Goal: Task Accomplishment & Management: Use online tool/utility

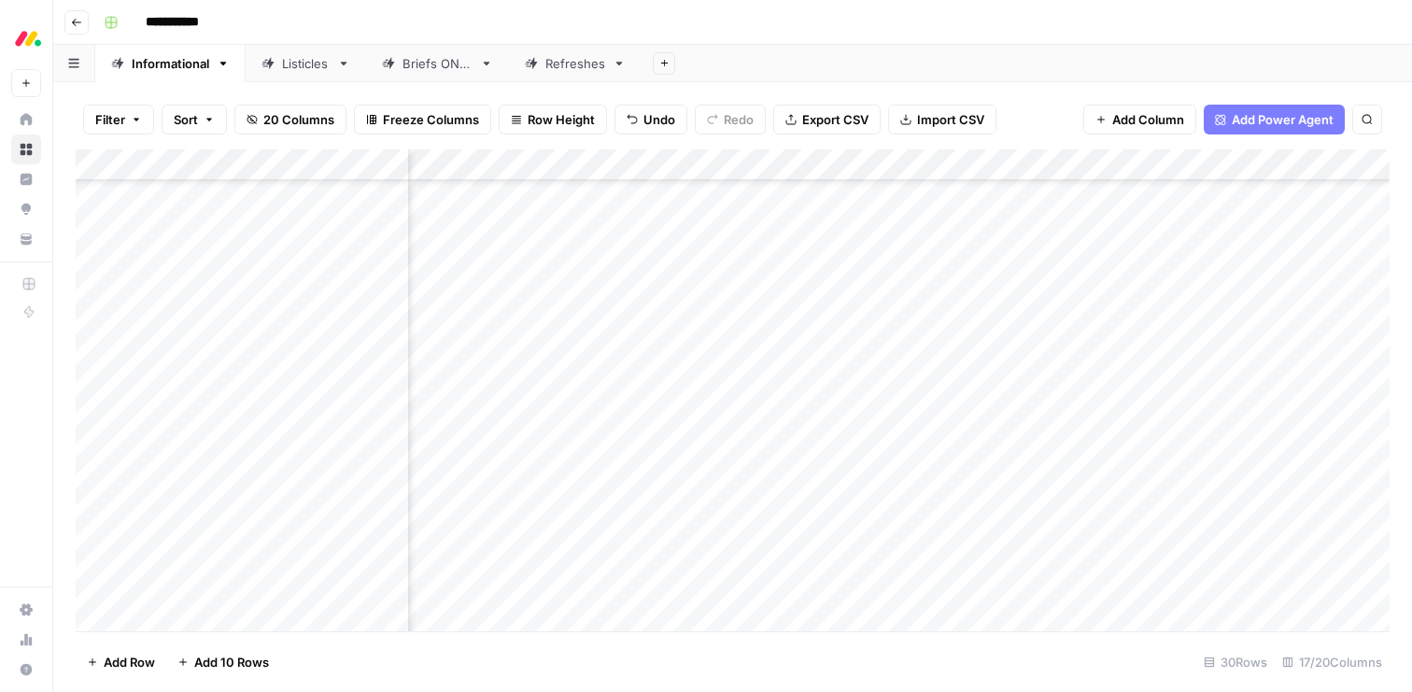
scroll to position [522, 837]
click at [905, 436] on div "Add Column" at bounding box center [733, 390] width 1314 height 482
click at [986, 585] on div "Add Column" at bounding box center [733, 390] width 1314 height 482
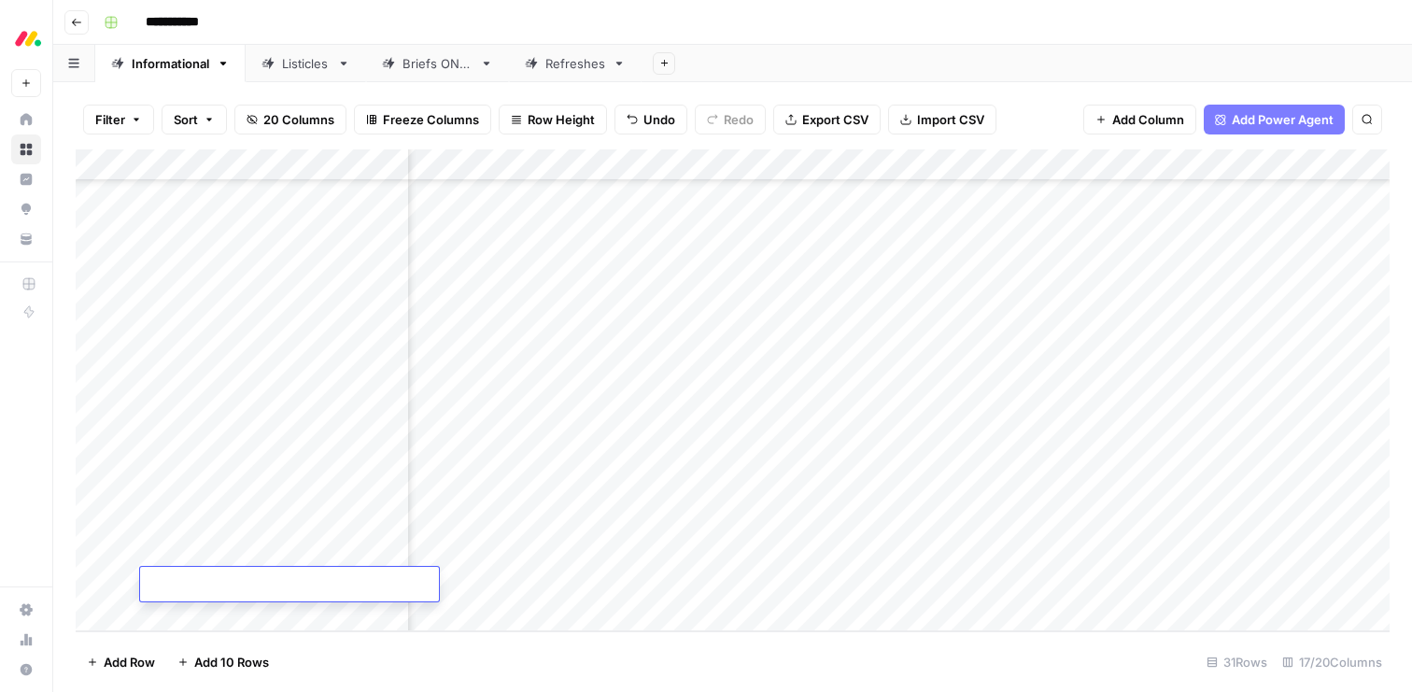
drag, startPoint x: 351, startPoint y: 611, endPoint x: 327, endPoint y: 540, distance: 75.0
click at [327, 540] on div "Add Column" at bounding box center [733, 390] width 1314 height 482
drag, startPoint x: 78, startPoint y: 391, endPoint x: 78, endPoint y: 527, distance: 135.4
click at [78, 527] on div "Add Column" at bounding box center [733, 390] width 1314 height 482
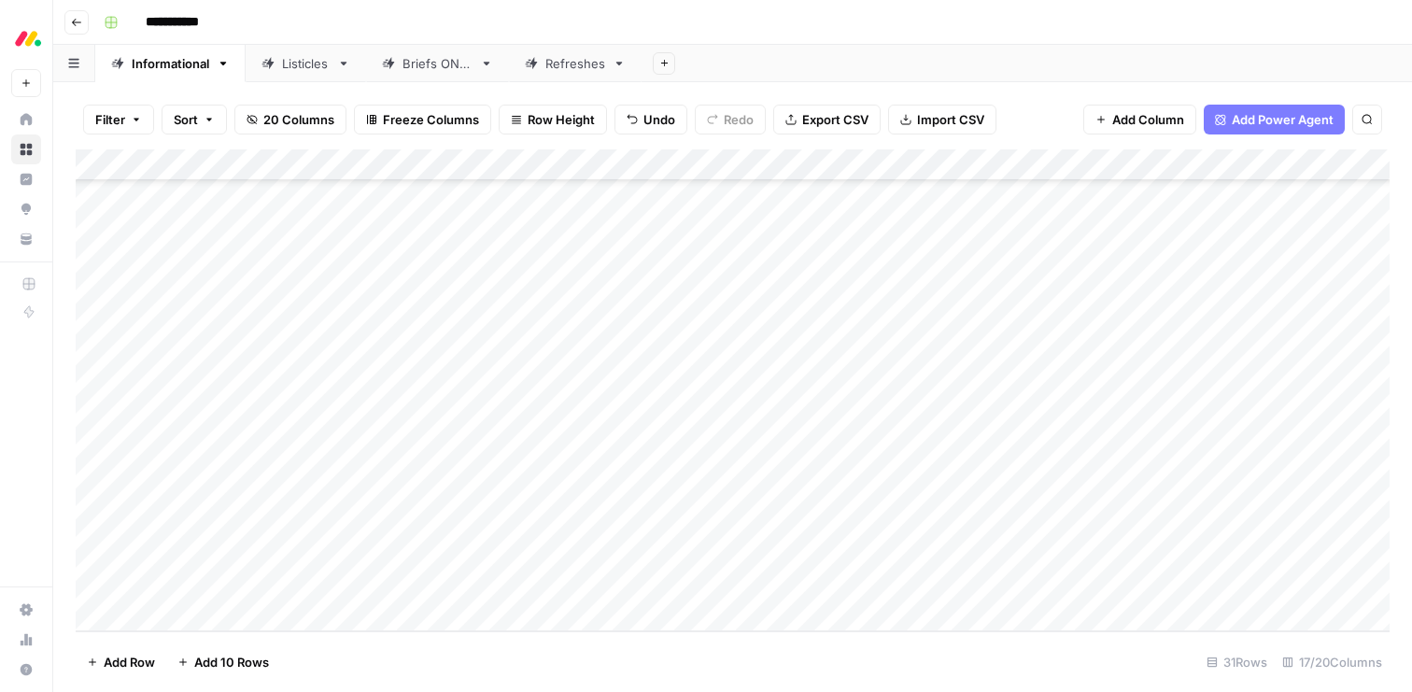
click at [273, 583] on div "Add Column" at bounding box center [733, 390] width 1314 height 482
type textarea "**********"
click at [204, 611] on div "Add Column" at bounding box center [733, 390] width 1314 height 482
type textarea "**********"
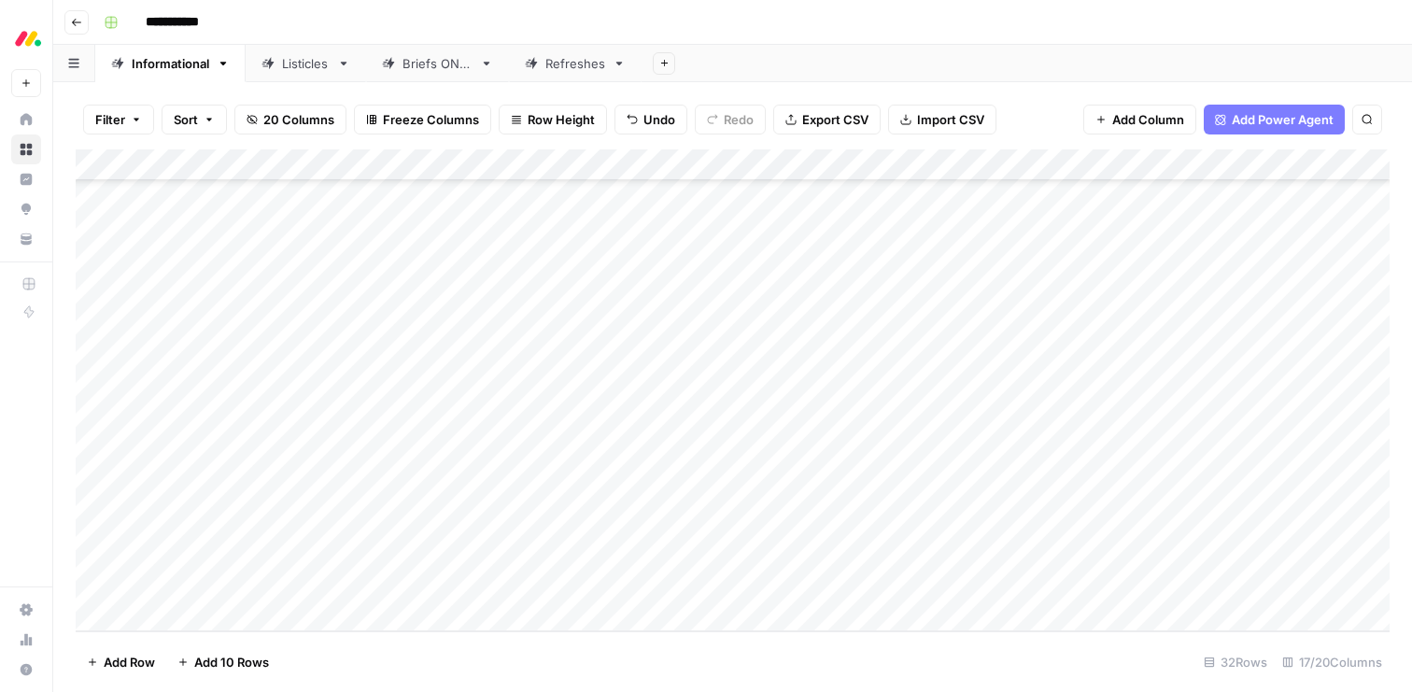
click at [454, 548] on div "Add Column" at bounding box center [733, 390] width 1314 height 482
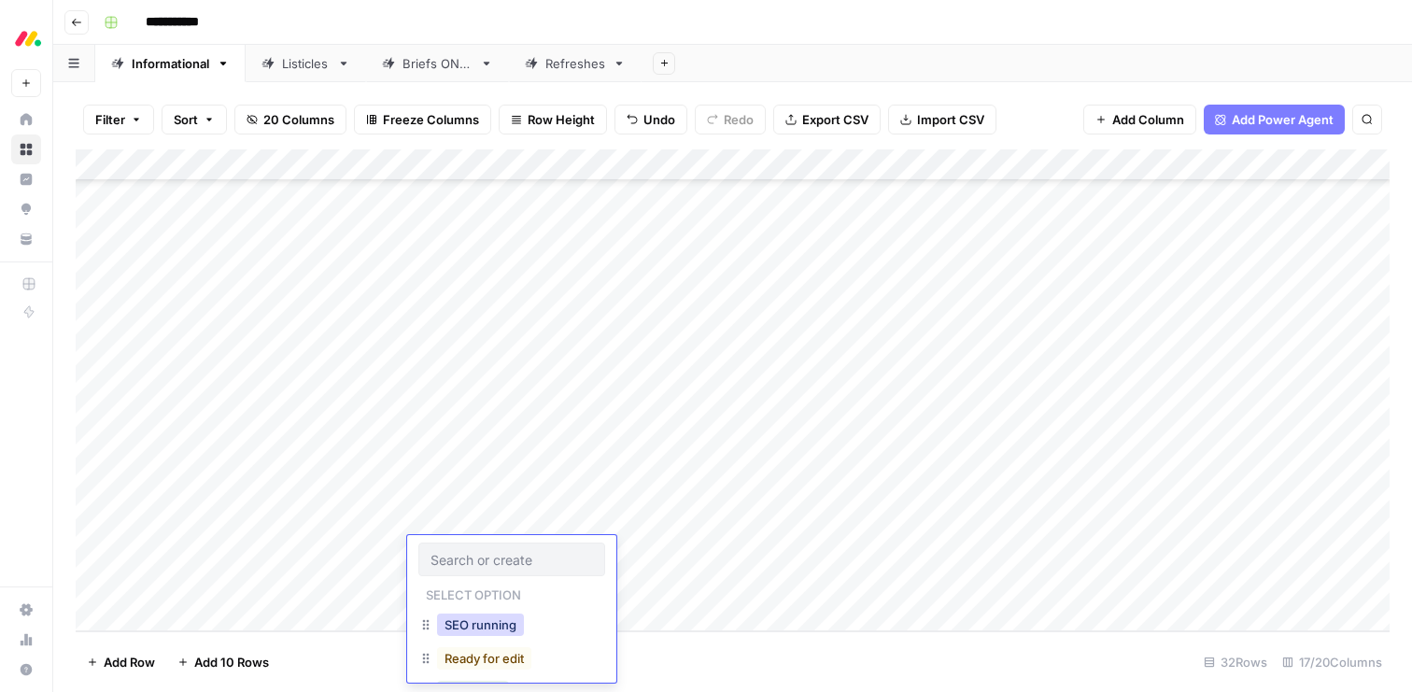
click at [463, 618] on button "SEO running" at bounding box center [480, 625] width 87 height 22
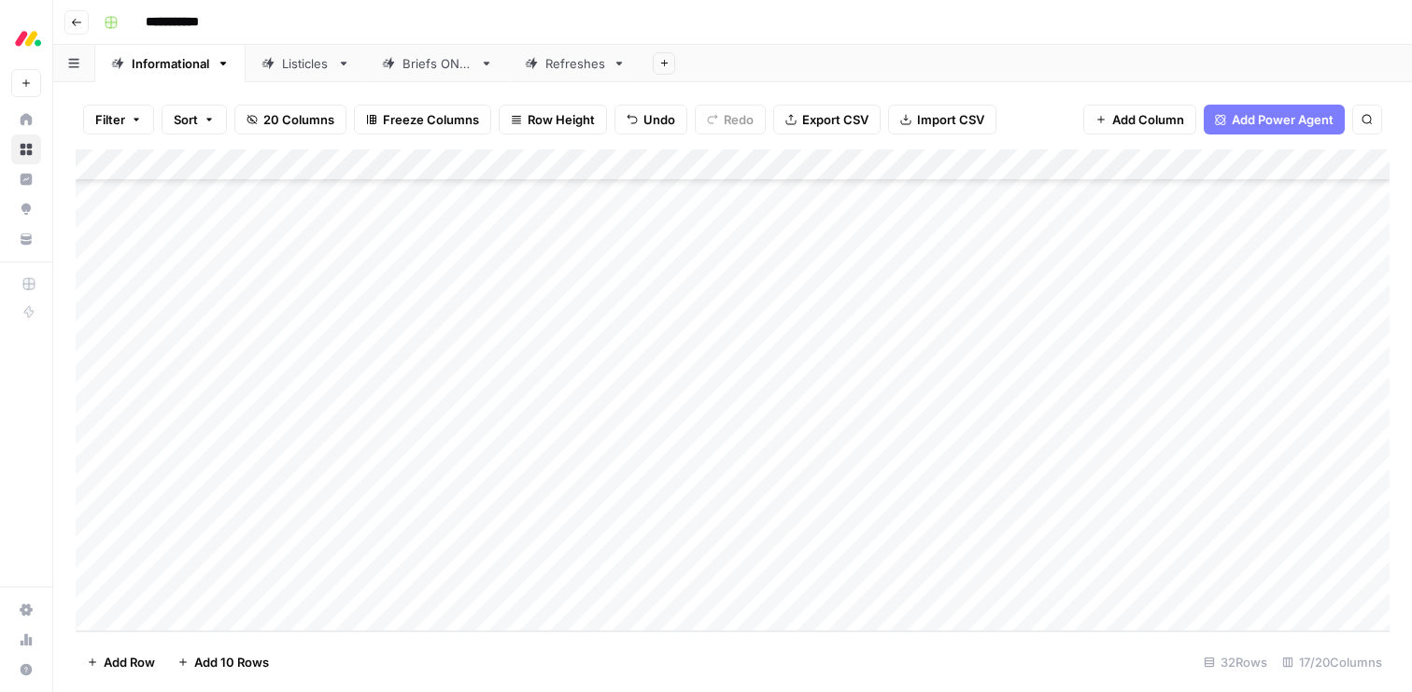
click at [447, 582] on div "Add Column" at bounding box center [733, 390] width 1314 height 482
click at [460, 652] on button "SEO running" at bounding box center [480, 656] width 87 height 22
click at [617, 551] on div "Add Column" at bounding box center [733, 390] width 1314 height 482
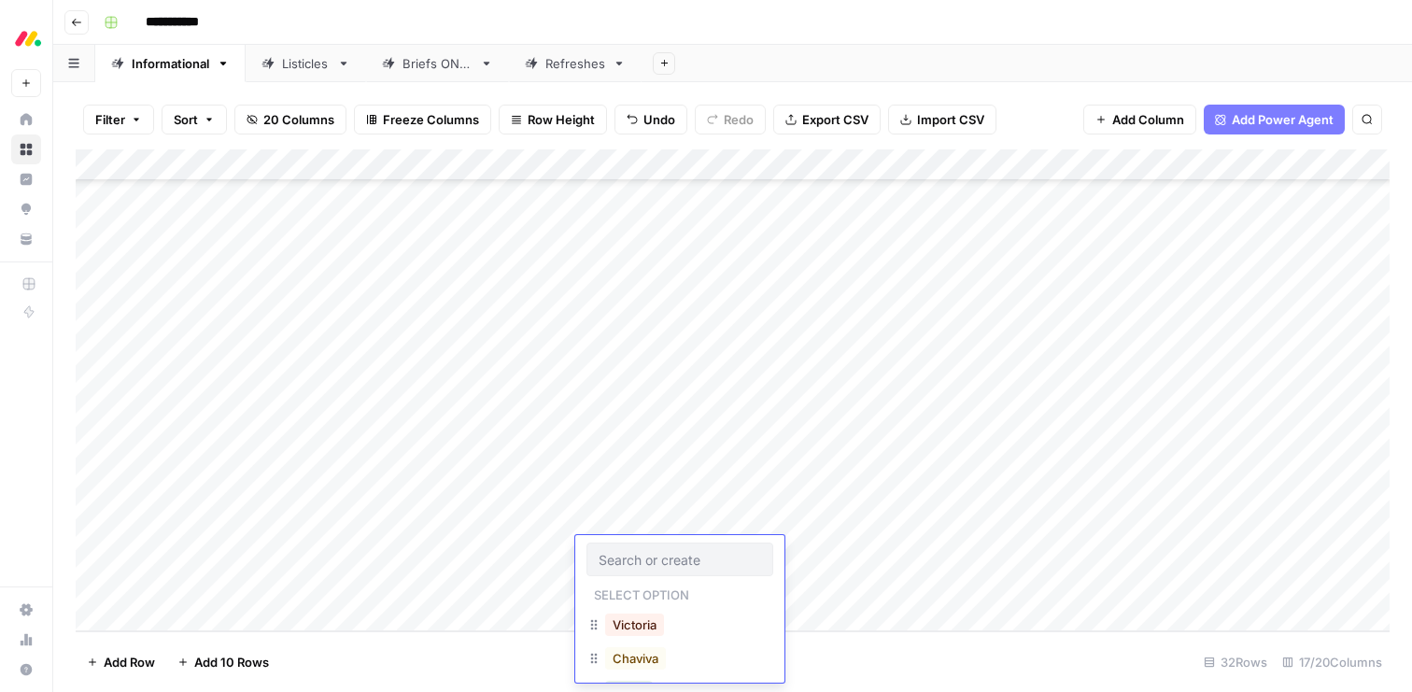
click at [792, 557] on div "Add Column" at bounding box center [733, 390] width 1314 height 482
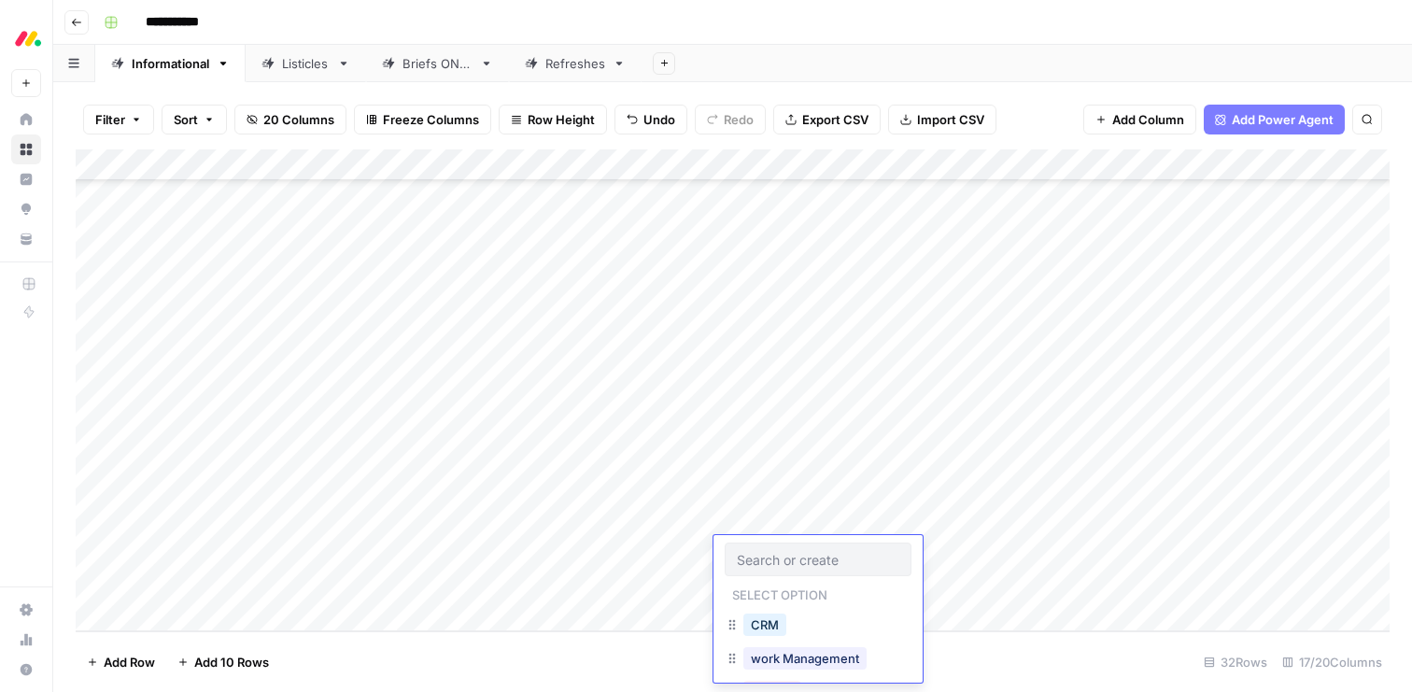
scroll to position [77, 0]
click at [769, 654] on button "dev" at bounding box center [761, 649] width 36 height 22
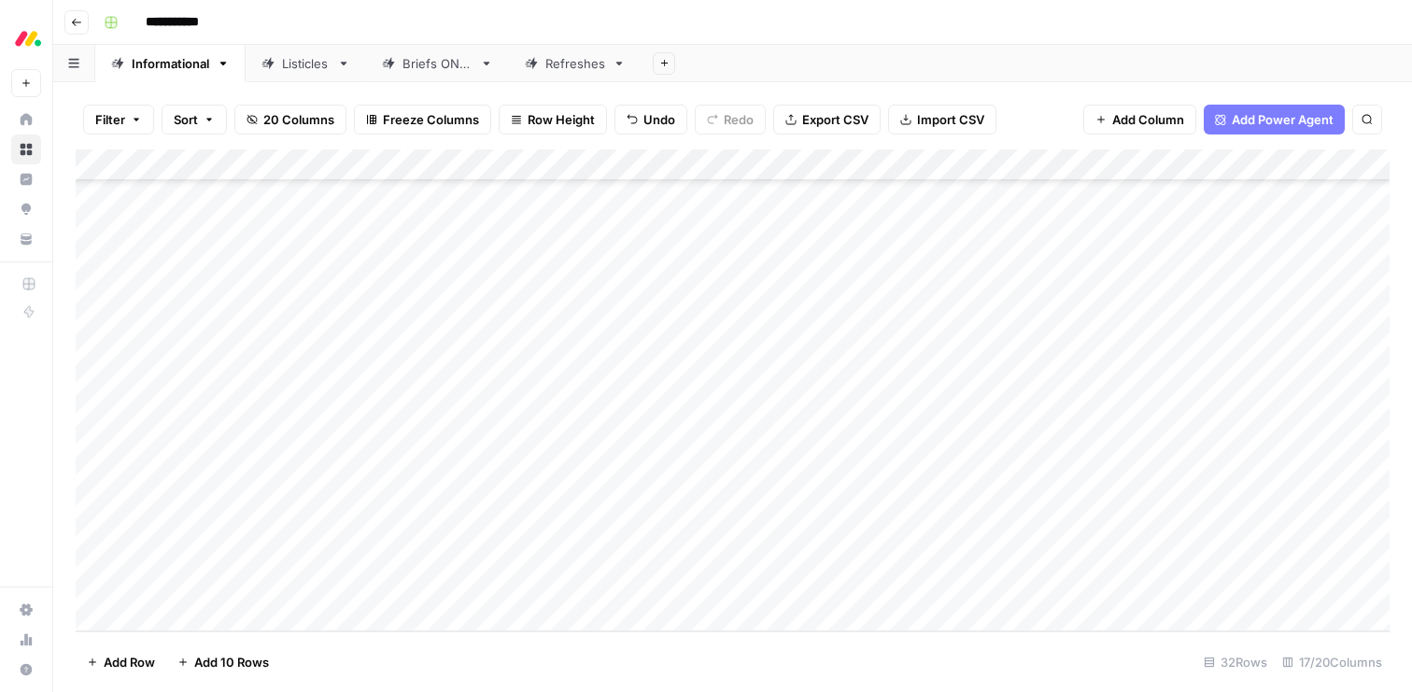
click at [750, 577] on div "Add Column" at bounding box center [733, 390] width 1314 height 482
click at [759, 648] on button "dev" at bounding box center [761, 649] width 36 height 22
click at [976, 552] on div "Add Column" at bounding box center [733, 390] width 1314 height 482
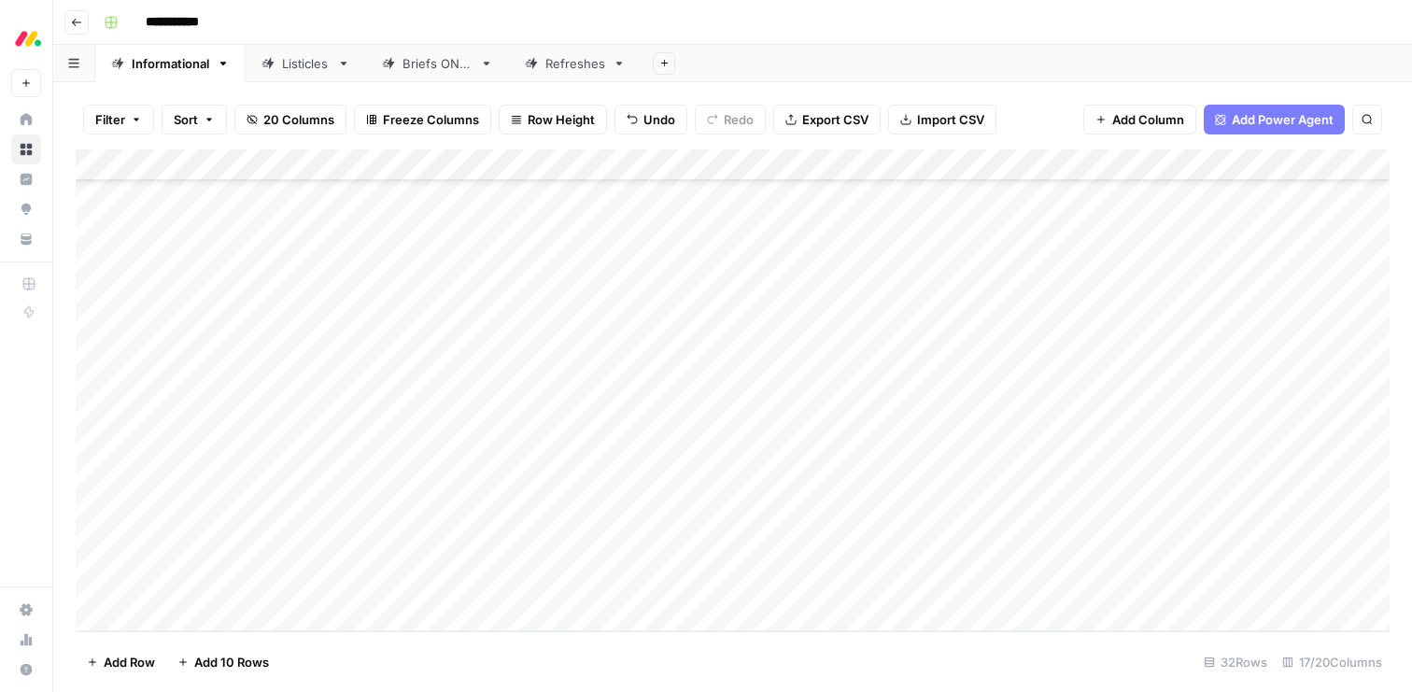
click at [979, 588] on div "Add Column" at bounding box center [733, 390] width 1314 height 482
click at [939, 558] on div "Add Column" at bounding box center [733, 390] width 1314 height 482
click at [1097, 559] on div "Add Column" at bounding box center [733, 390] width 1314 height 482
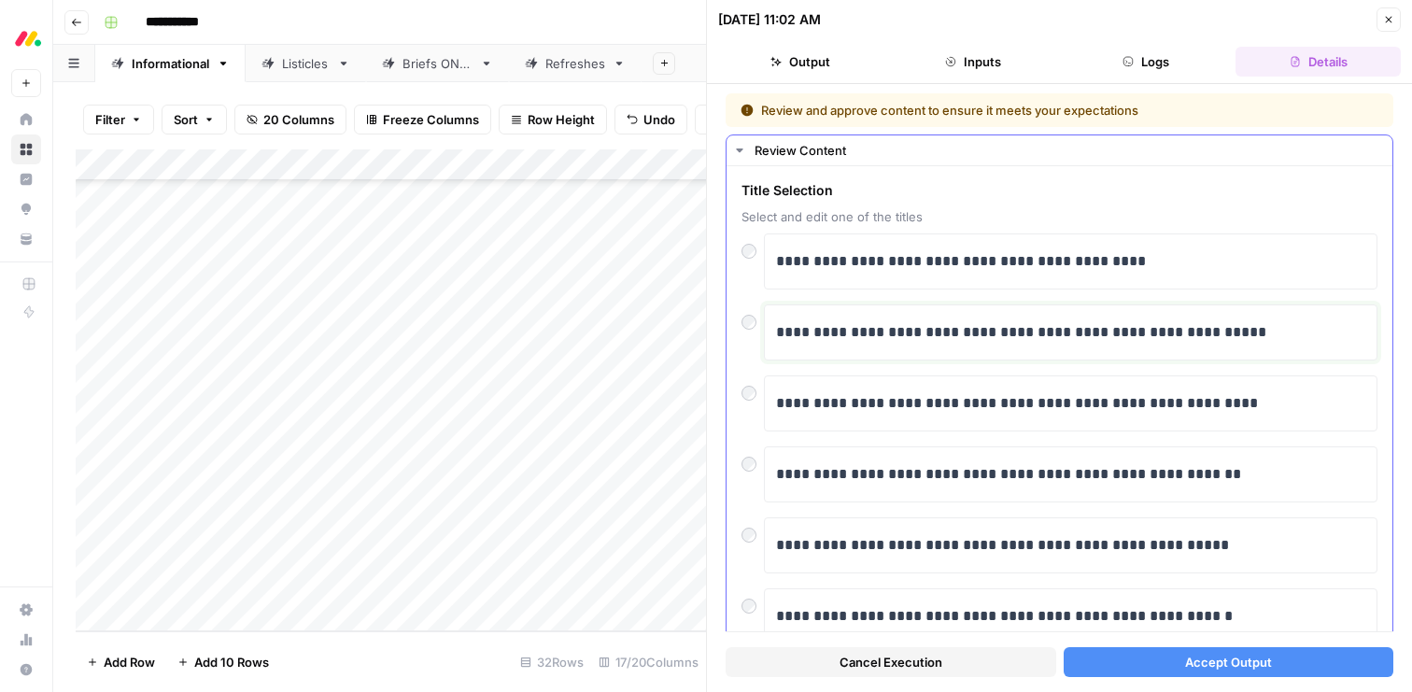
click at [964, 338] on p "**********" at bounding box center [1070, 332] width 589 height 24
click at [171, 548] on div "Add Column" at bounding box center [391, 390] width 630 height 482
type textarea "**********"
click at [1393, 24] on icon "button" at bounding box center [1388, 19] width 11 height 11
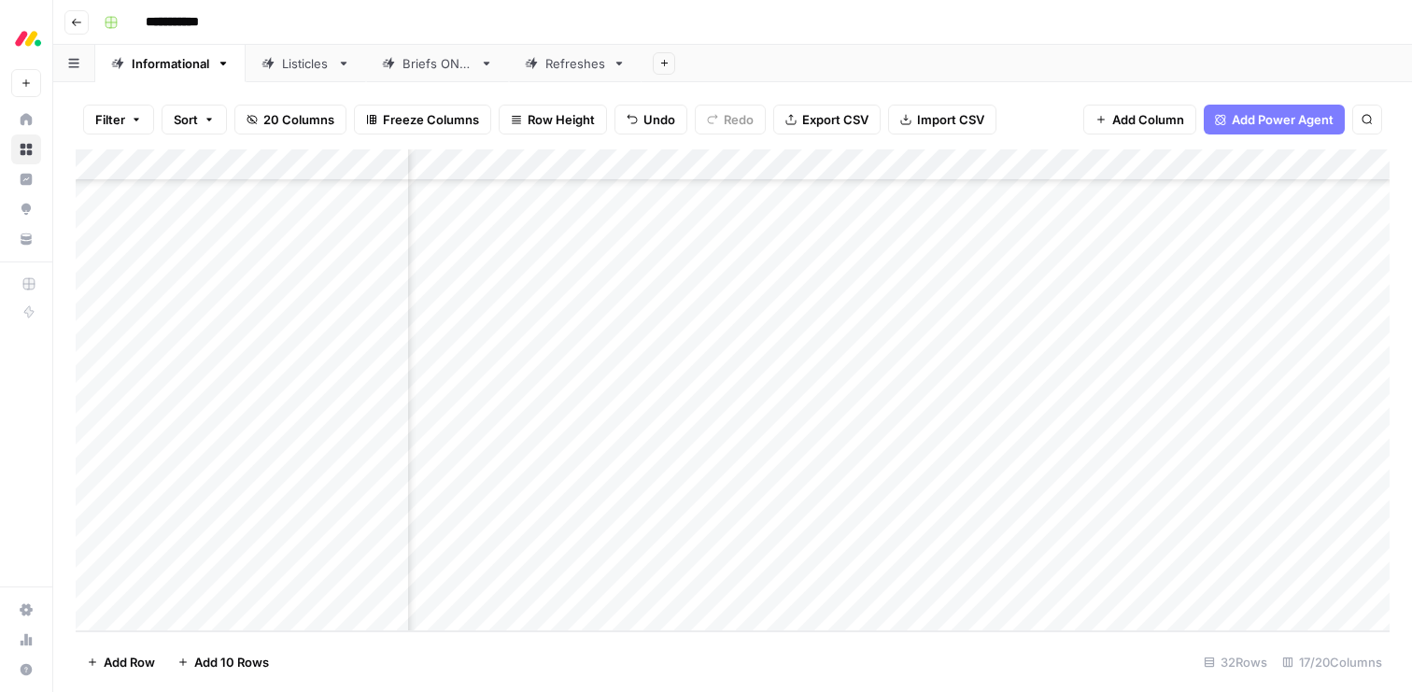
scroll to position [596, 0]
click at [660, 551] on div "Add Column" at bounding box center [733, 390] width 1314 height 482
click at [529, 551] on div "Add Column" at bounding box center [733, 390] width 1314 height 482
click at [350, 552] on div "Add Column" at bounding box center [733, 390] width 1314 height 482
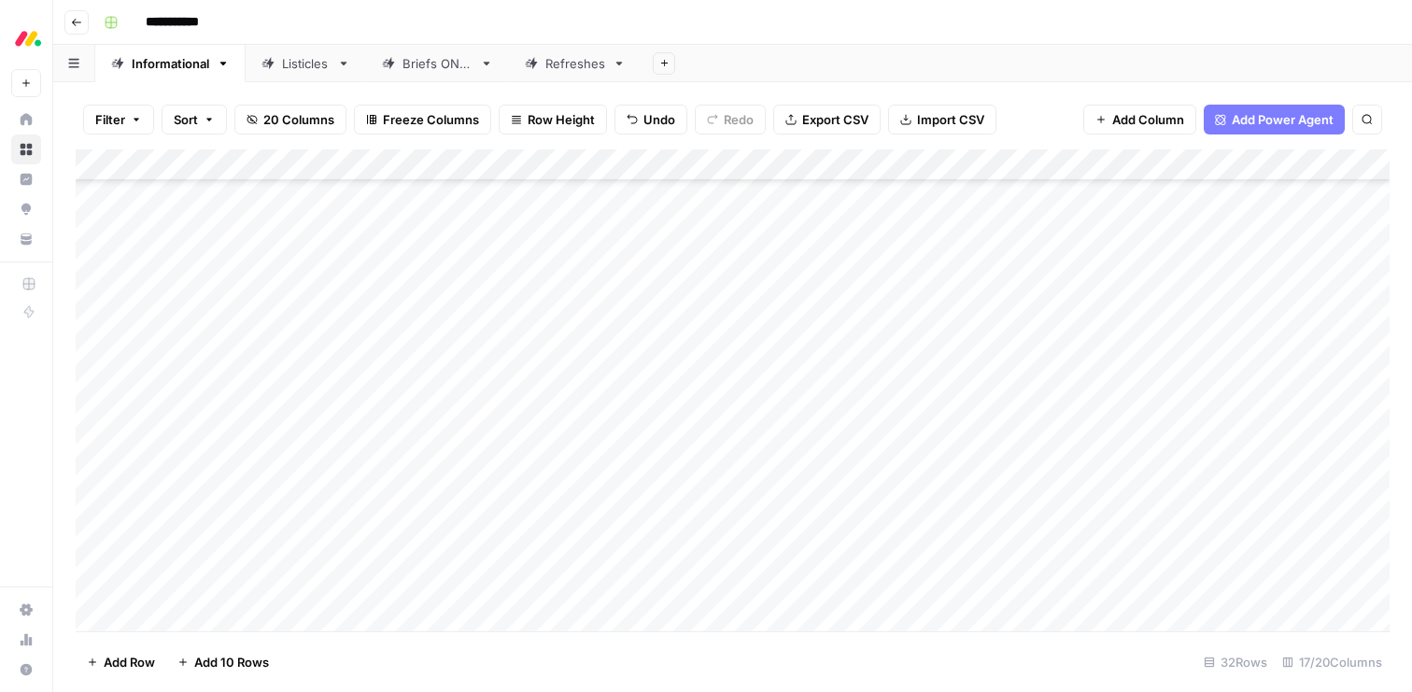
click at [980, 558] on div "Add Column" at bounding box center [733, 390] width 1314 height 482
click at [937, 550] on div "Add Column" at bounding box center [733, 390] width 1314 height 482
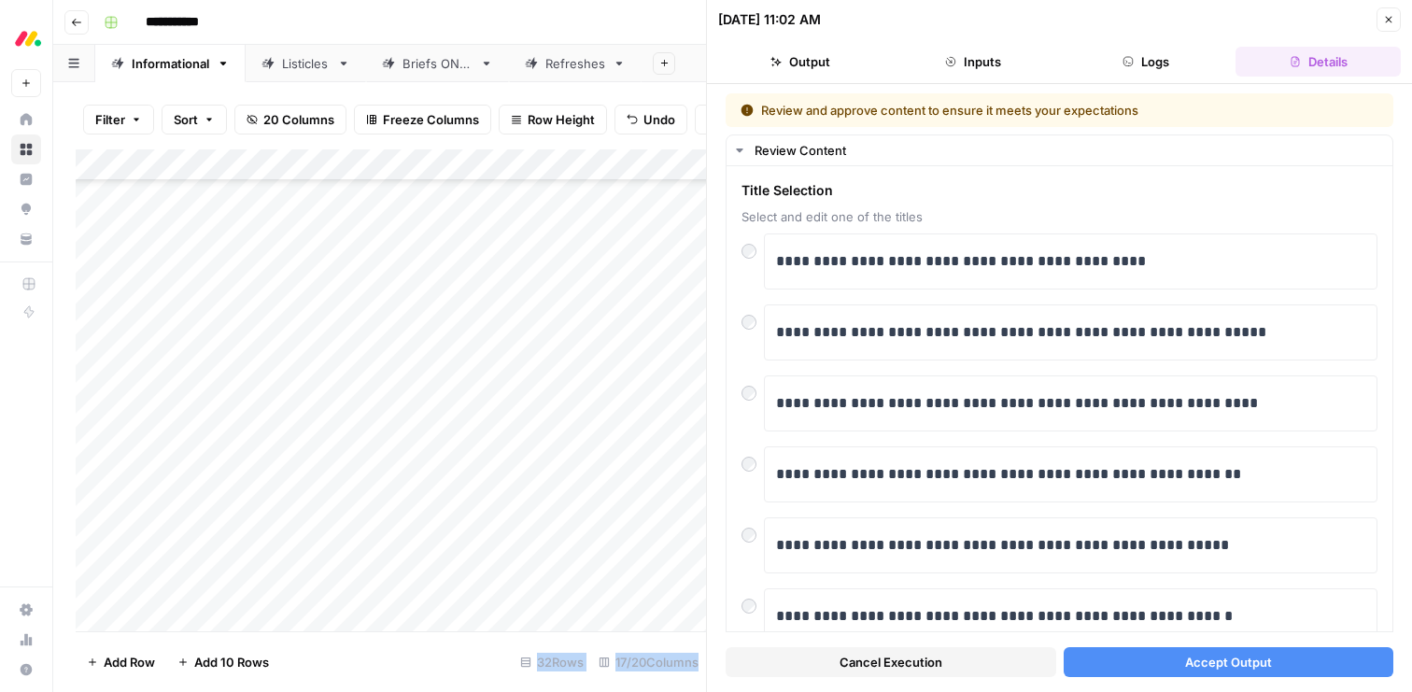
click at [1391, 22] on icon "button" at bounding box center [1388, 19] width 11 height 11
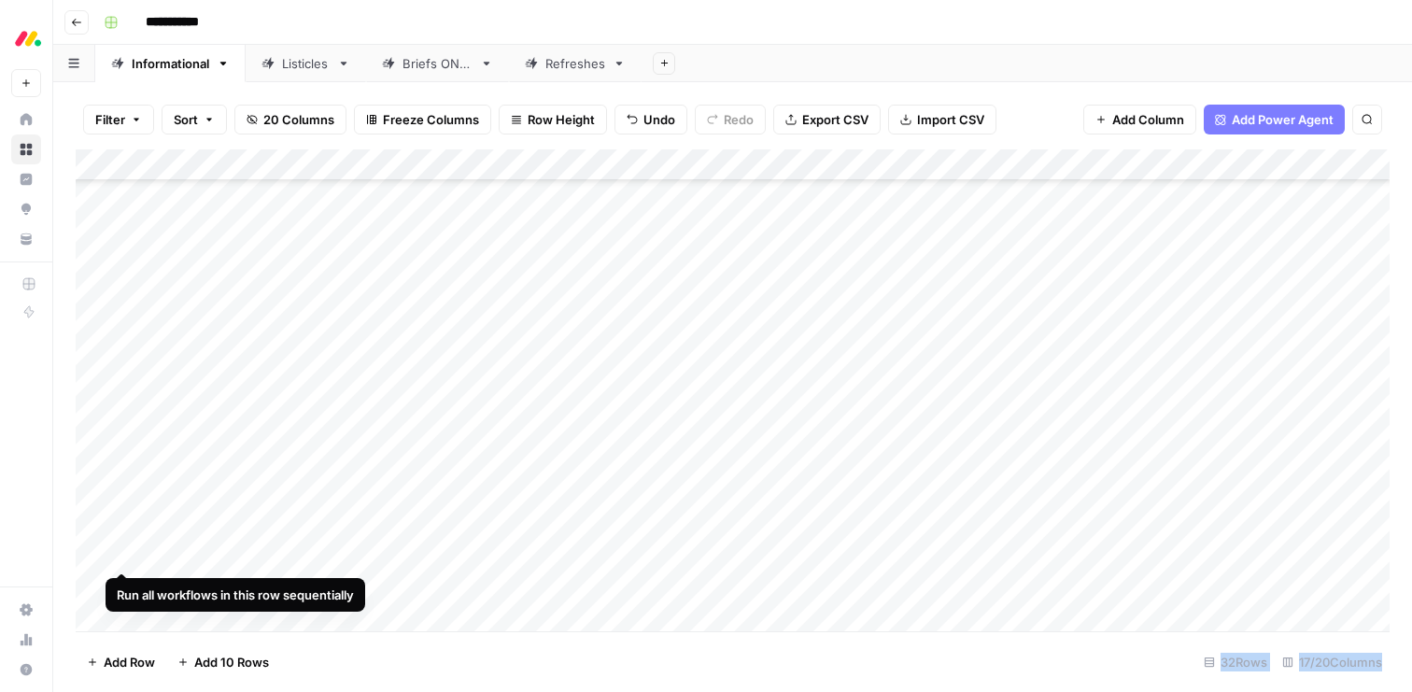
click at [99, 550] on div "Add Column" at bounding box center [733, 390] width 1314 height 482
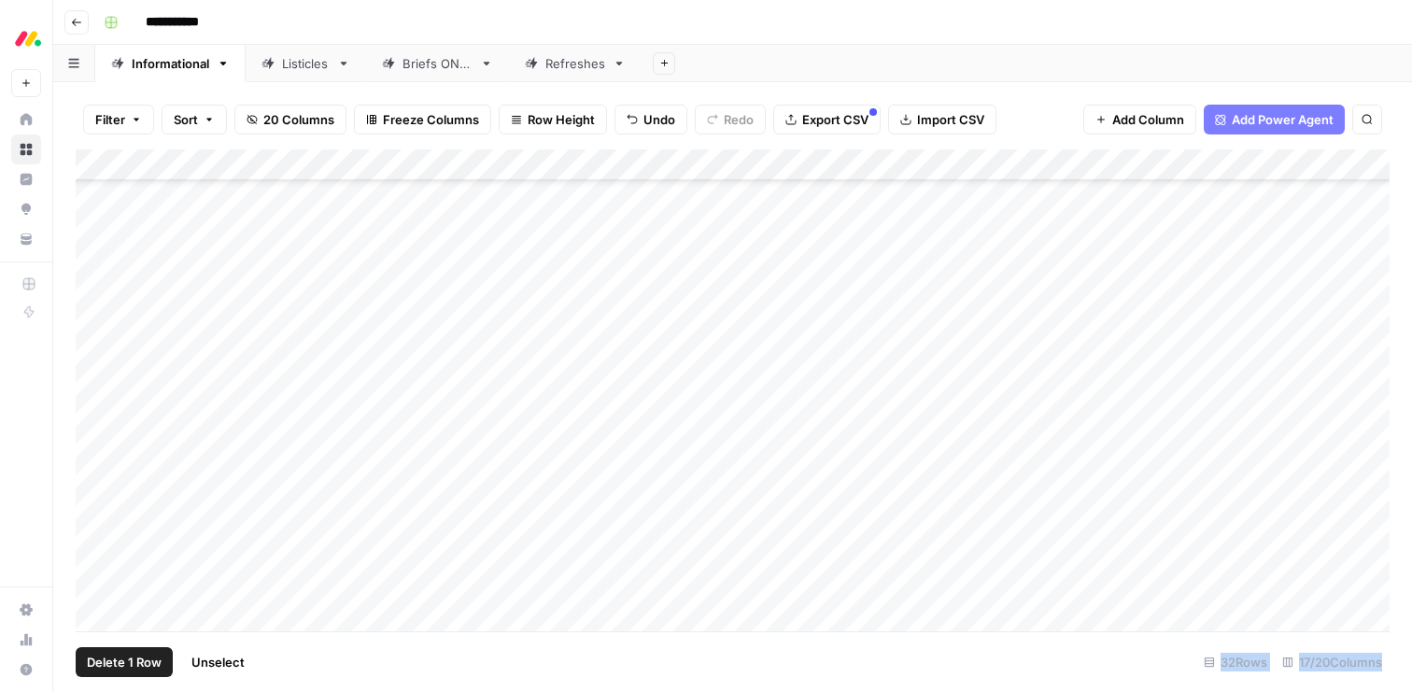
click at [134, 658] on span "Delete 1 Row" at bounding box center [124, 662] width 75 height 19
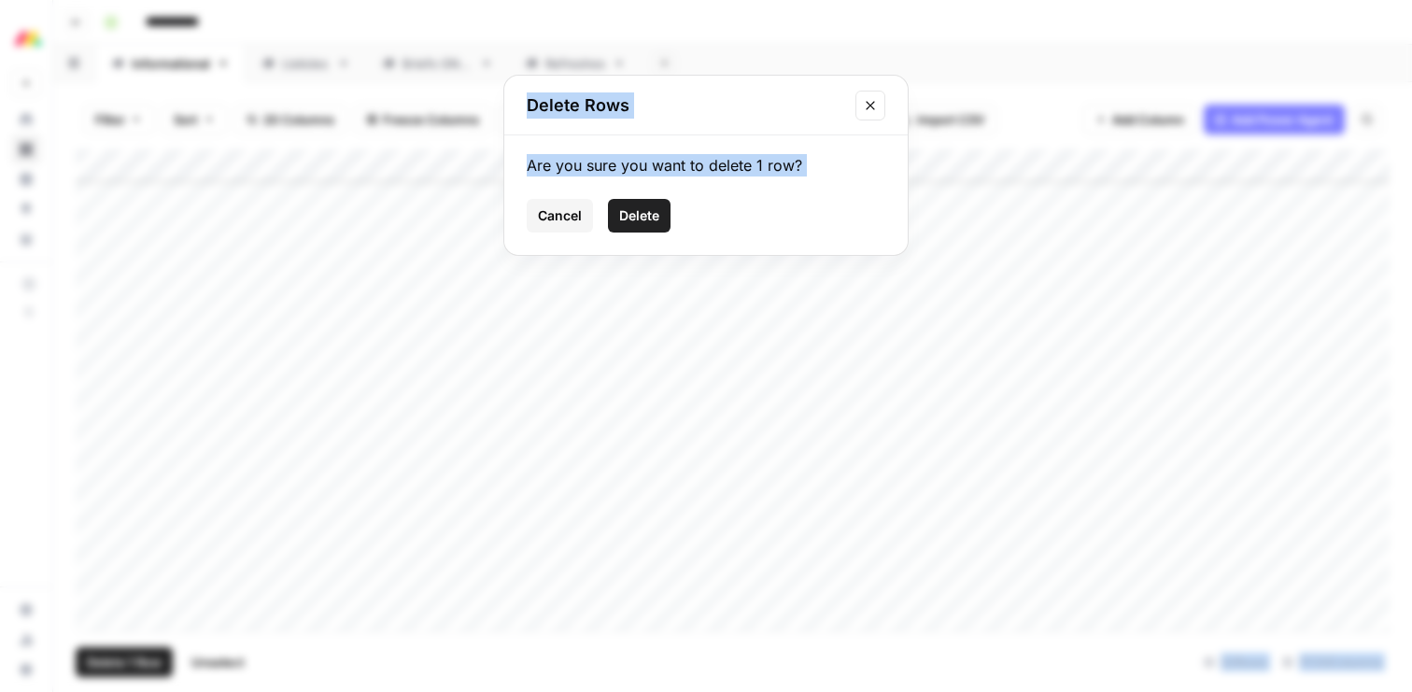
click at [644, 206] on span "Delete" at bounding box center [639, 215] width 40 height 19
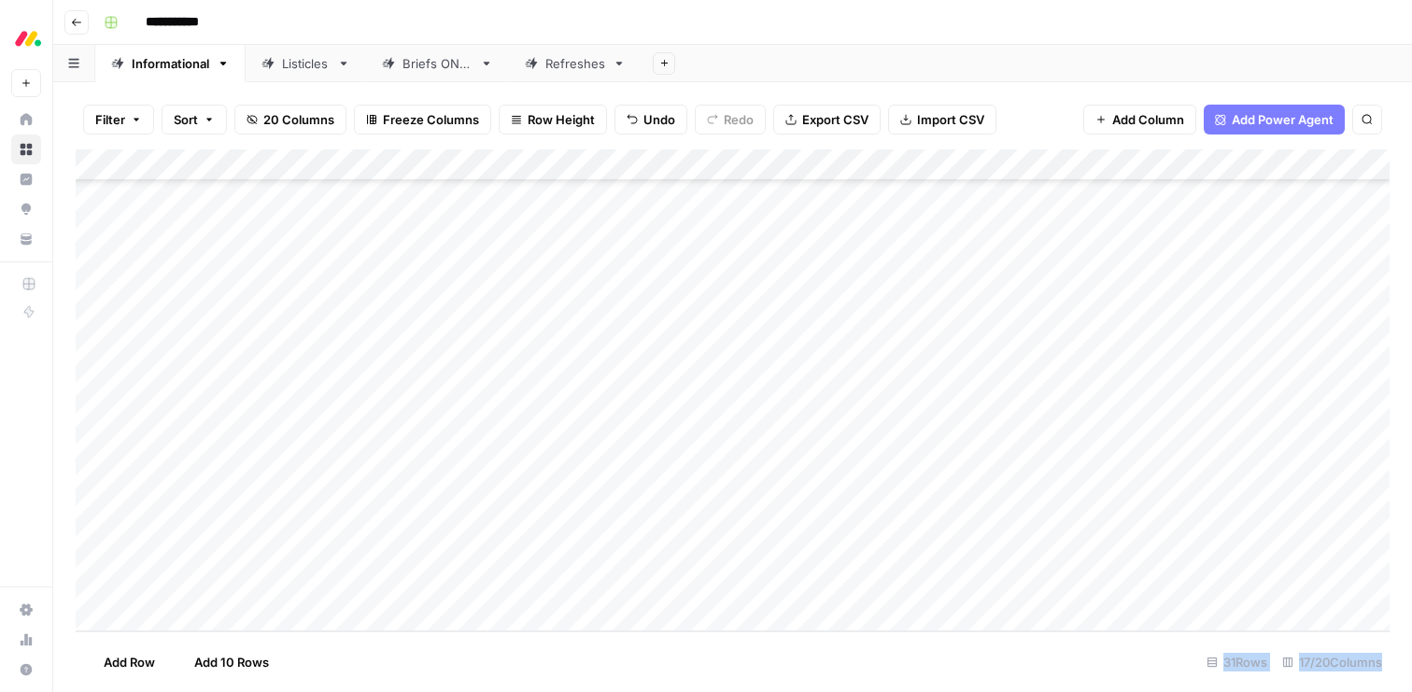
scroll to position [564, 0]
click at [190, 613] on div "Add Column" at bounding box center [733, 390] width 1314 height 482
type textarea "**********"
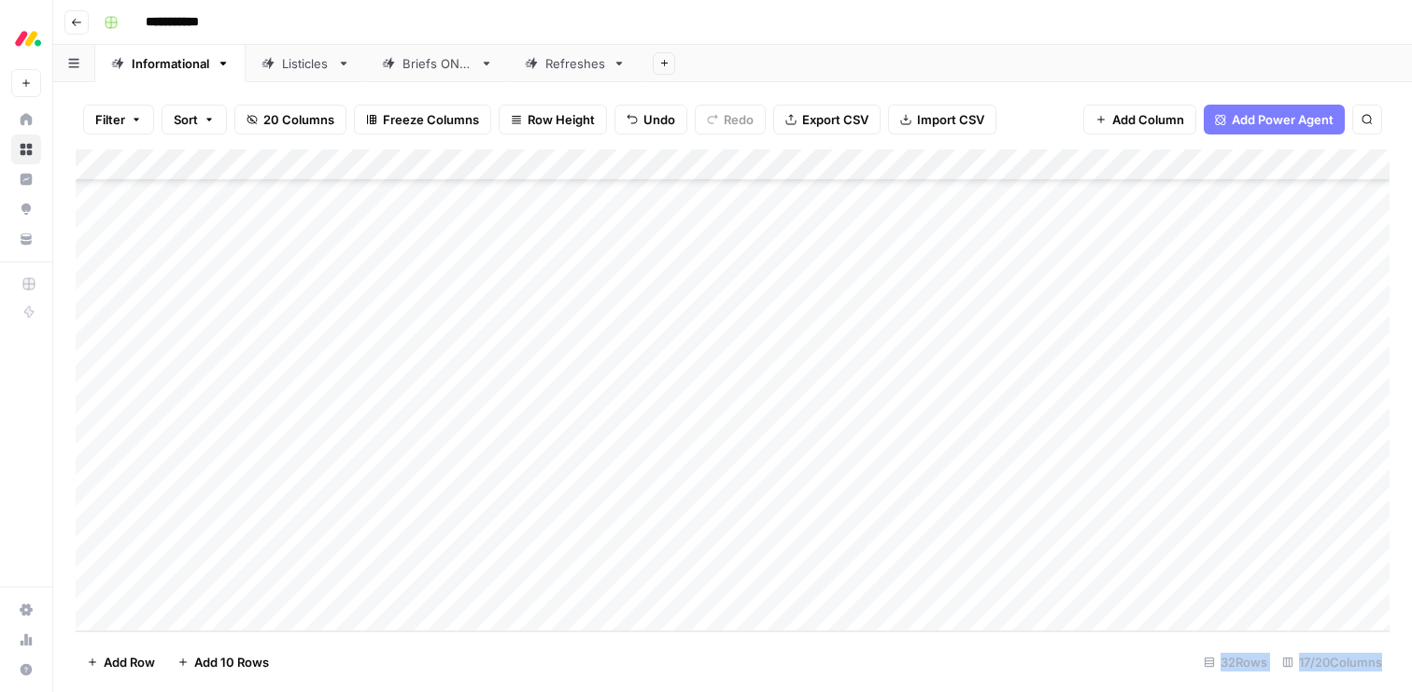
click at [503, 582] on div "Add Column" at bounding box center [733, 390] width 1314 height 482
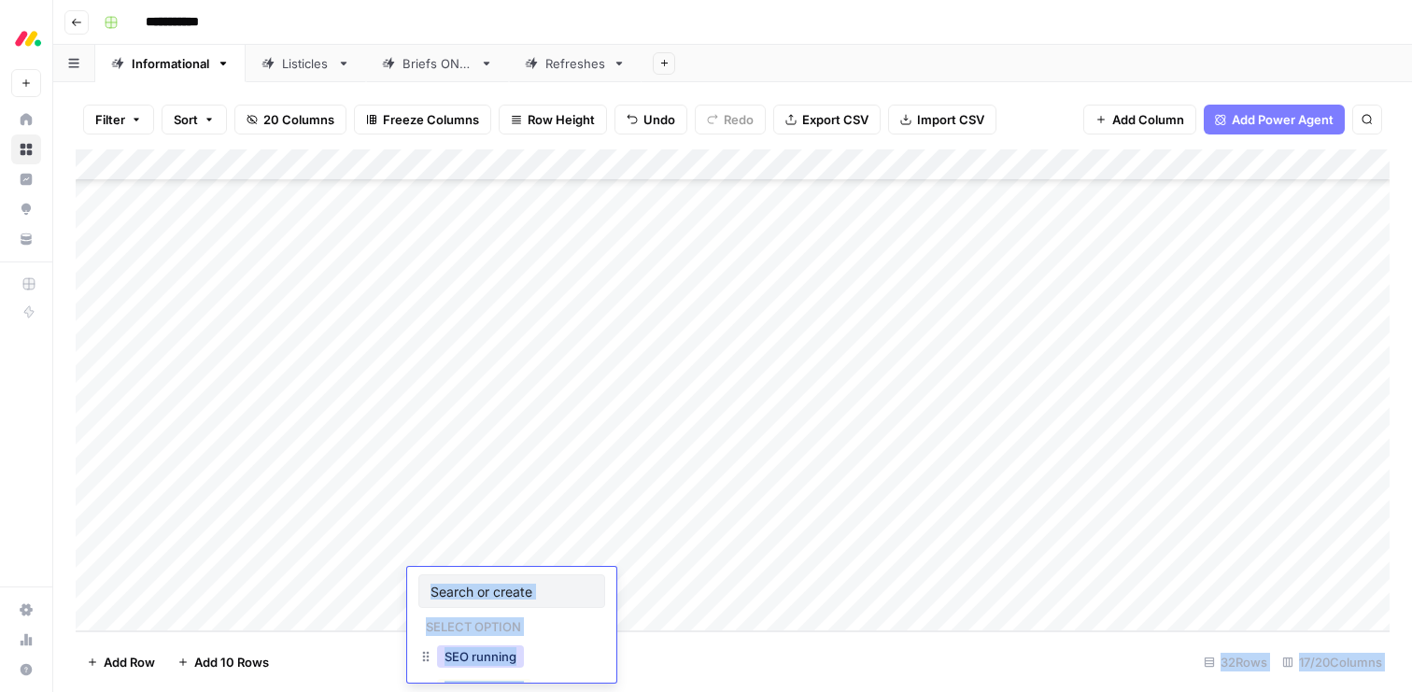
click at [467, 649] on button "SEO running" at bounding box center [480, 656] width 87 height 22
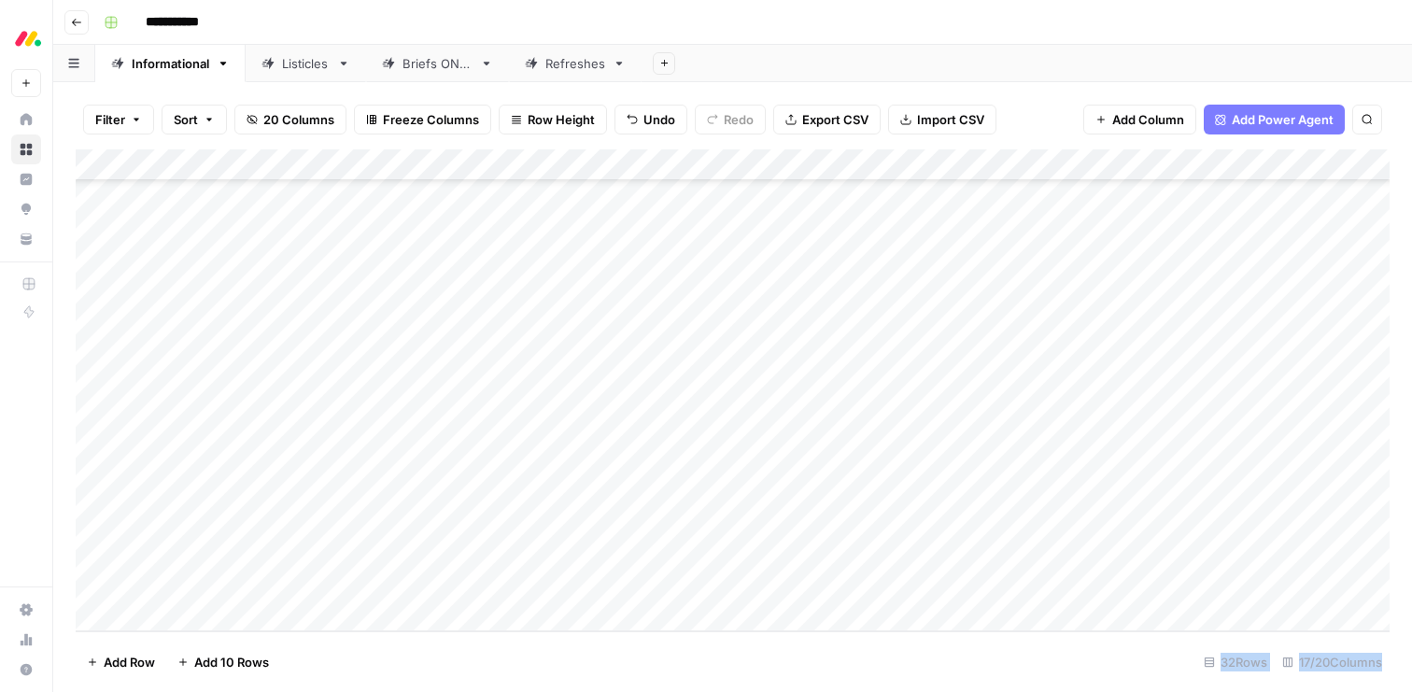
click at [756, 585] on div "Add Column" at bounding box center [733, 390] width 1314 height 482
click at [765, 646] on button "dev" at bounding box center [761, 655] width 36 height 22
click at [973, 583] on div "Add Column" at bounding box center [733, 390] width 1314 height 482
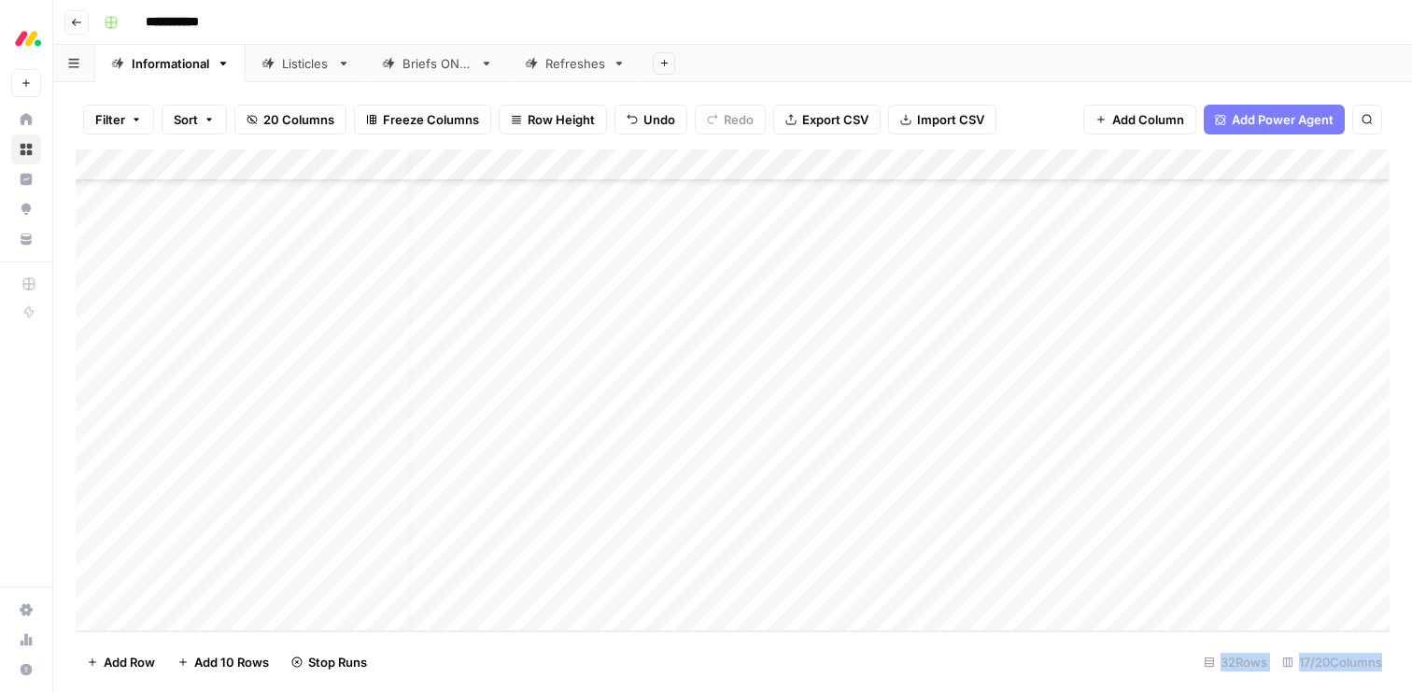
scroll to position [595, 26]
click at [968, 550] on div "Add Column" at bounding box center [733, 390] width 1314 height 482
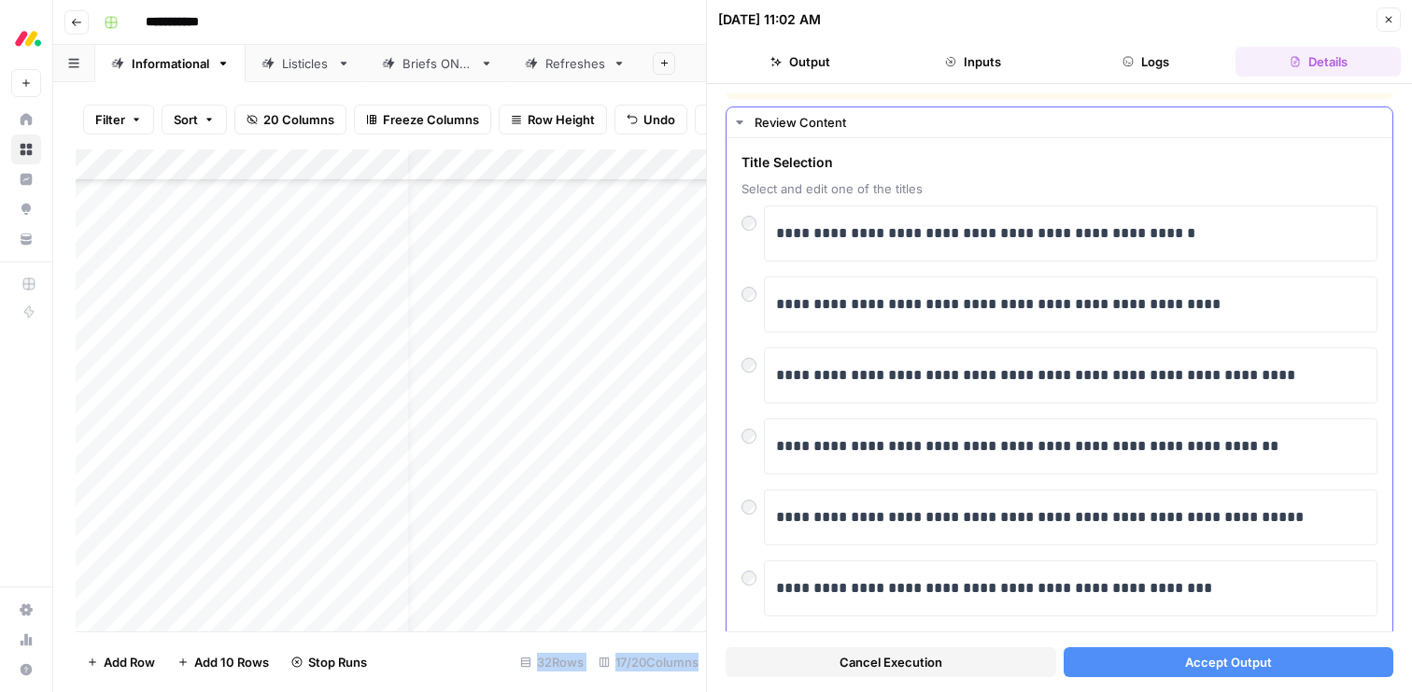
scroll to position [55, 0]
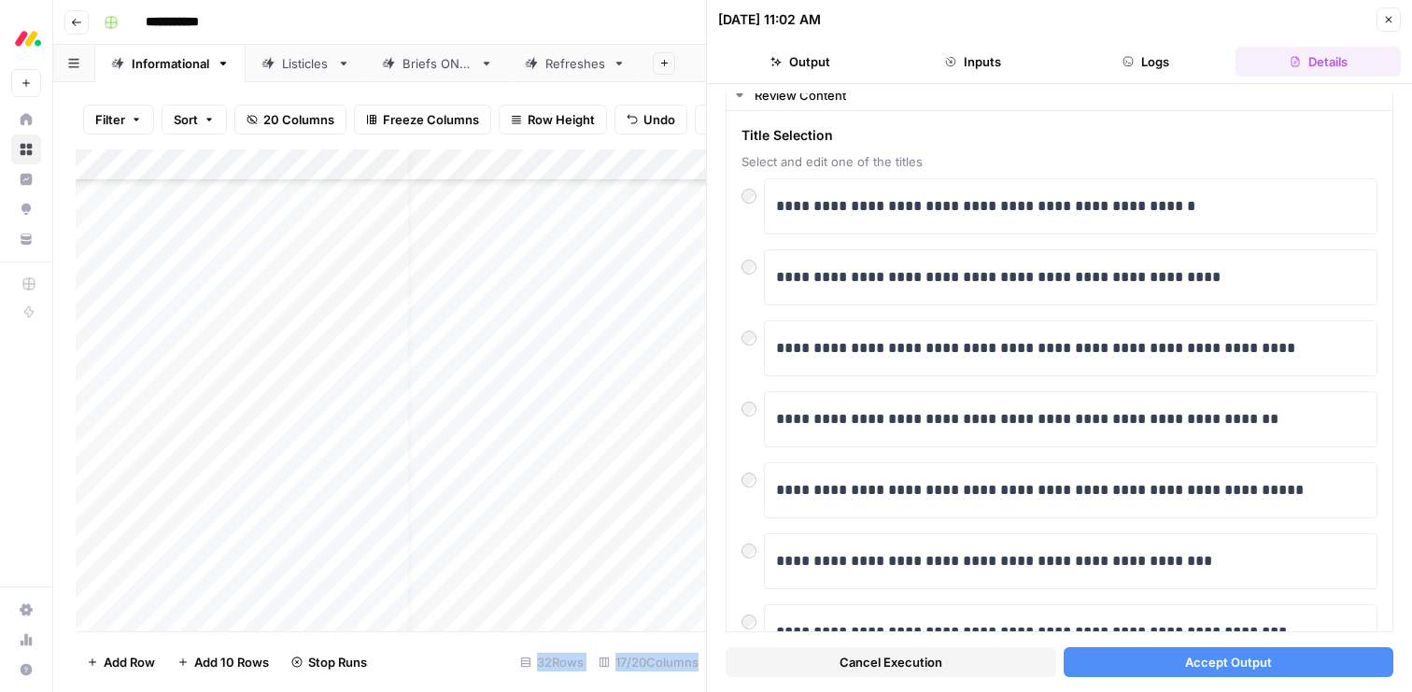
click at [1254, 658] on span "Accept Output" at bounding box center [1228, 662] width 87 height 19
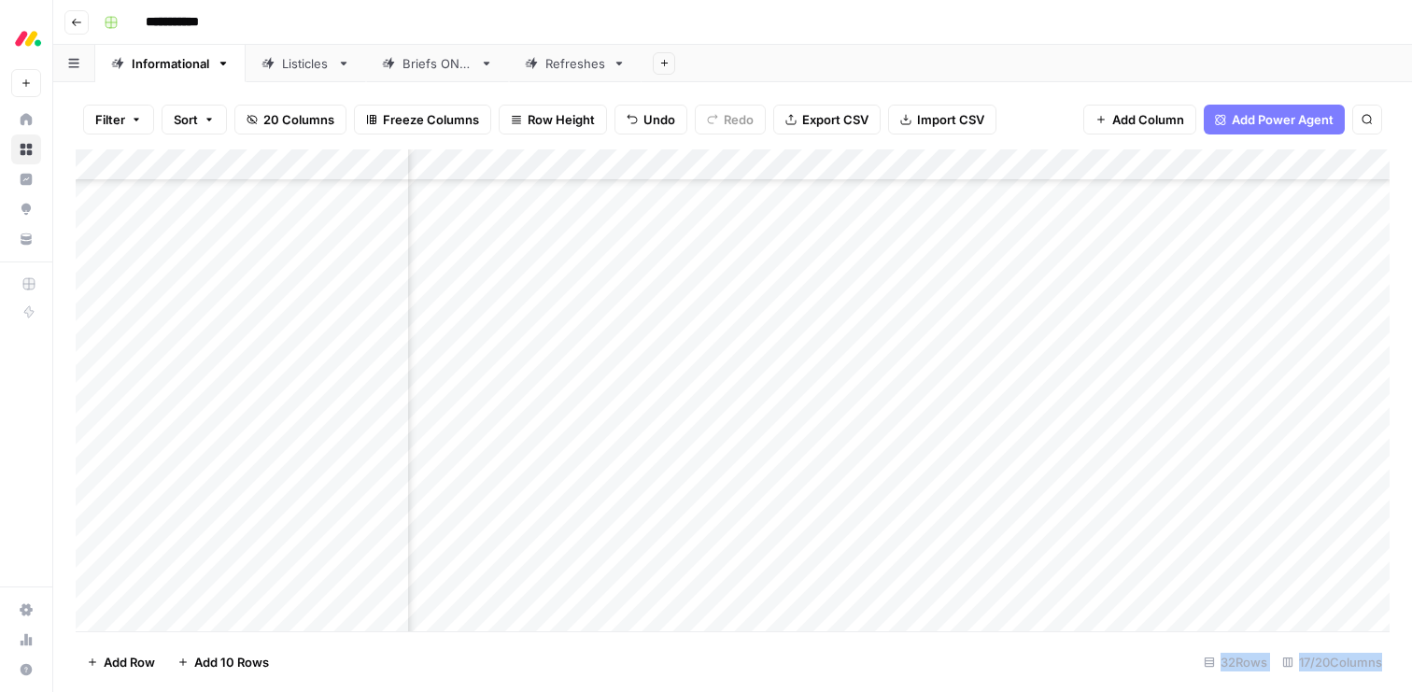
scroll to position [593, 1874]
click at [1003, 522] on div "Add Column" at bounding box center [733, 390] width 1314 height 482
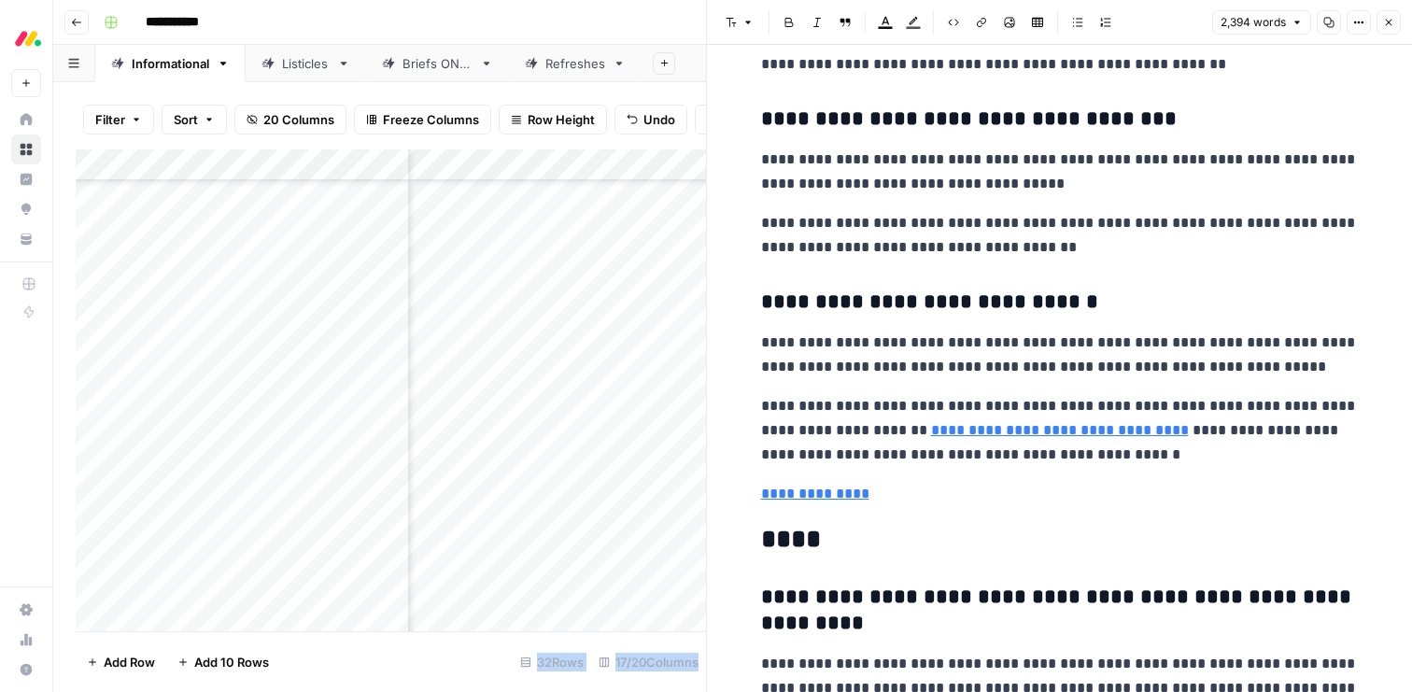
scroll to position [8682, 0]
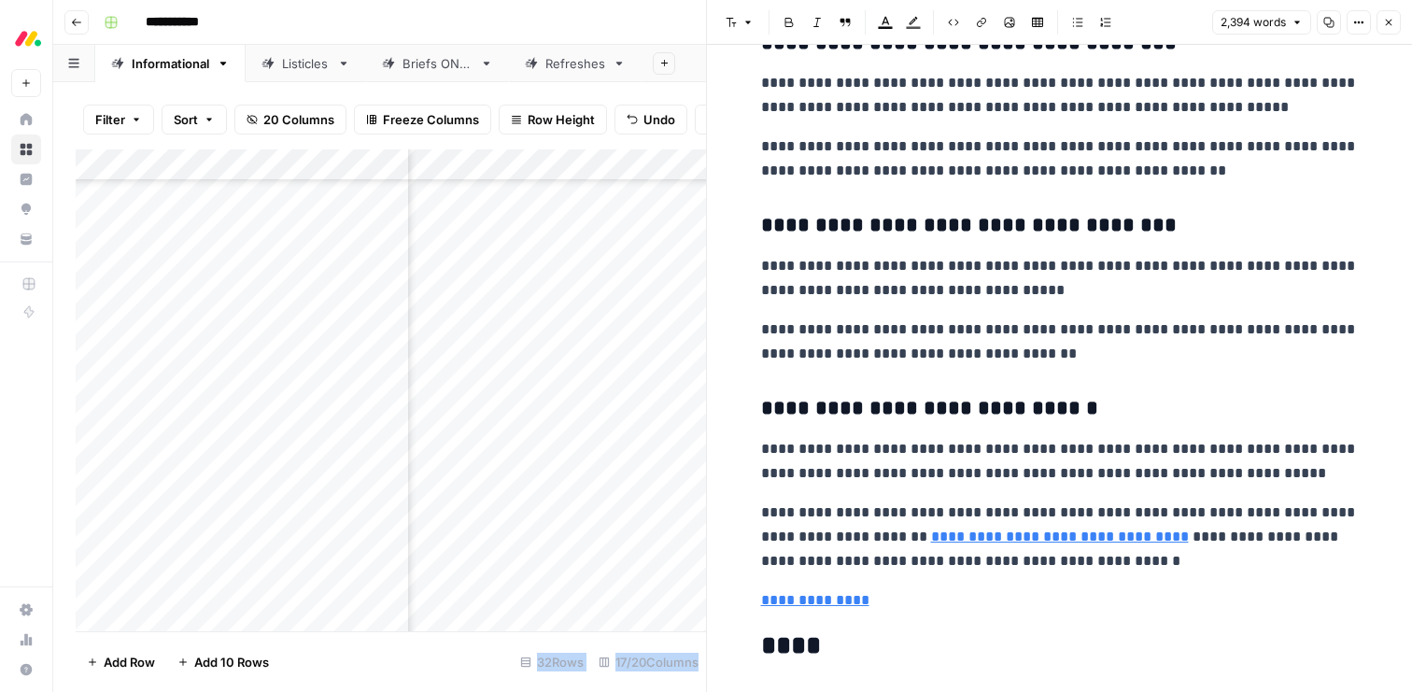
click at [872, 606] on p "**********" at bounding box center [1060, 600] width 598 height 24
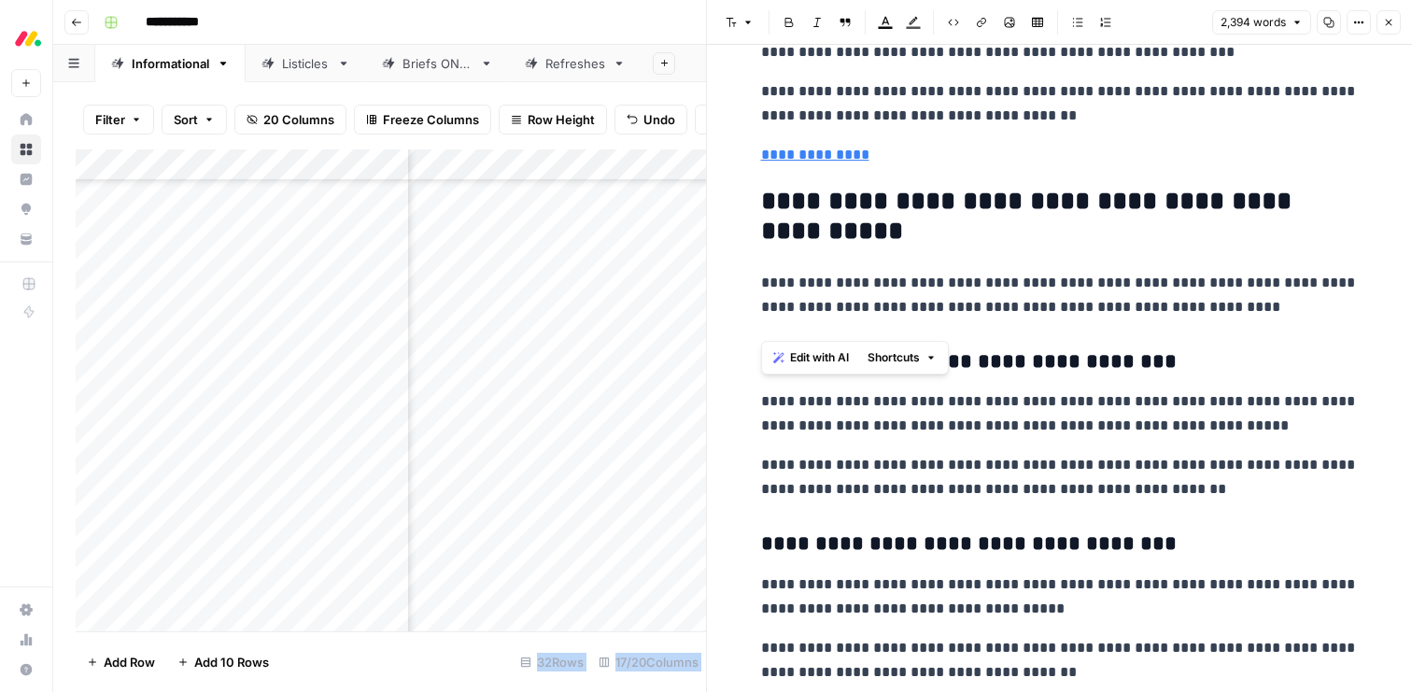
scroll to position [8339, 0]
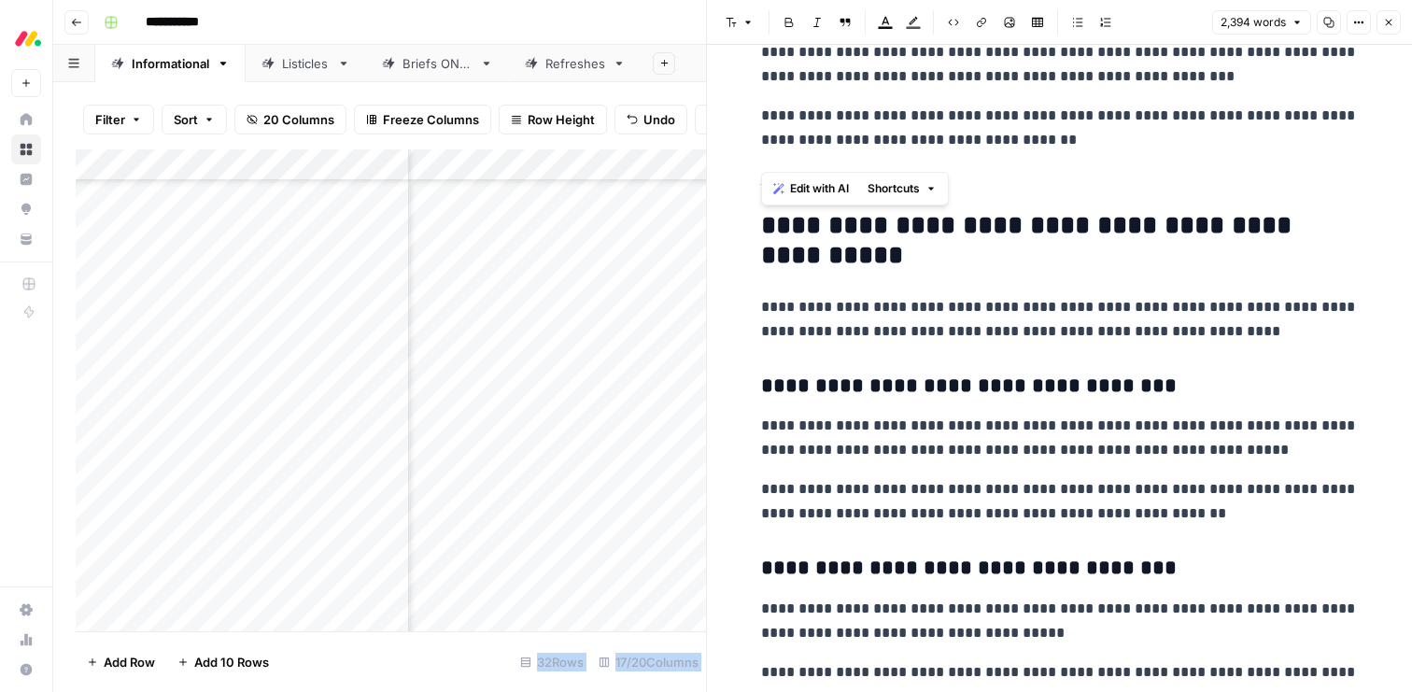
drag, startPoint x: 872, startPoint y: 606, endPoint x: 742, endPoint y: 234, distance: 394.0
click at [817, 181] on span "Edit with AI" at bounding box center [819, 188] width 59 height 17
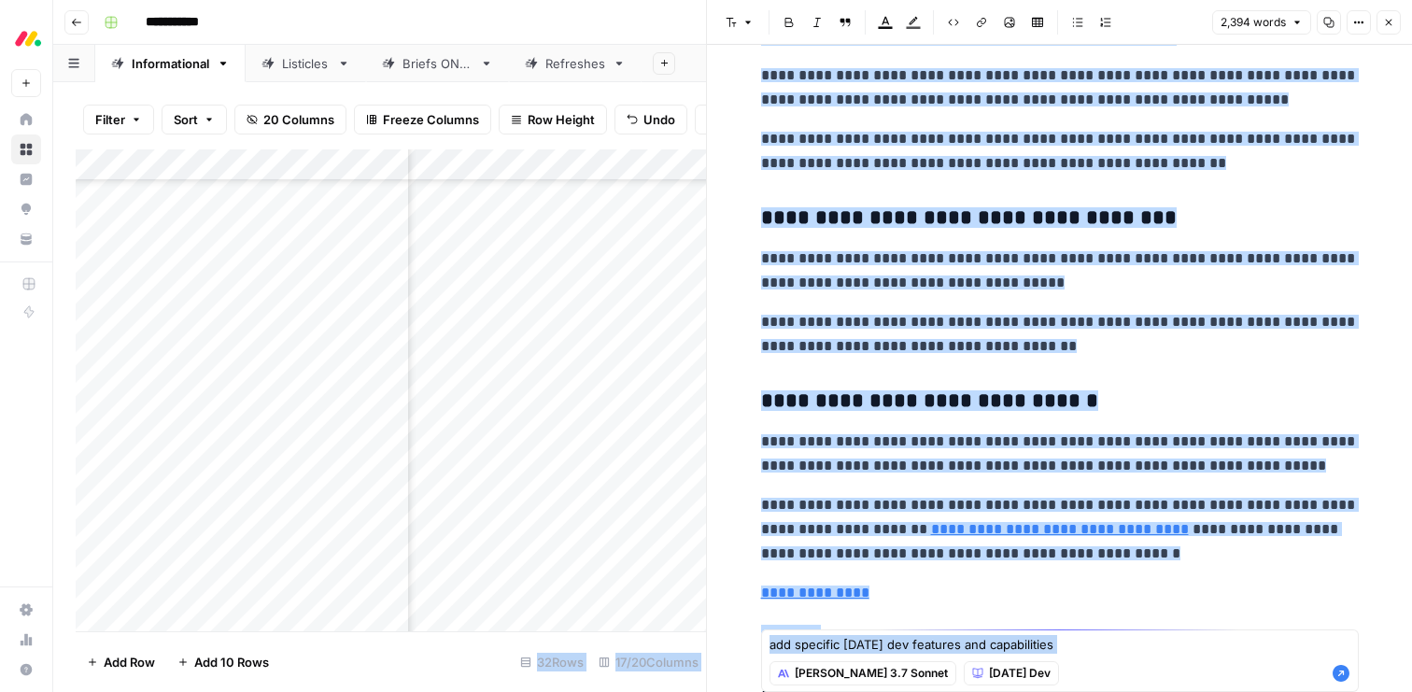
type textarea "add specific [DATE] dev features and capabilities"
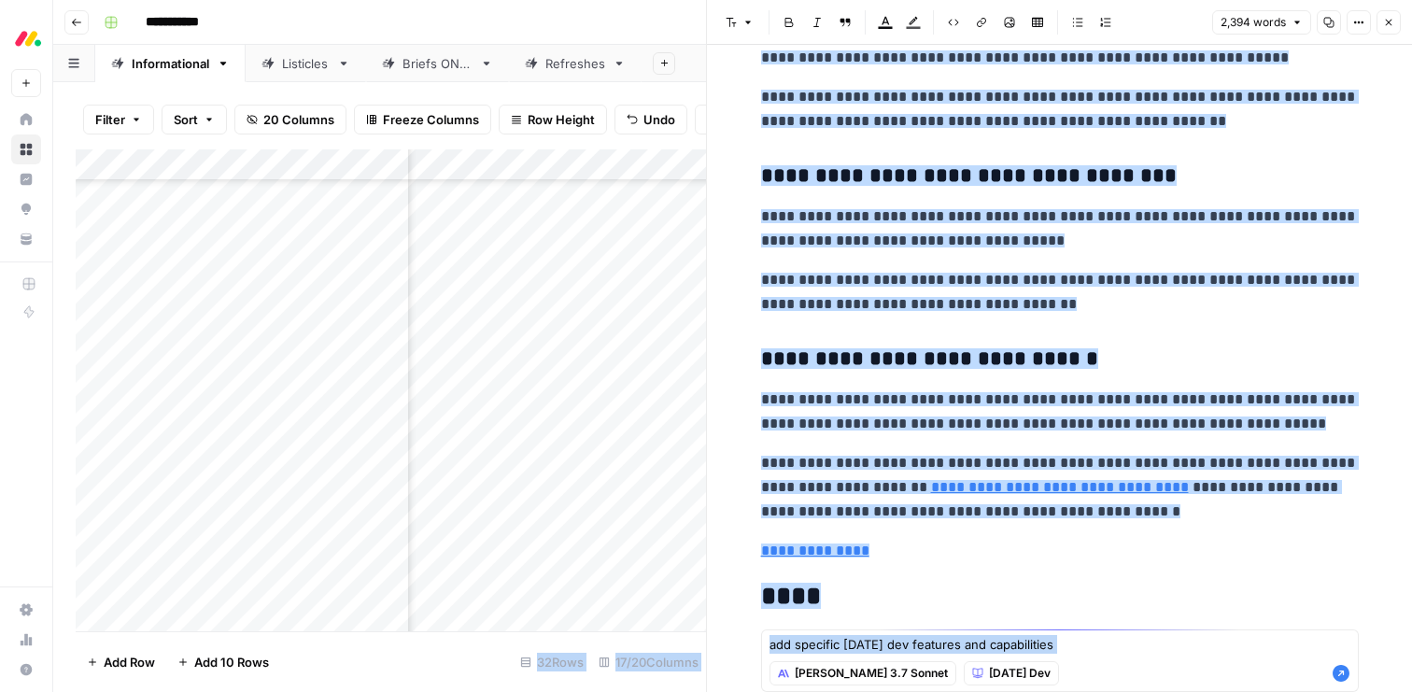
scroll to position [8739, 0]
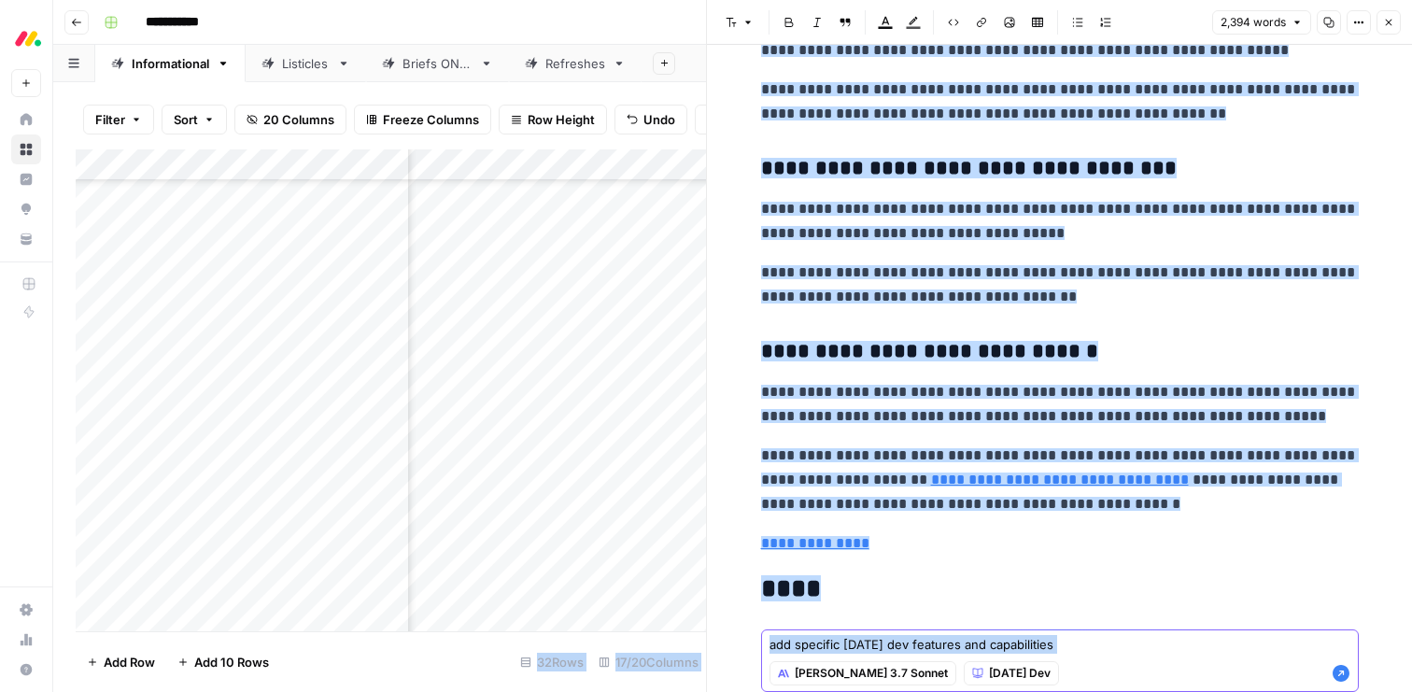
click at [1343, 676] on icon "button" at bounding box center [1341, 673] width 17 height 17
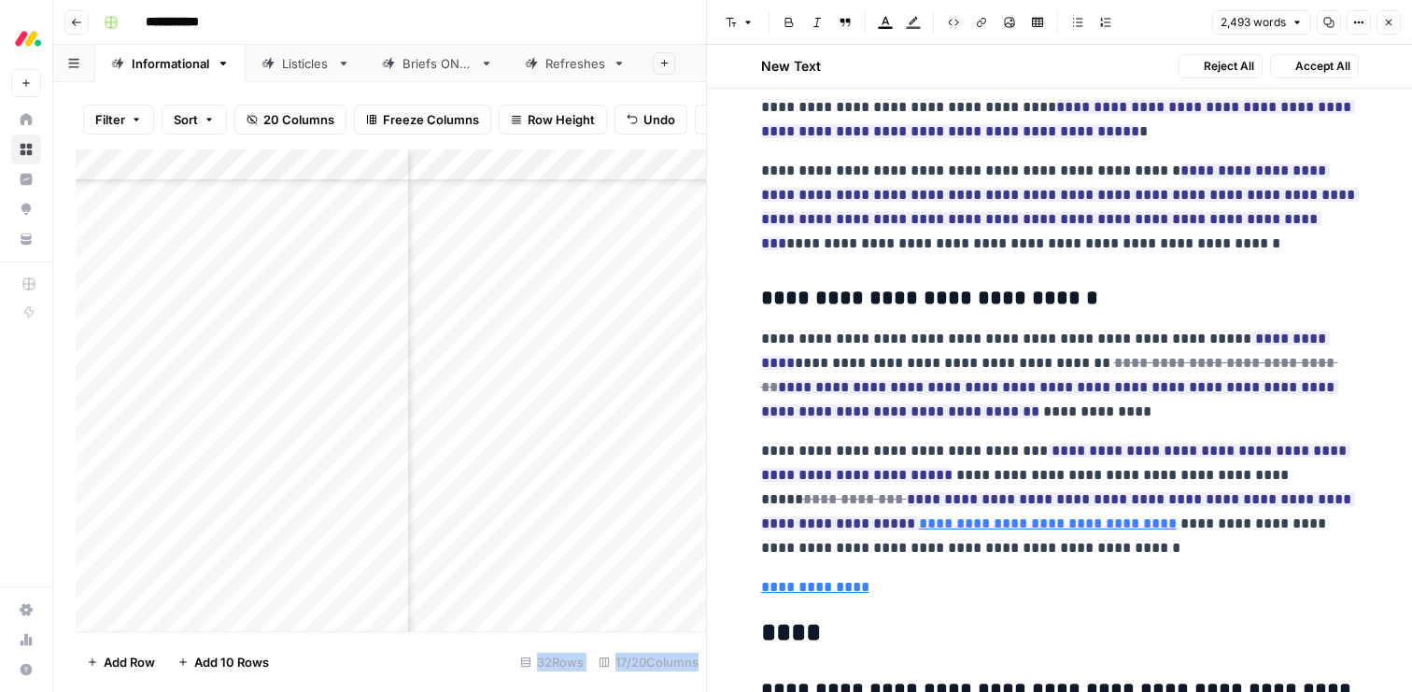
scroll to position [9007, 0]
click at [1292, 71] on button "Accept All" at bounding box center [1314, 66] width 89 height 24
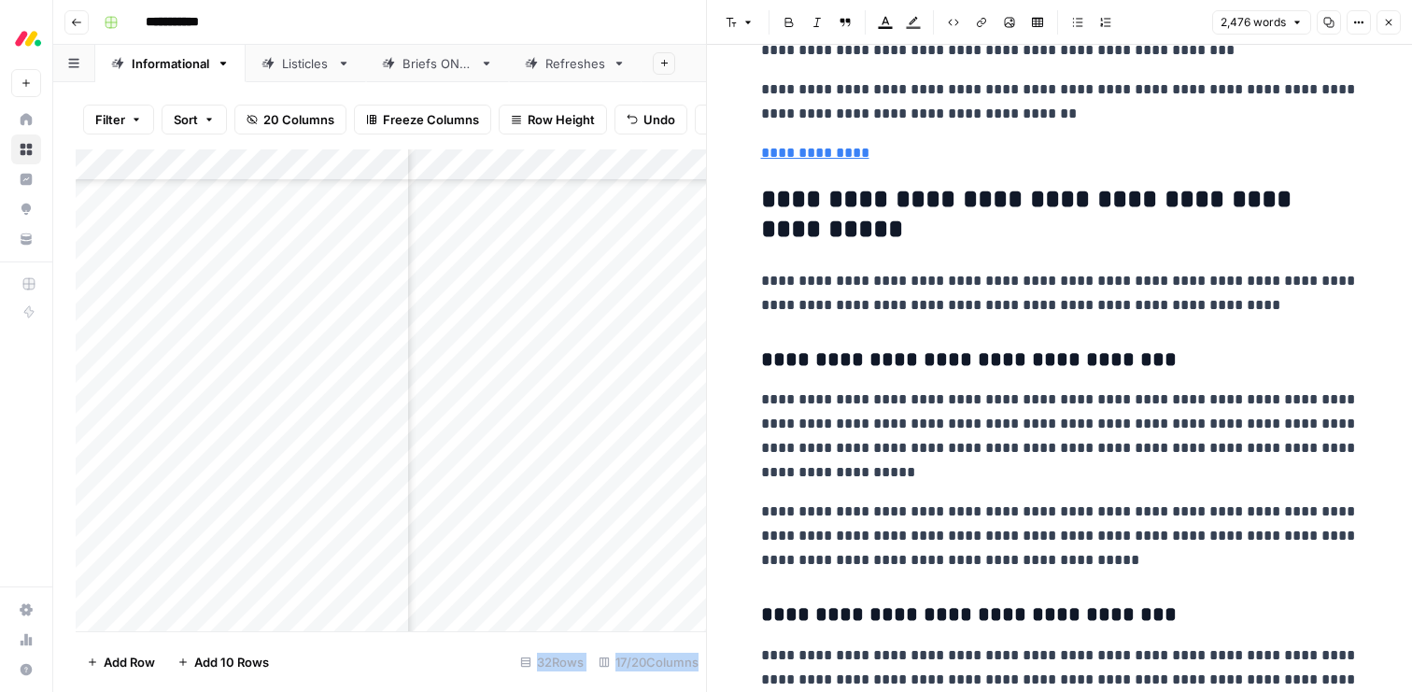
scroll to position [8330, 0]
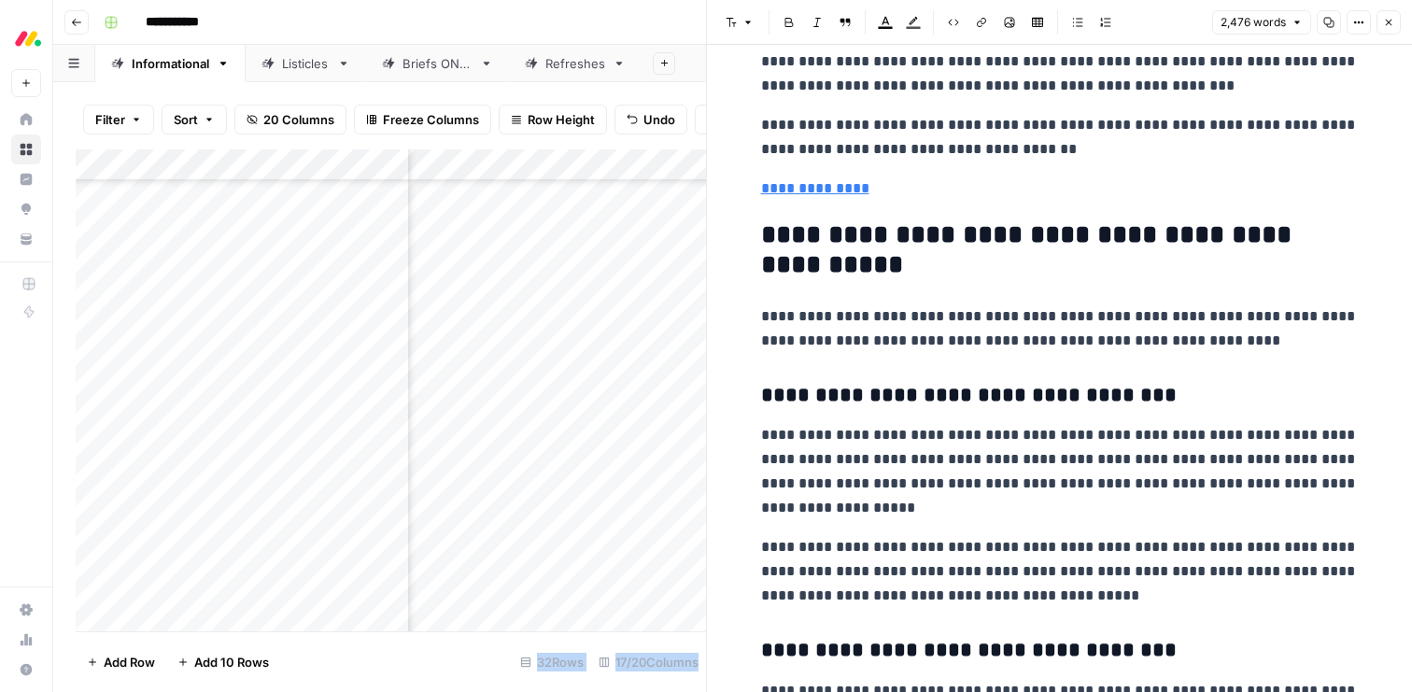
click at [1387, 19] on icon "button" at bounding box center [1388, 22] width 11 height 11
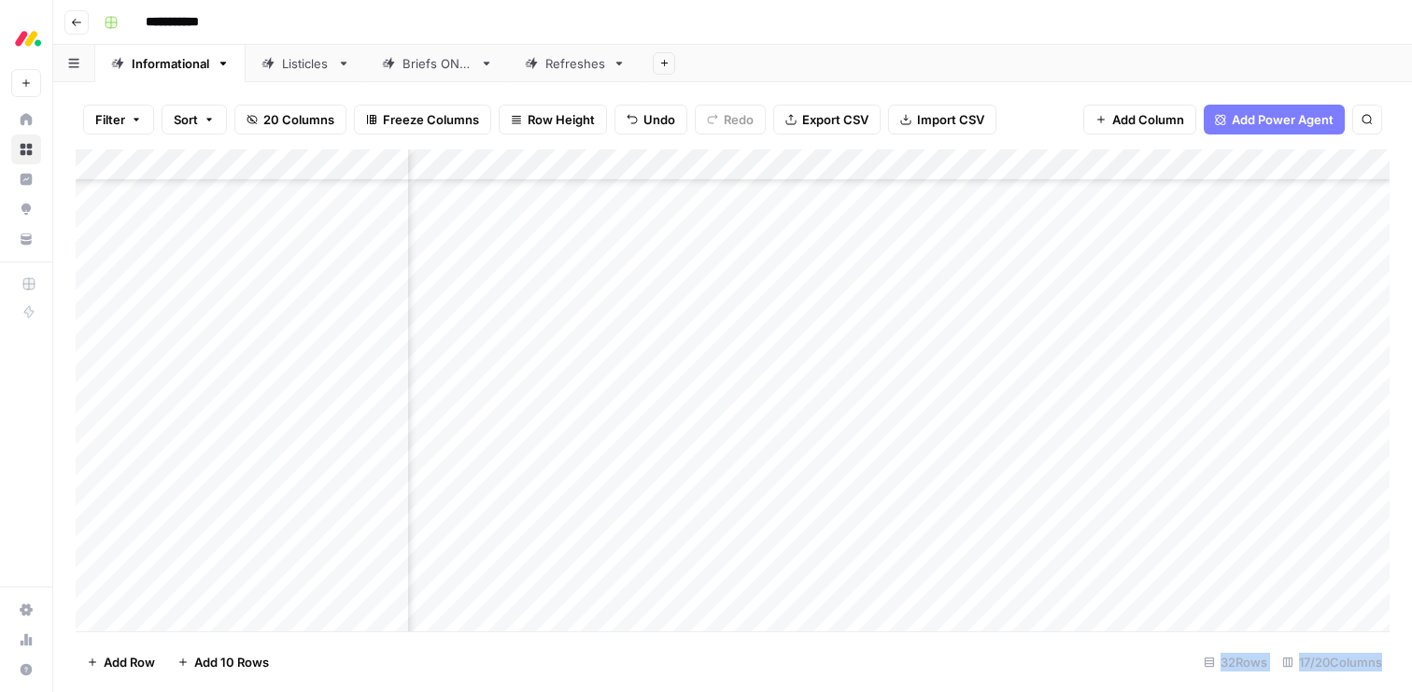
scroll to position [593, 2179]
click at [1025, 520] on div "Add Column" at bounding box center [733, 390] width 1314 height 482
click at [616, 553] on div "Add Column" at bounding box center [733, 390] width 1314 height 482
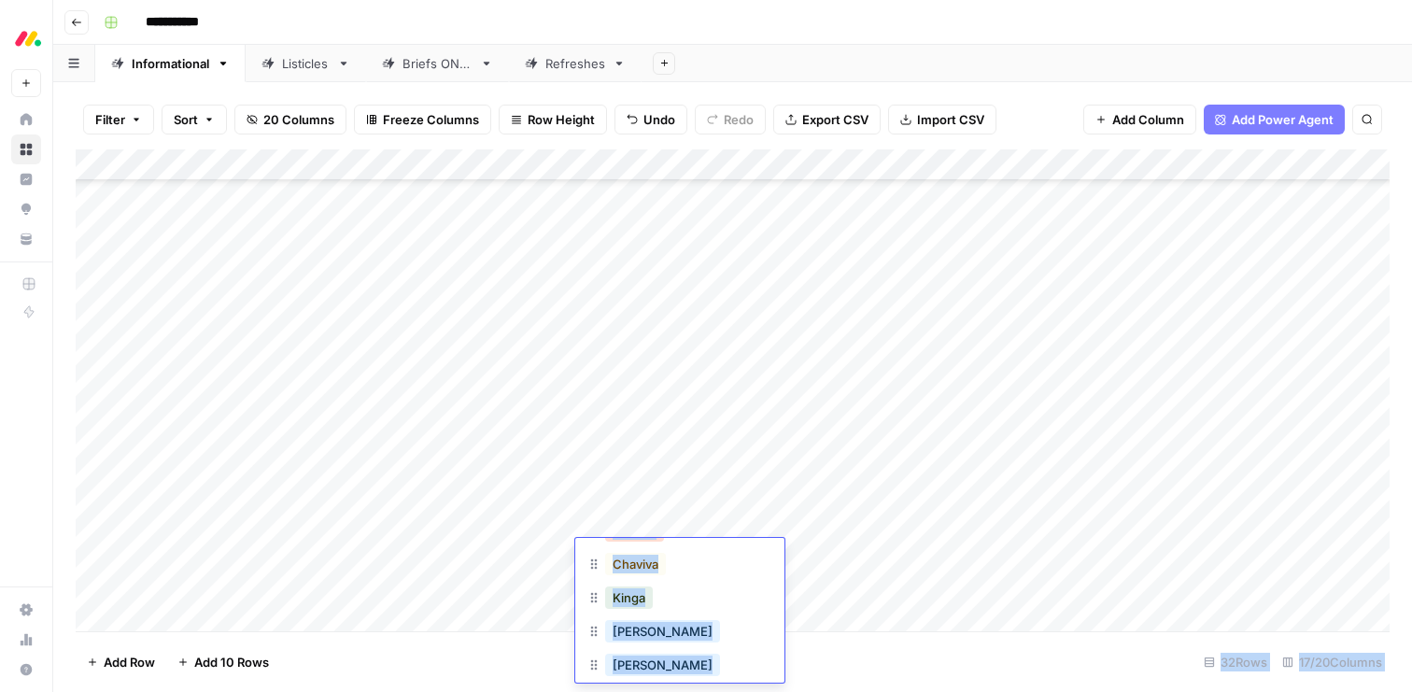
scroll to position [92, 0]
click at [631, 664] on button "[PERSON_NAME]" at bounding box center [662, 670] width 115 height 22
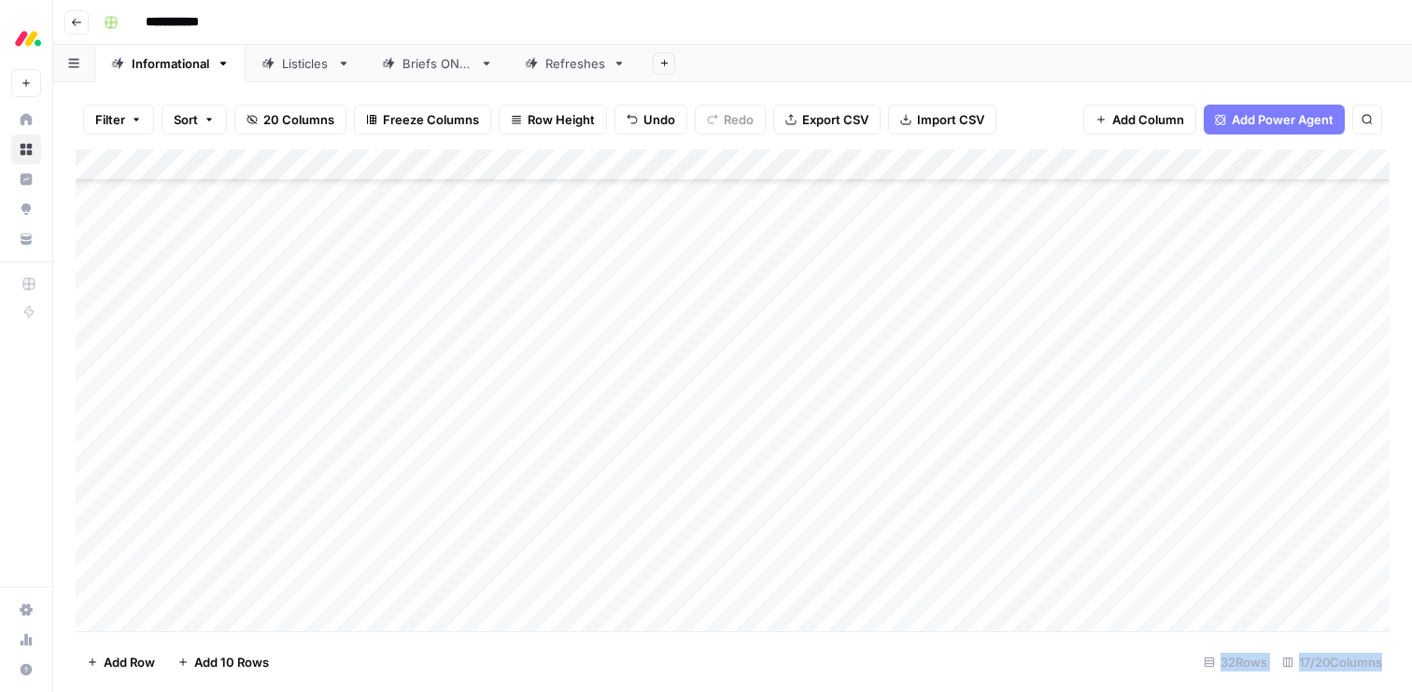
click at [626, 590] on div "Add Column" at bounding box center [733, 390] width 1314 height 482
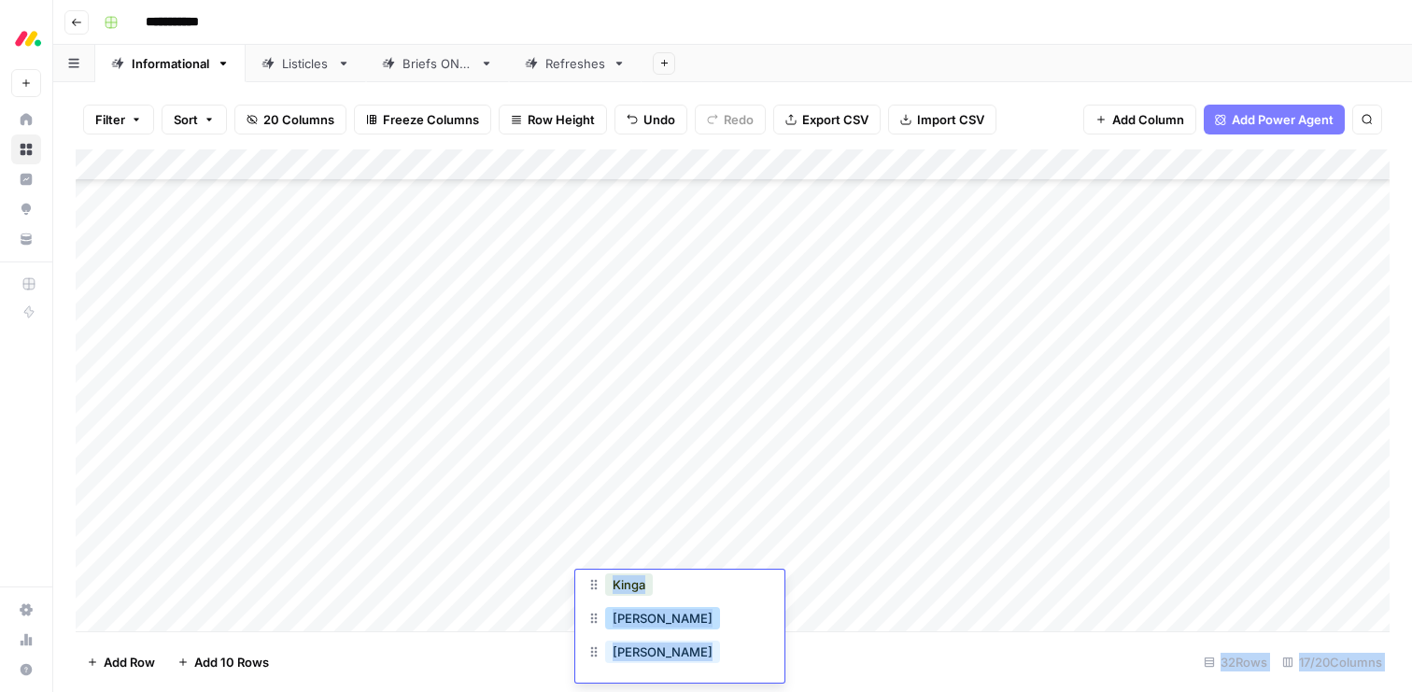
scroll to position [145, 0]
click at [629, 650] on button "[PERSON_NAME]" at bounding box center [662, 649] width 115 height 22
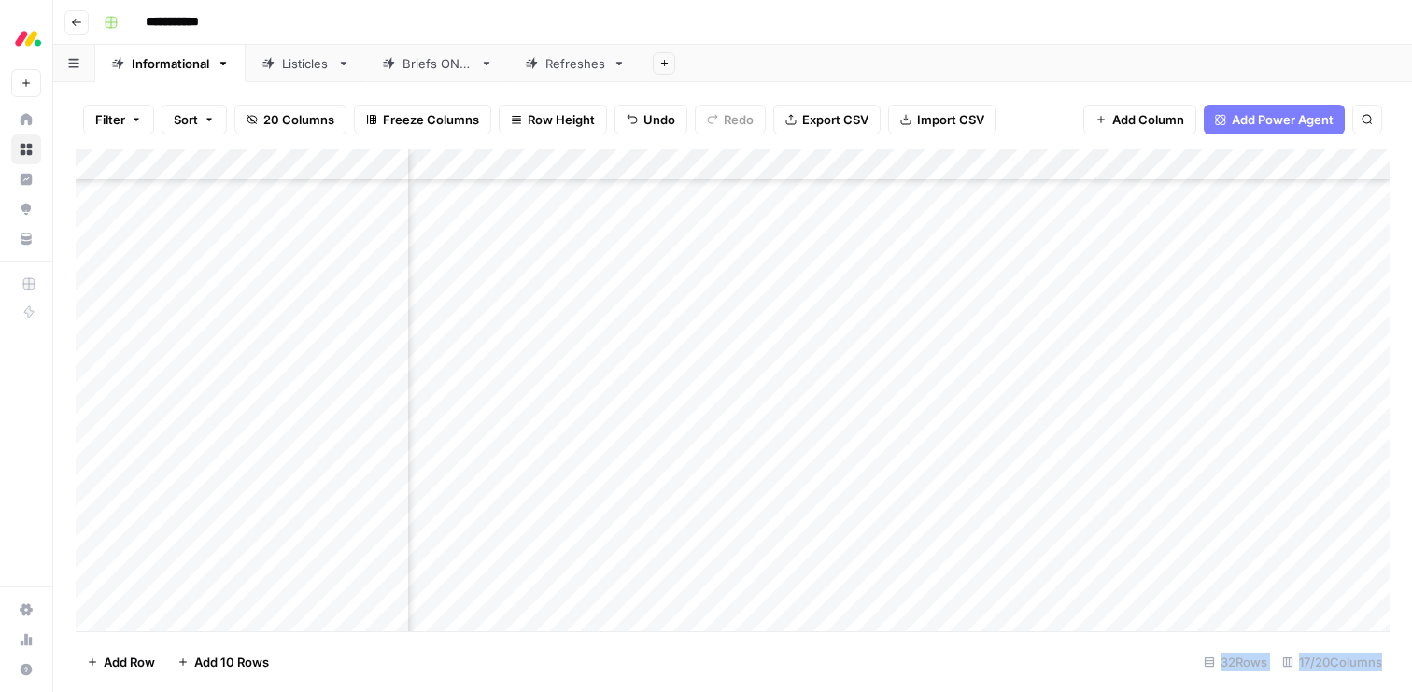
scroll to position [593, 259]
click at [705, 582] on div "Add Column" at bounding box center [733, 390] width 1314 height 482
click at [837, 587] on div "Add Column" at bounding box center [733, 390] width 1314 height 482
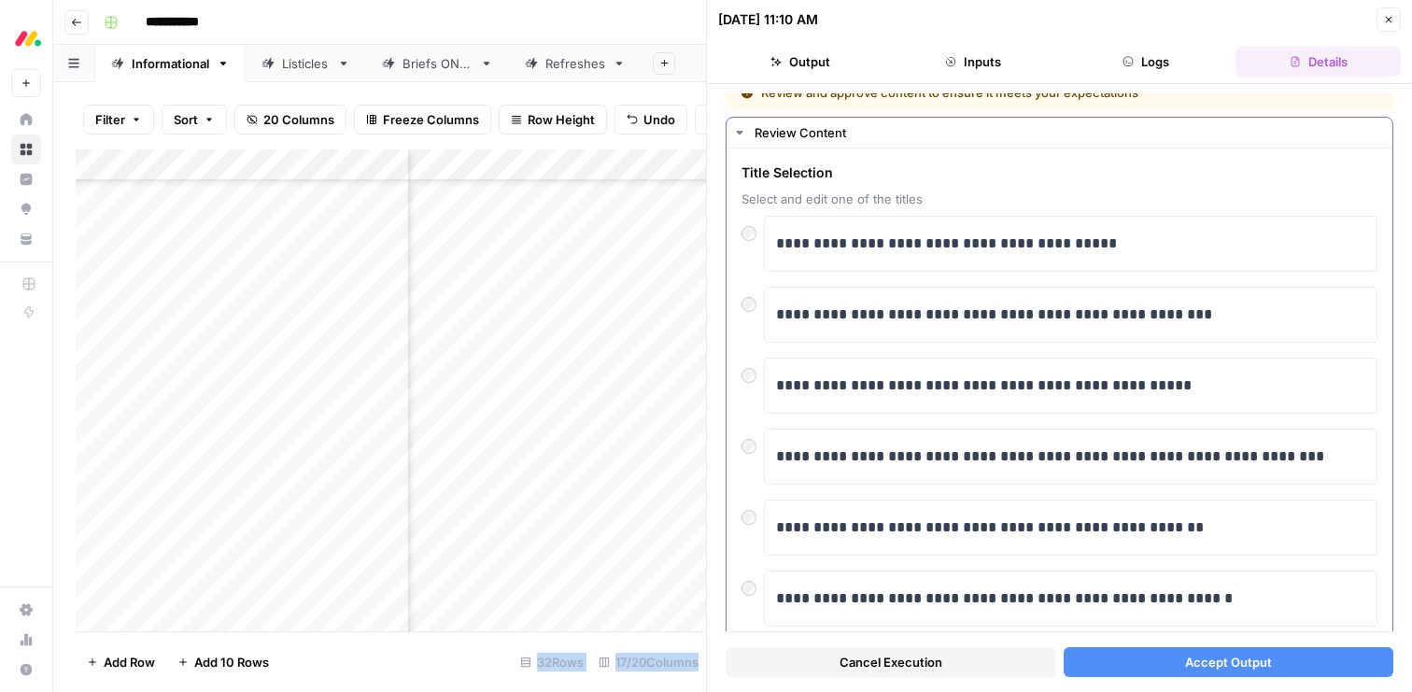
scroll to position [19, 0]
click at [1163, 664] on button "Accept Output" at bounding box center [1229, 662] width 331 height 30
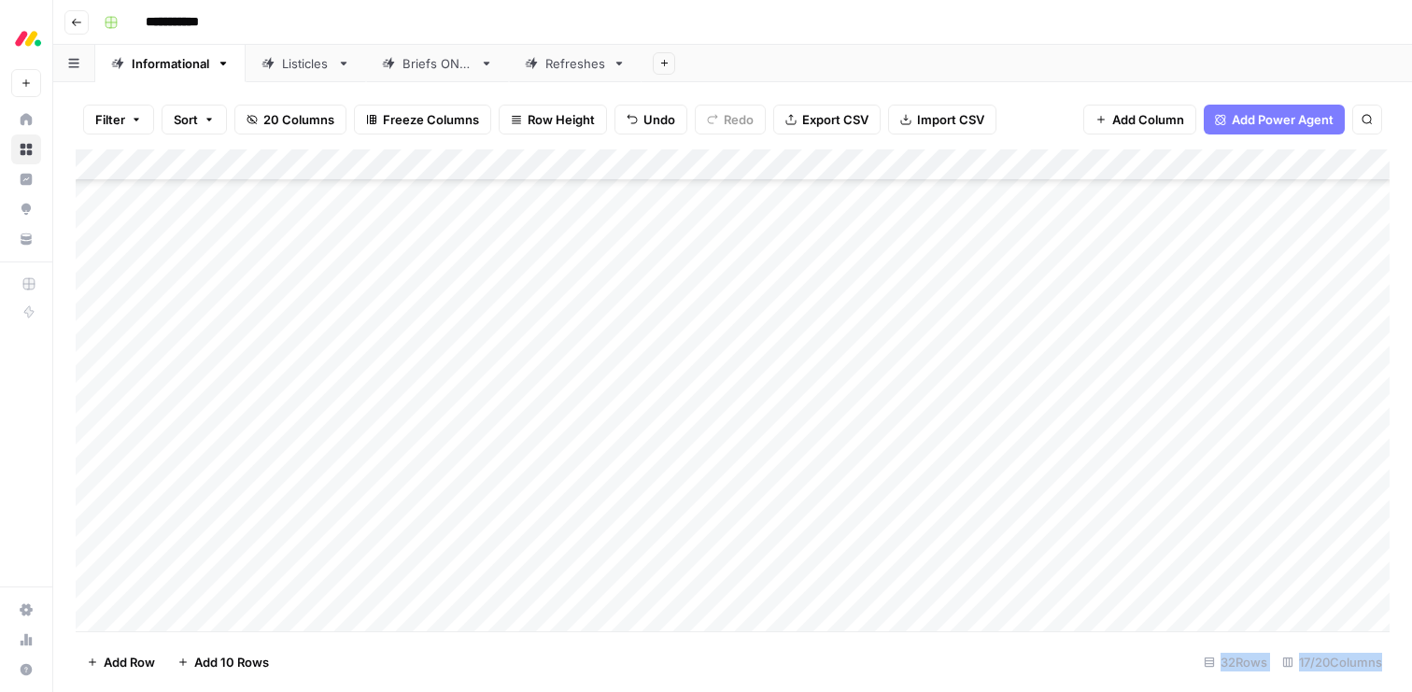
scroll to position [593, 0]
click at [174, 65] on div "Informational" at bounding box center [171, 63] width 78 height 19
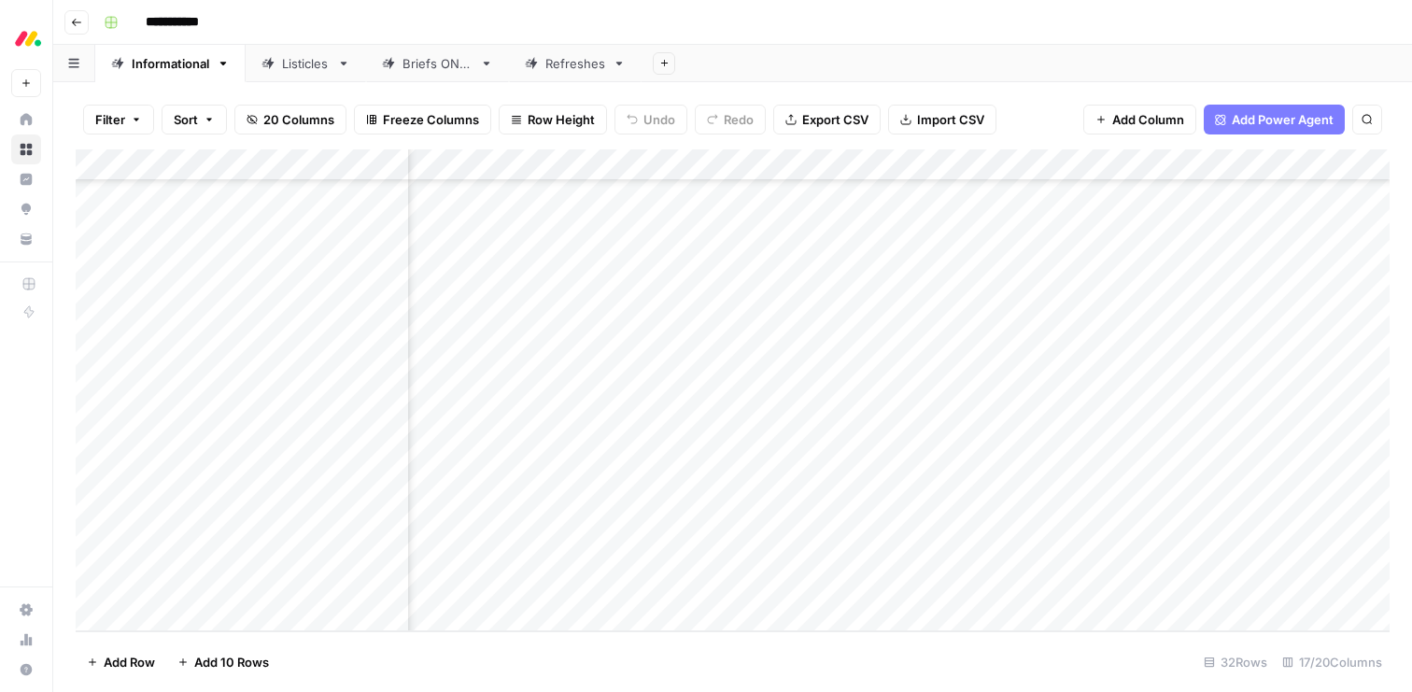
click at [640, 551] on div "Add Column" at bounding box center [733, 390] width 1314 height 482
click at [634, 585] on div "Add Column" at bounding box center [733, 390] width 1314 height 482
click at [1092, 173] on input "*******" at bounding box center [1192, 173] width 205 height 22
type input "**********"
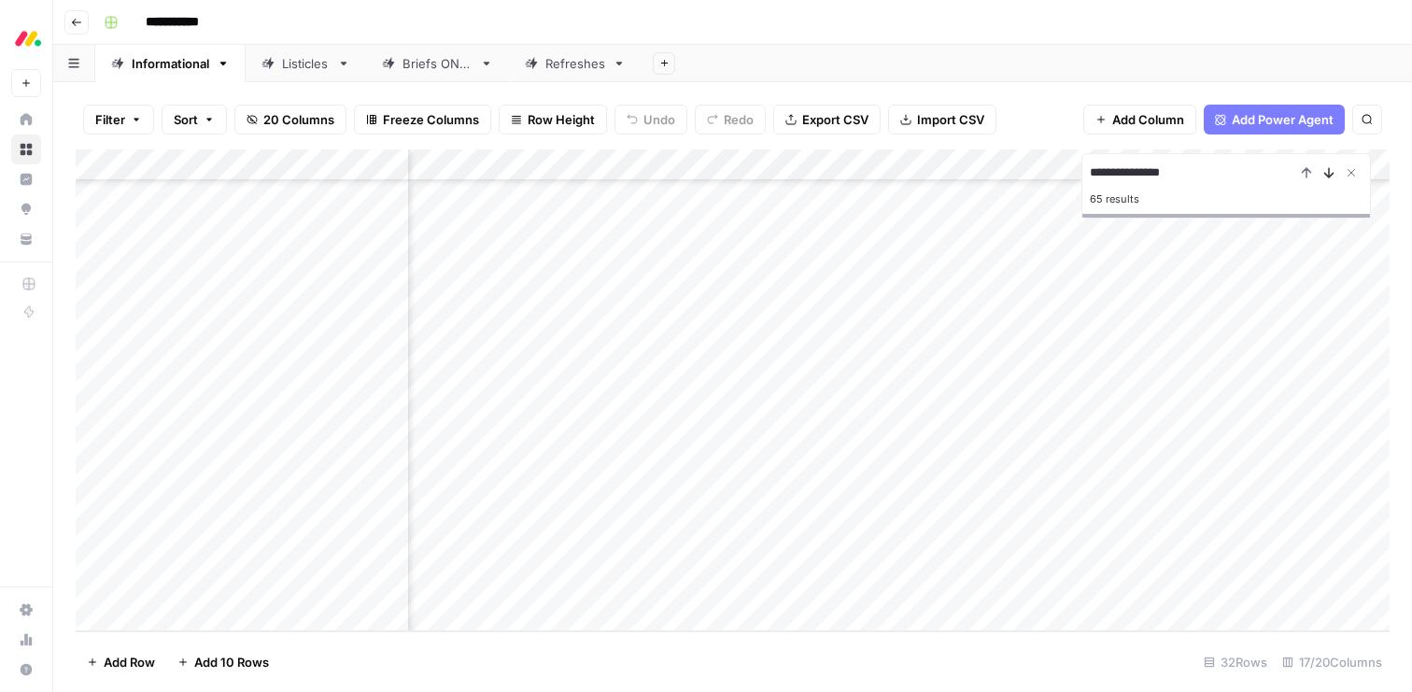
click at [1326, 174] on icon "Next Result" at bounding box center [1329, 172] width 8 height 9
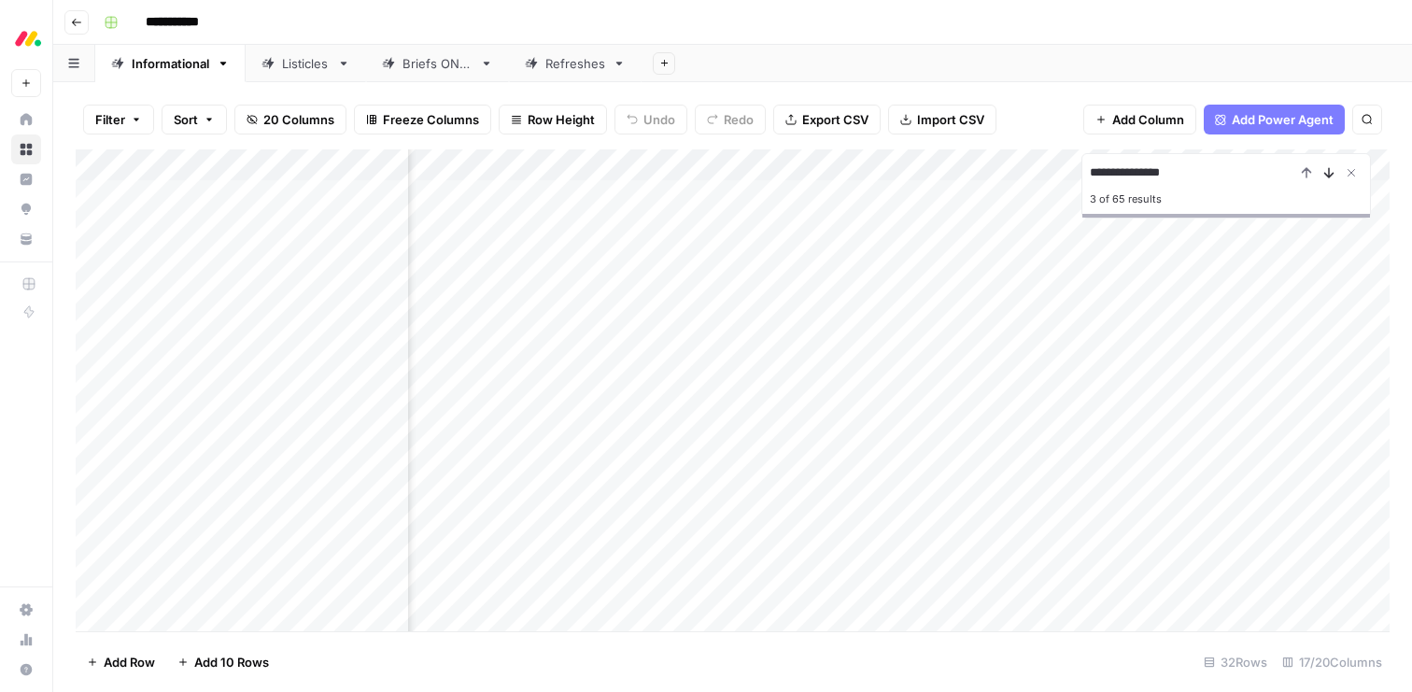
click at [1326, 174] on icon "Next Result" at bounding box center [1329, 172] width 8 height 9
click at [1327, 174] on icon "Next Result" at bounding box center [1329, 172] width 15 height 15
click at [248, 166] on div "Add Column" at bounding box center [733, 390] width 1314 height 482
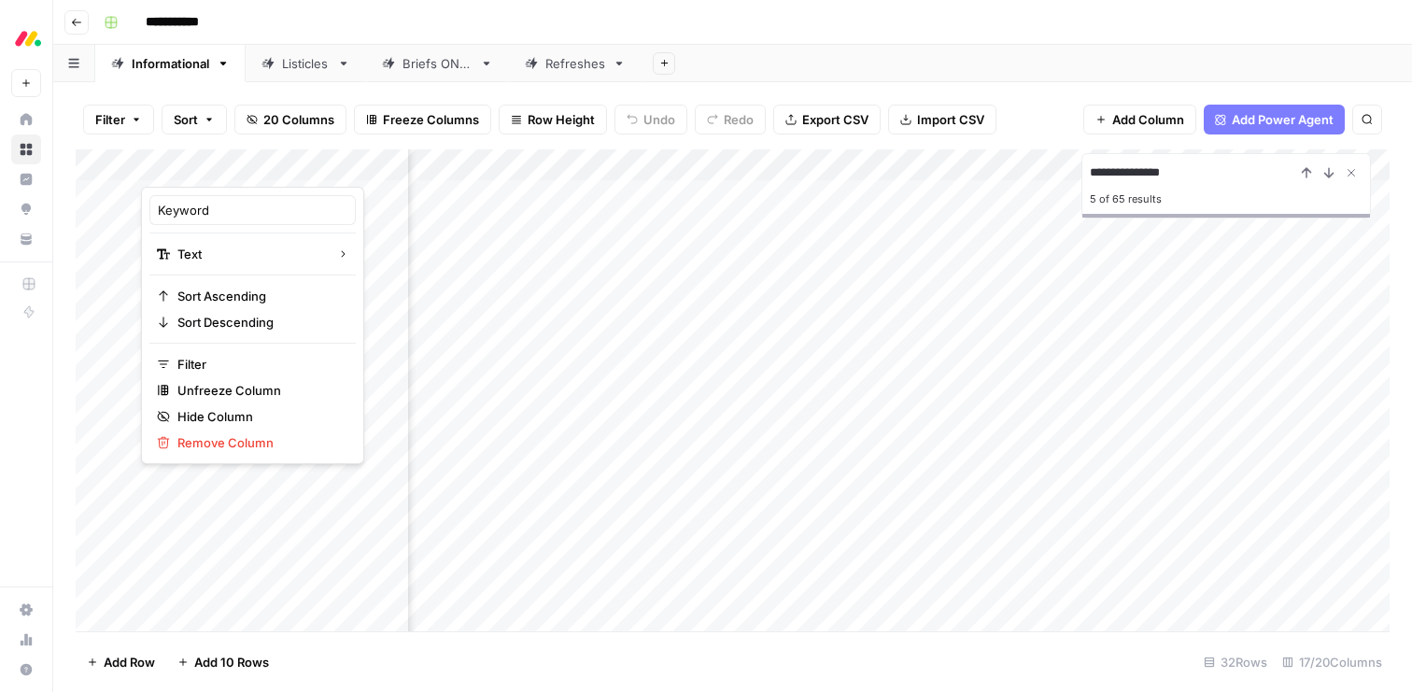
click at [270, 166] on div at bounding box center [275, 167] width 268 height 37
click at [722, 46] on div "Add Sheet" at bounding box center [1027, 63] width 771 height 37
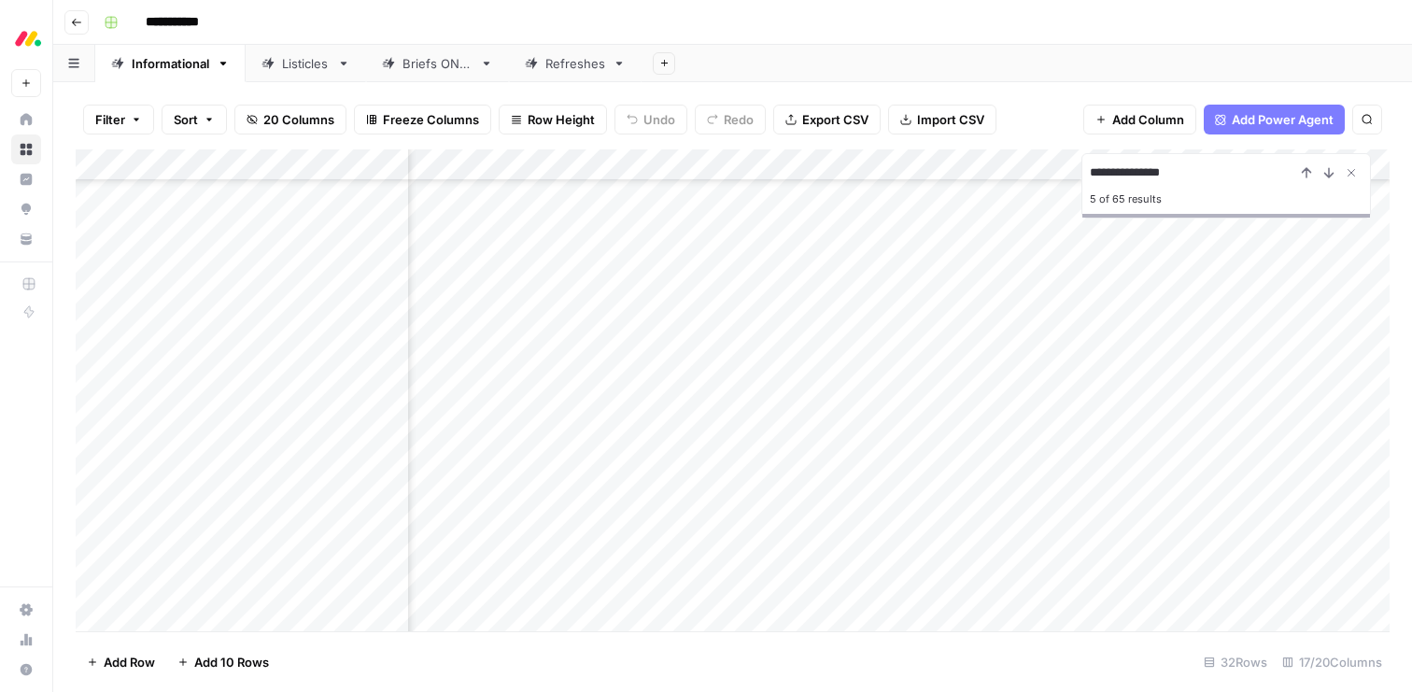
scroll to position [596, 2127]
click at [1351, 166] on icon "Close Search" at bounding box center [1351, 172] width 15 height 15
click at [248, 166] on div "Add Column" at bounding box center [733, 390] width 1314 height 482
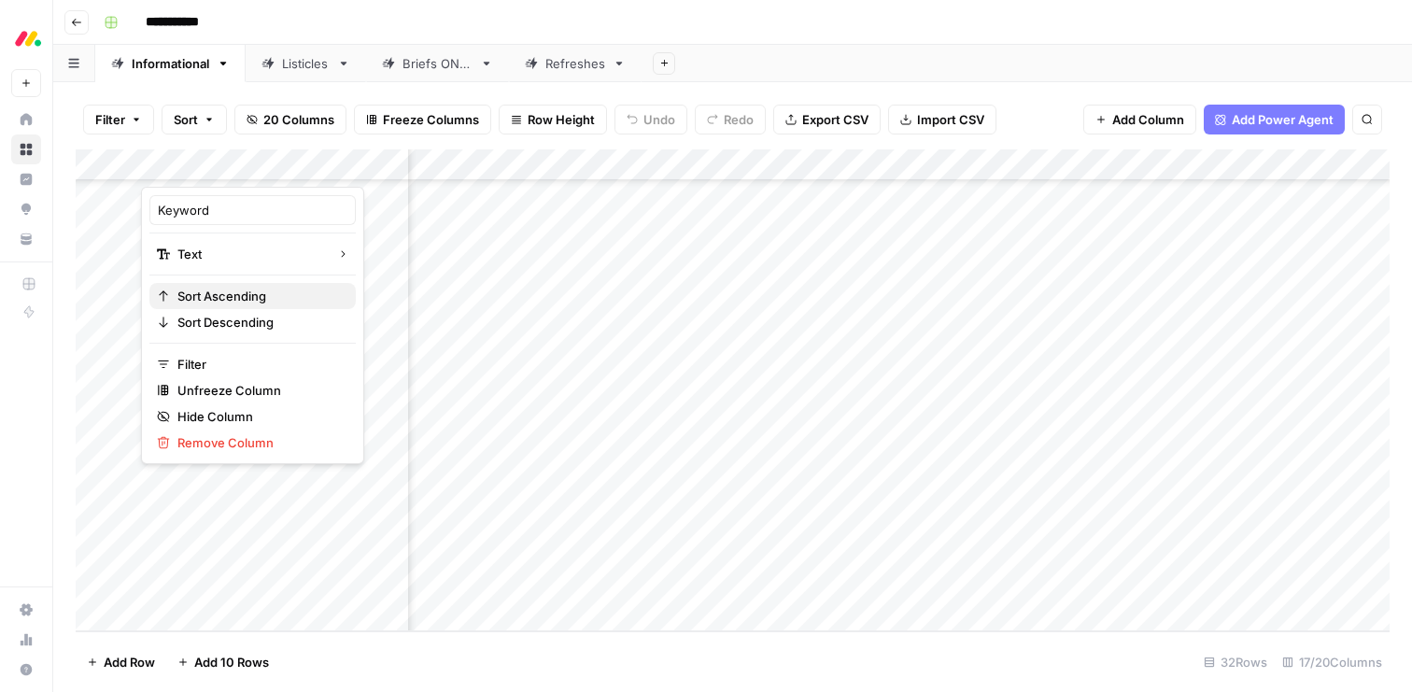
click at [219, 304] on span "Sort Ascending" at bounding box center [258, 296] width 163 height 19
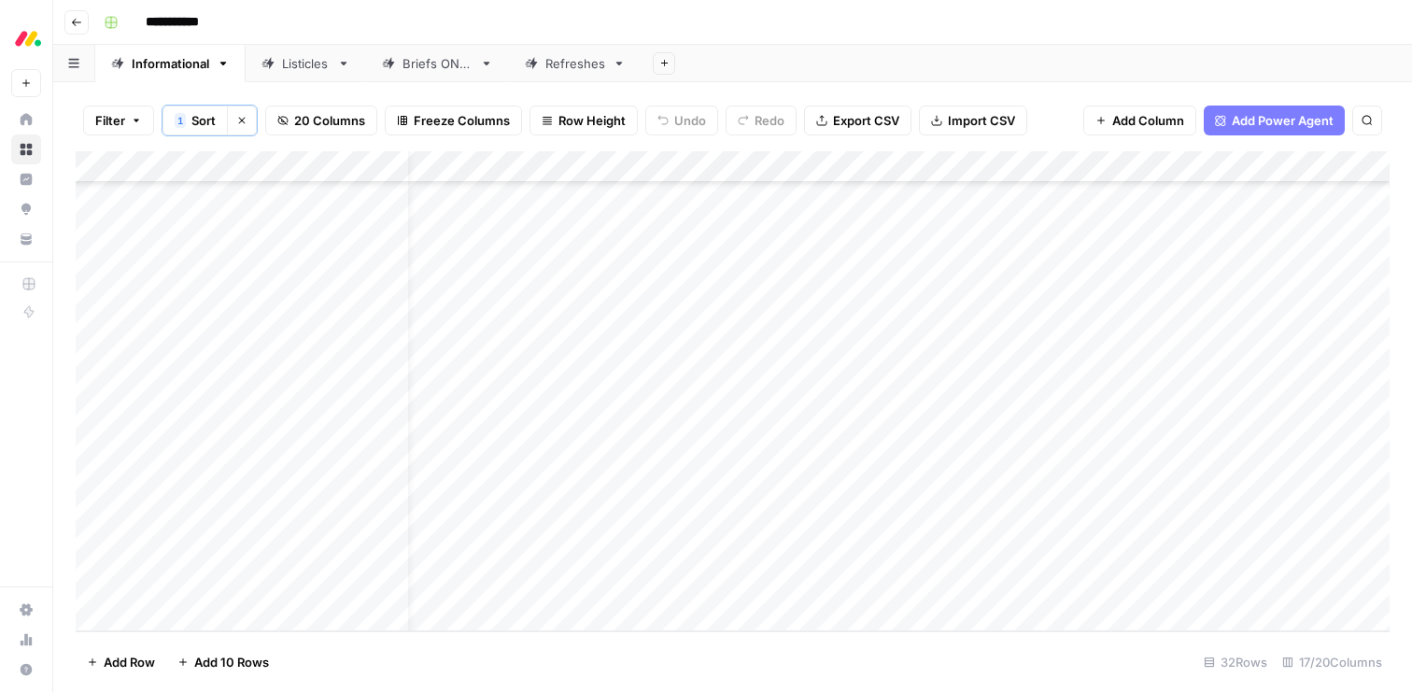
scroll to position [598, 0]
click at [458, 168] on div "Add Column" at bounding box center [733, 391] width 1314 height 480
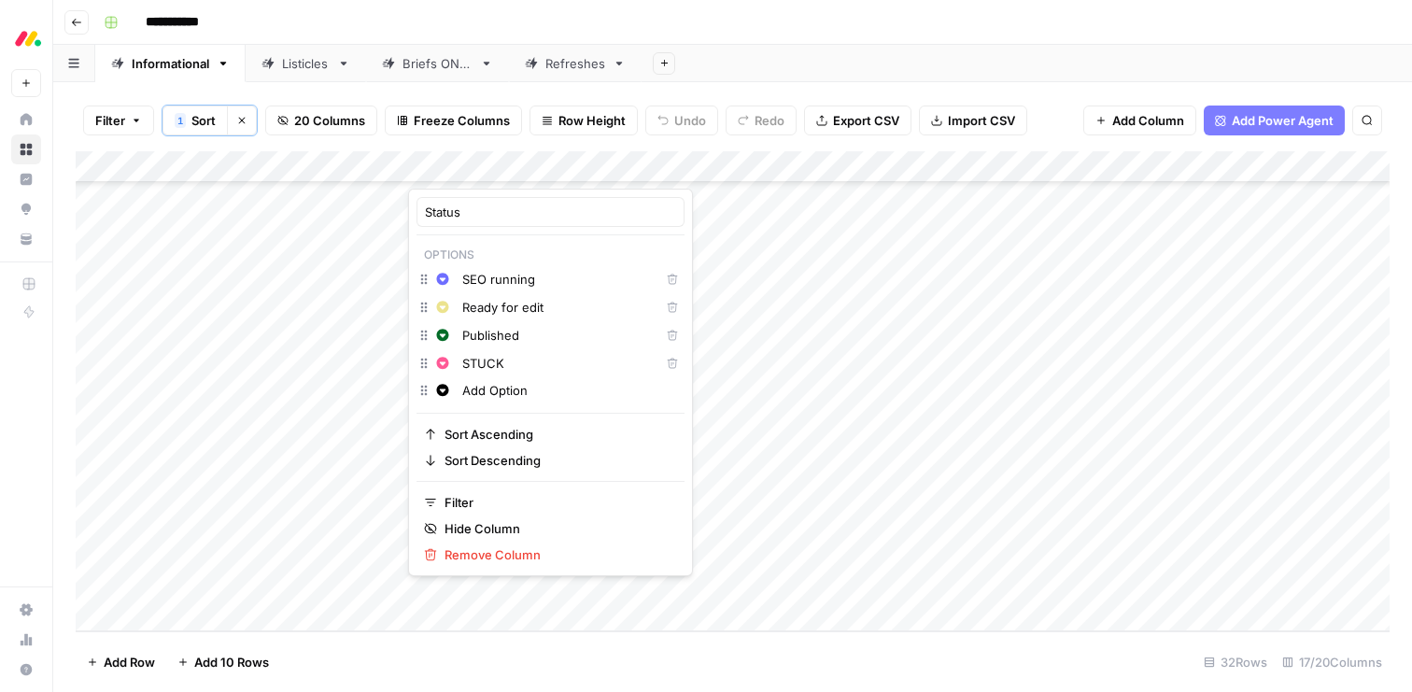
click at [475, 276] on input "SEO running" at bounding box center [557, 279] width 190 height 19
click at [447, 276] on icon "button" at bounding box center [443, 279] width 12 height 12
click at [495, 503] on span "Filter" at bounding box center [557, 502] width 225 height 19
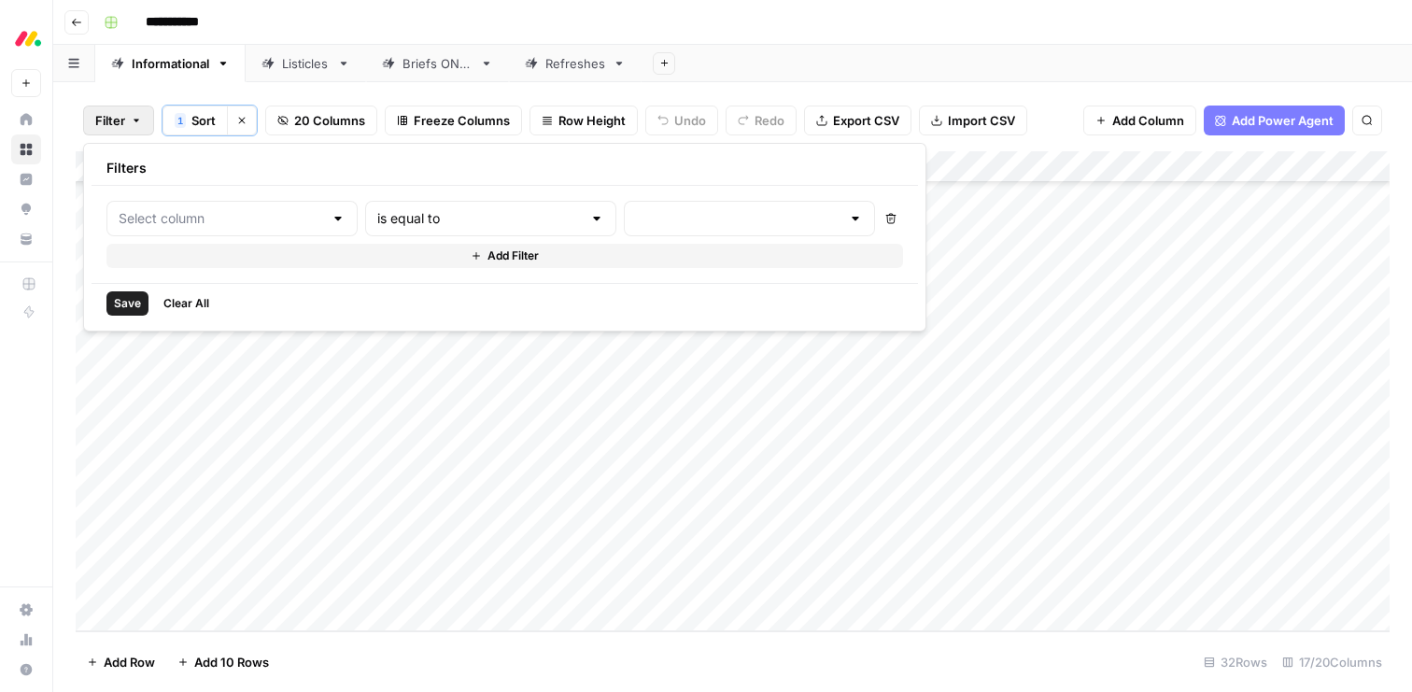
type input "Status"
click at [677, 219] on input "text" at bounding box center [789, 218] width 225 height 19
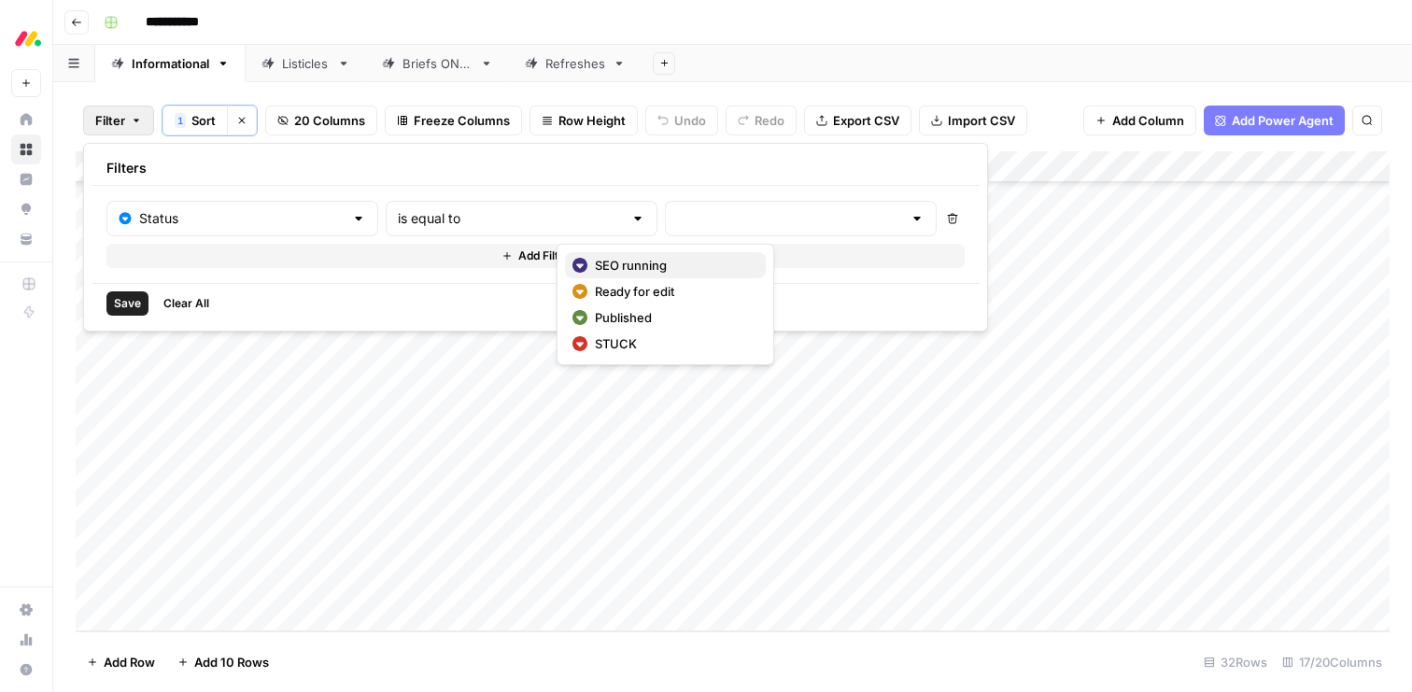
click at [616, 265] on span "SEO running" at bounding box center [673, 265] width 156 height 19
type input "SEO running"
click at [1032, 14] on div "**********" at bounding box center [744, 22] width 1297 height 30
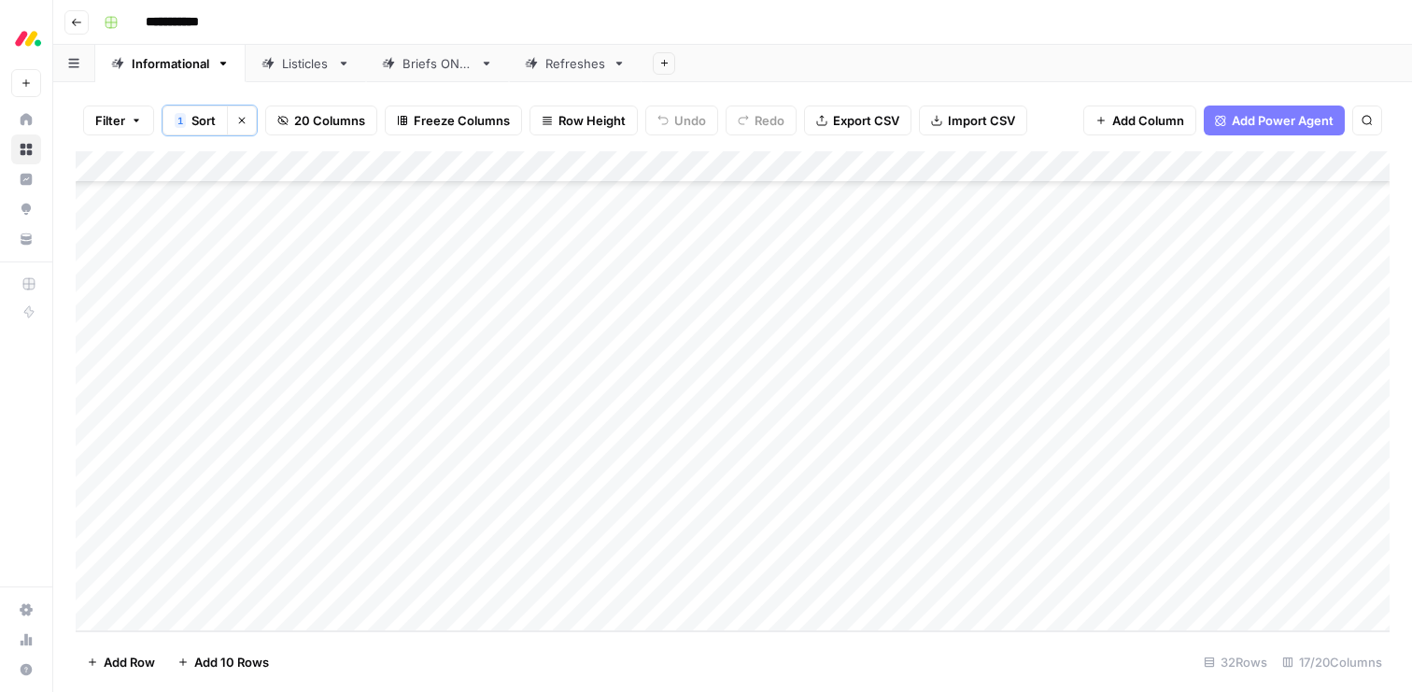
click at [945, 558] on div "Add Column" at bounding box center [733, 391] width 1314 height 480
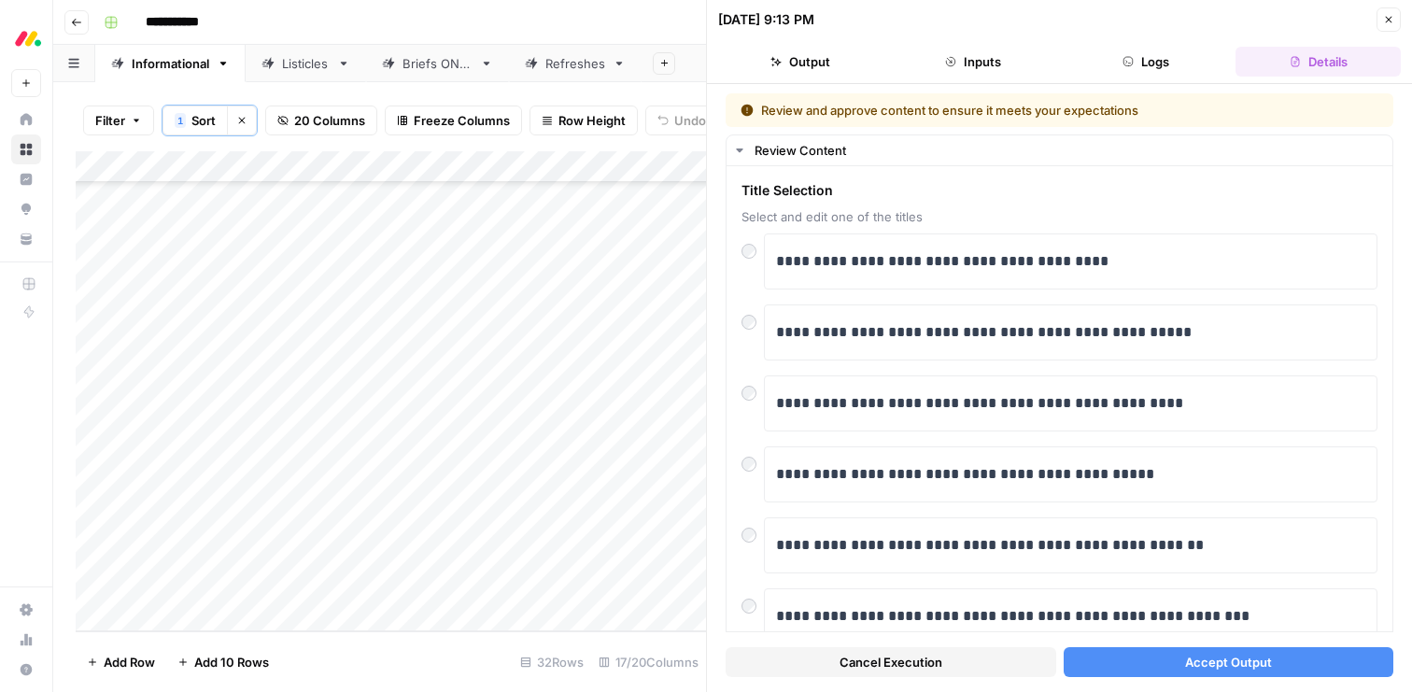
click at [1386, 21] on icon "button" at bounding box center [1389, 20] width 7 height 7
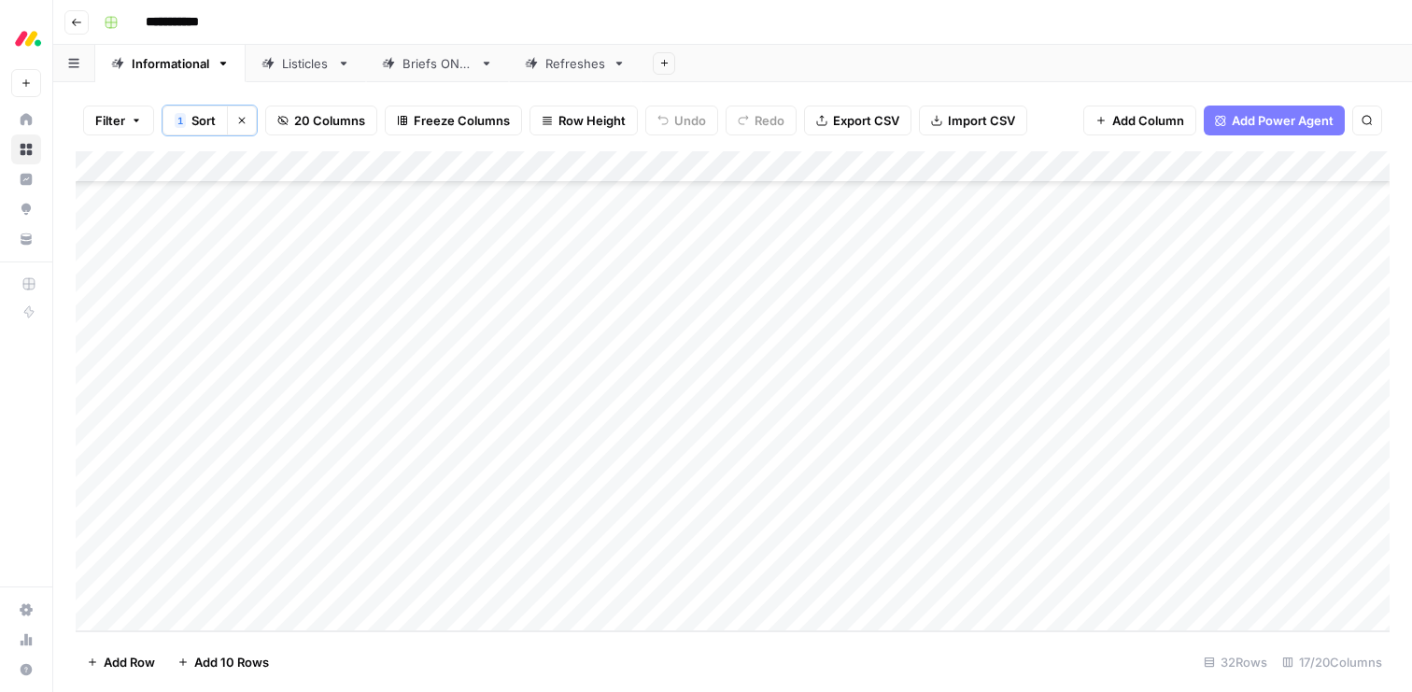
click at [561, 168] on div "Add Column" at bounding box center [733, 391] width 1314 height 480
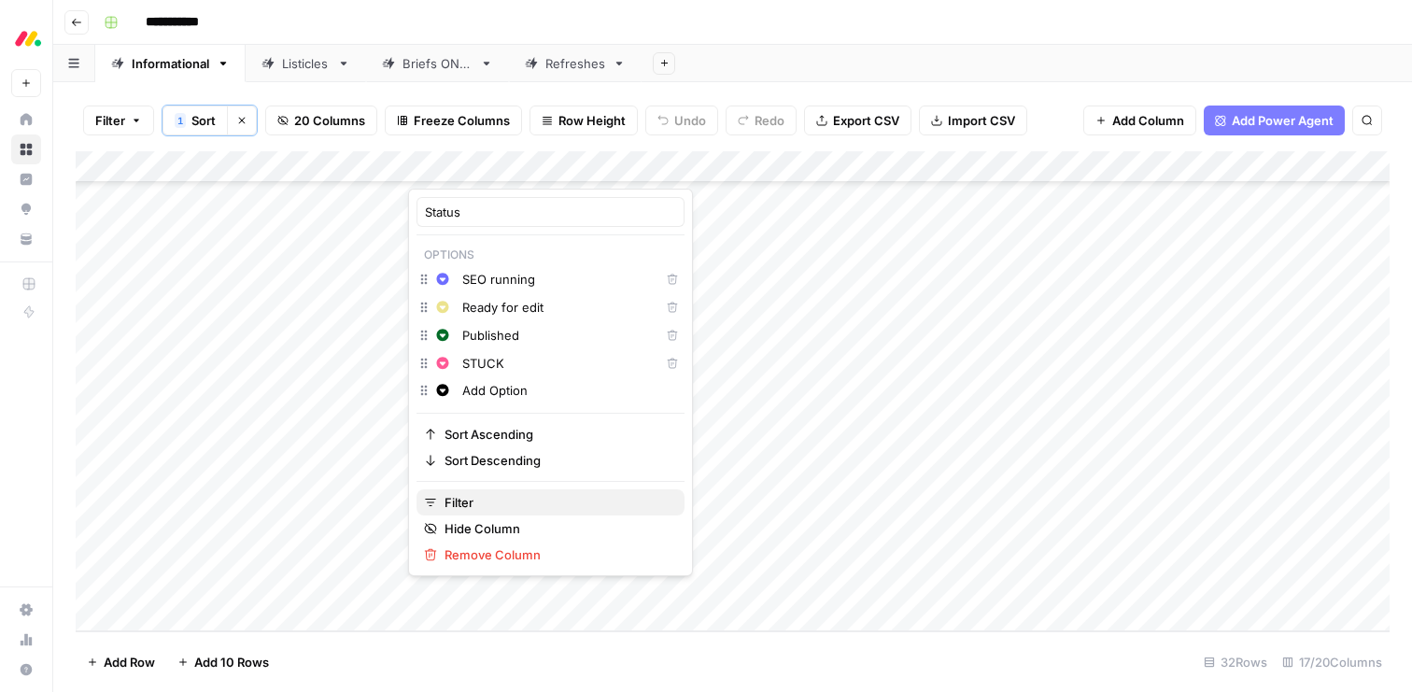
click at [473, 507] on span "Filter" at bounding box center [557, 502] width 225 height 19
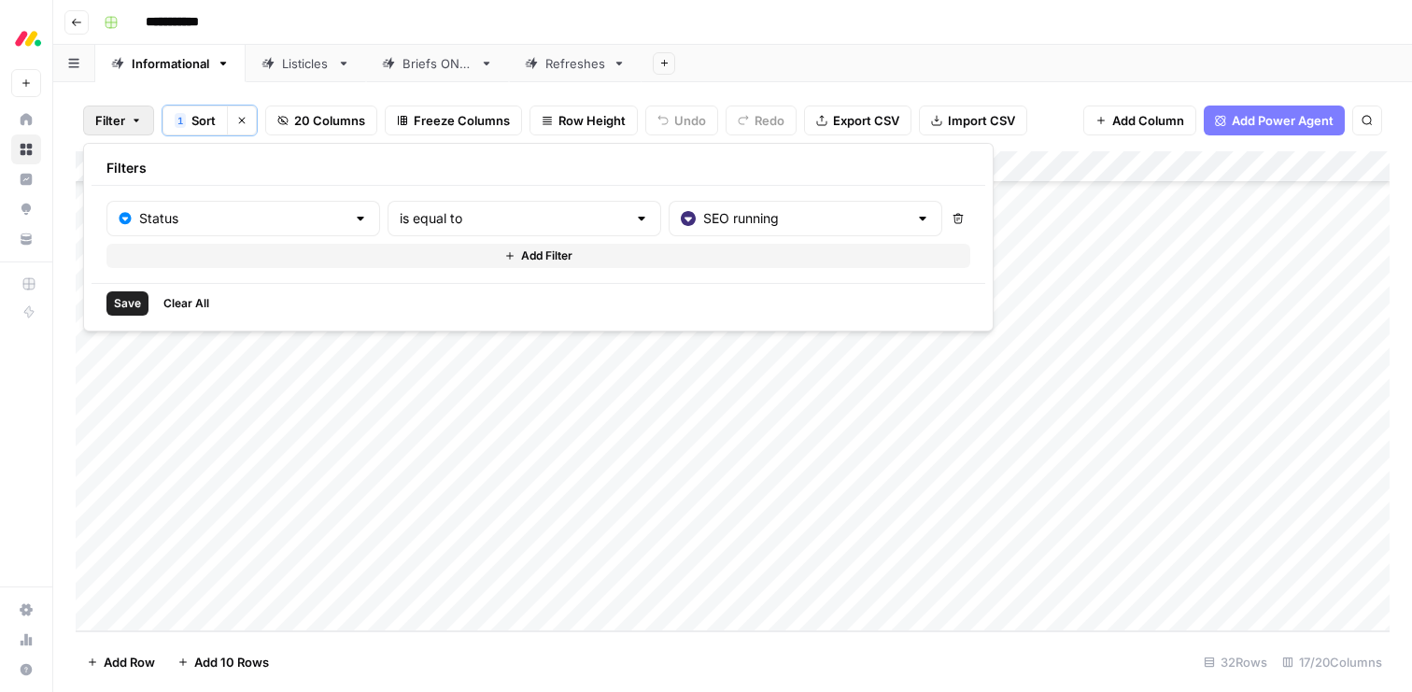
click at [134, 298] on span "Save" at bounding box center [127, 303] width 27 height 17
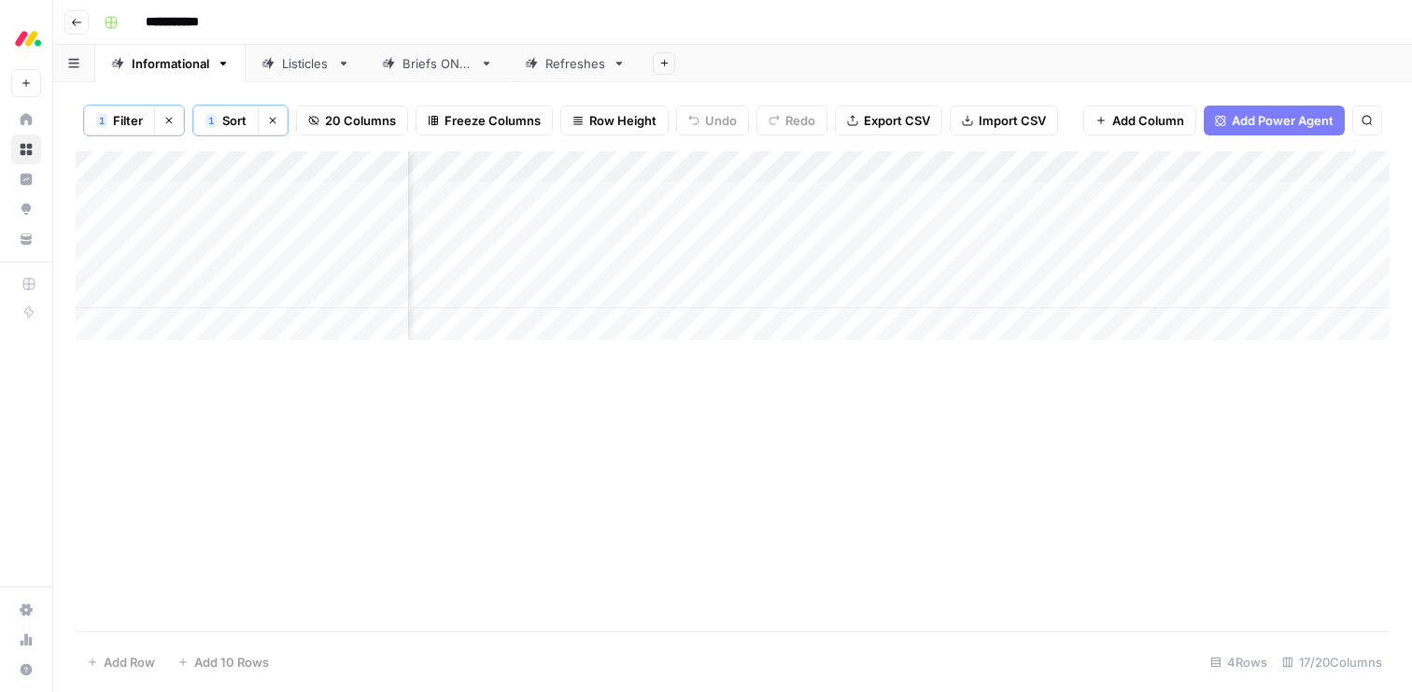
scroll to position [0, 2114]
click at [761, 291] on div "Add Column" at bounding box center [733, 245] width 1314 height 189
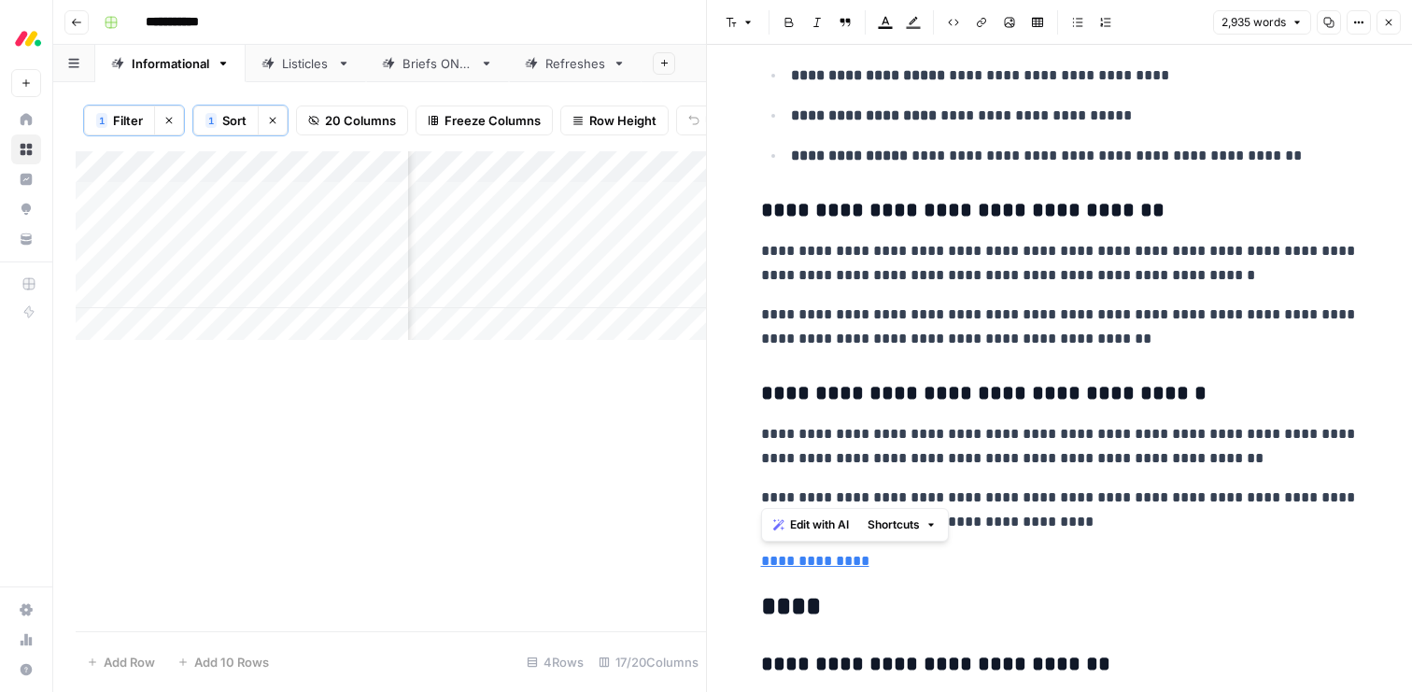
scroll to position [10629, 0]
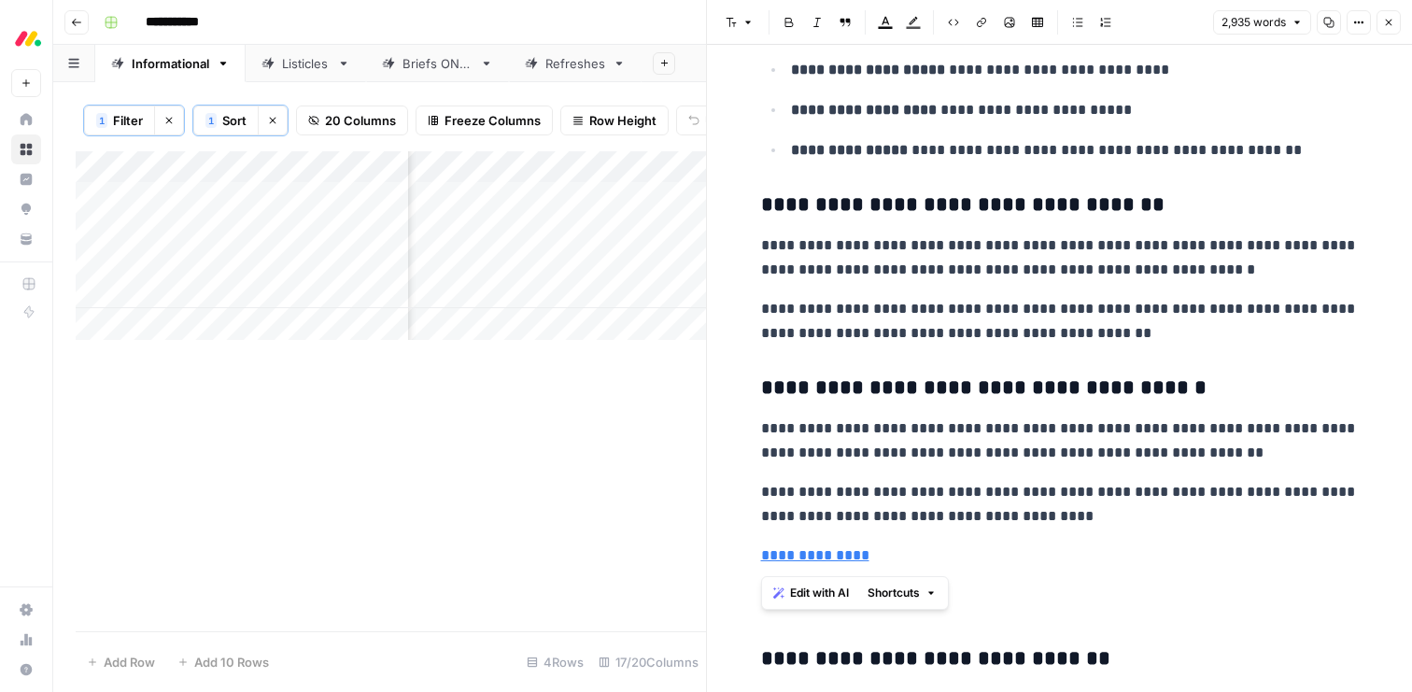
drag, startPoint x: 761, startPoint y: 288, endPoint x: 957, endPoint y: 542, distance: 320.9
click at [807, 587] on span "Edit with AI" at bounding box center [819, 593] width 59 height 17
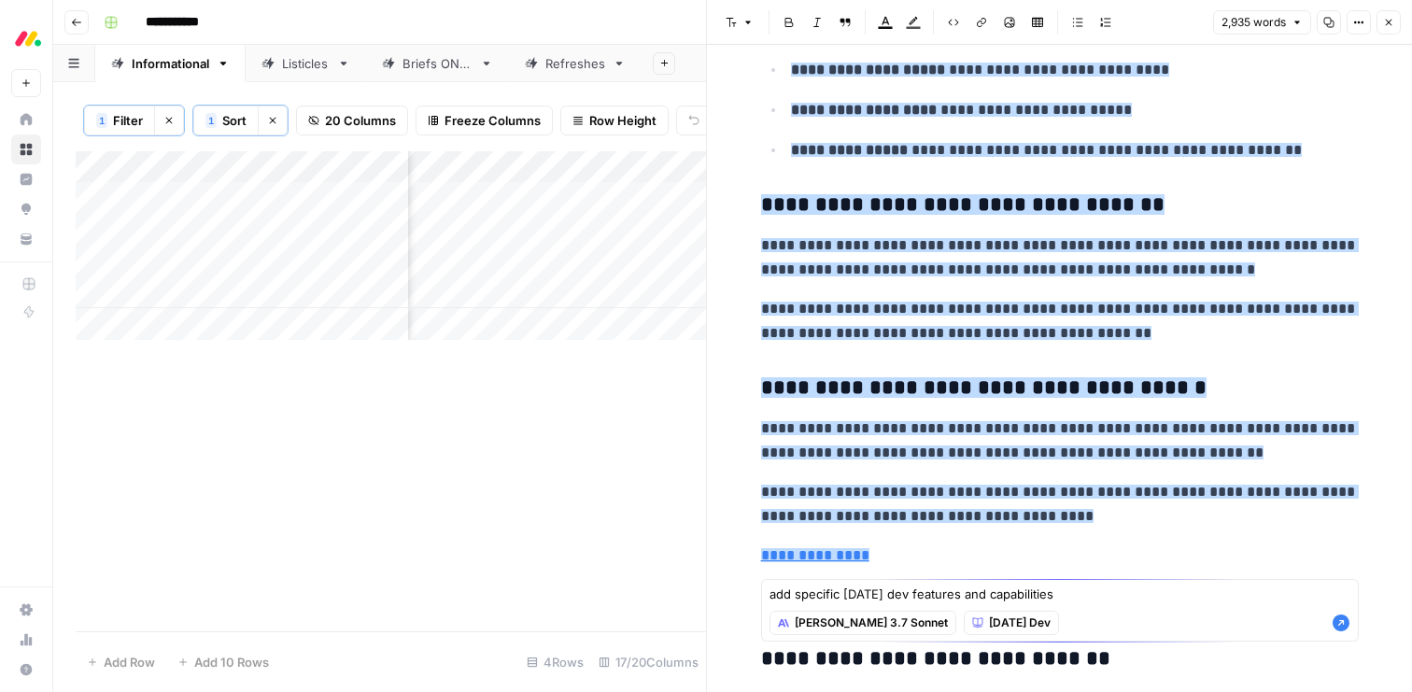
type textarea "add specific [DATE] dev features and capabilities"
click at [1346, 624] on icon "button" at bounding box center [1341, 623] width 17 height 17
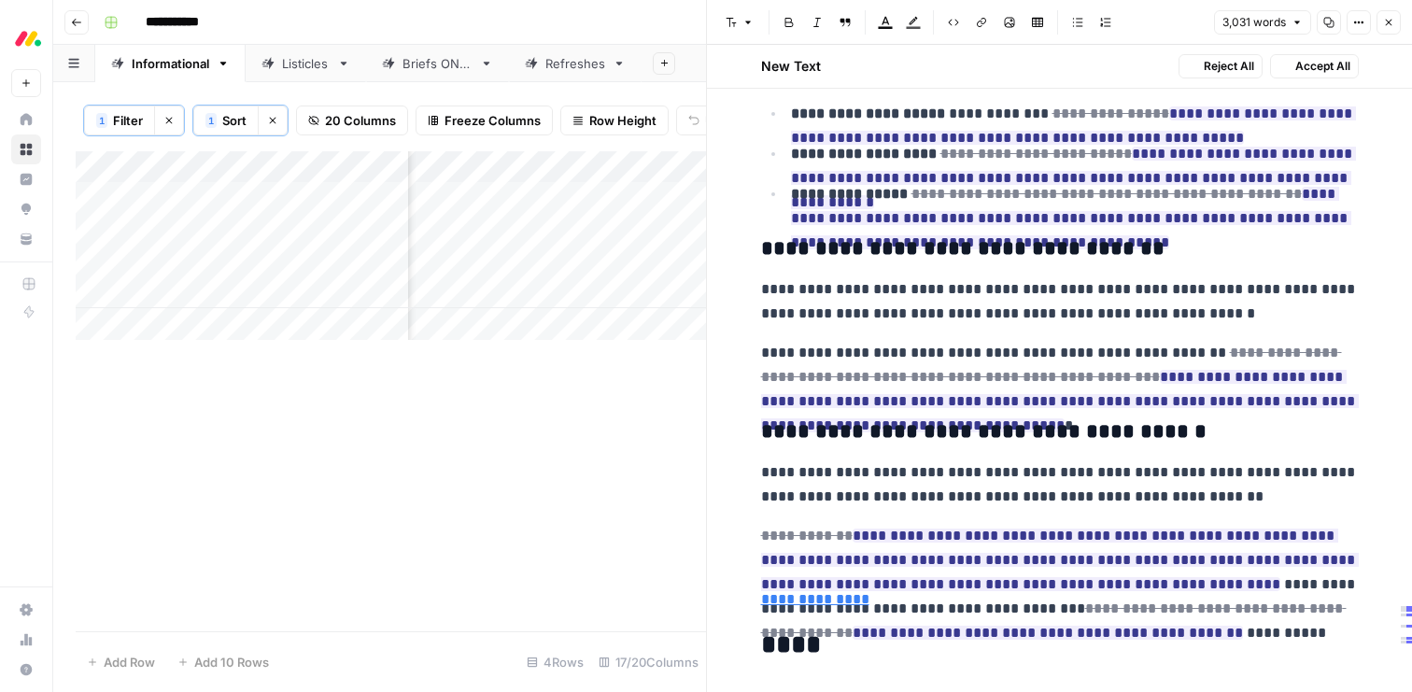
scroll to position [10797, 0]
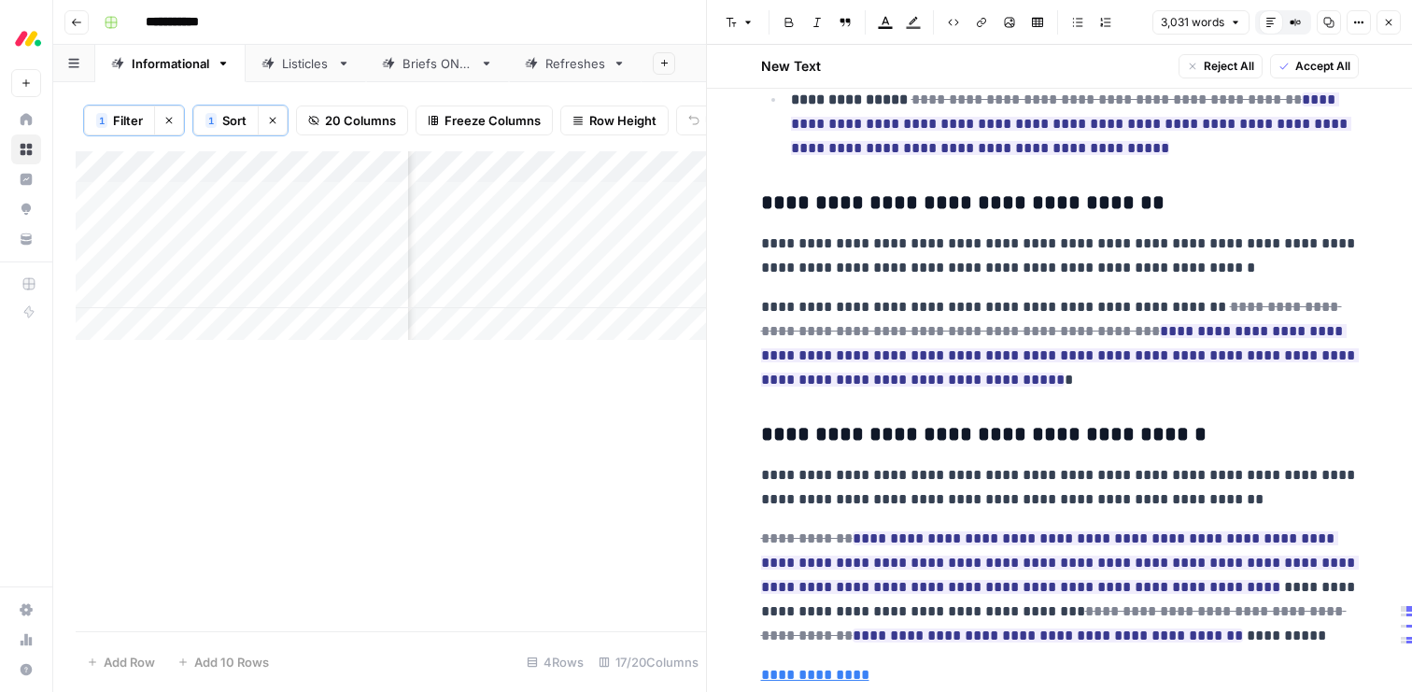
click at [1301, 72] on span "Accept All" at bounding box center [1322, 66] width 55 height 17
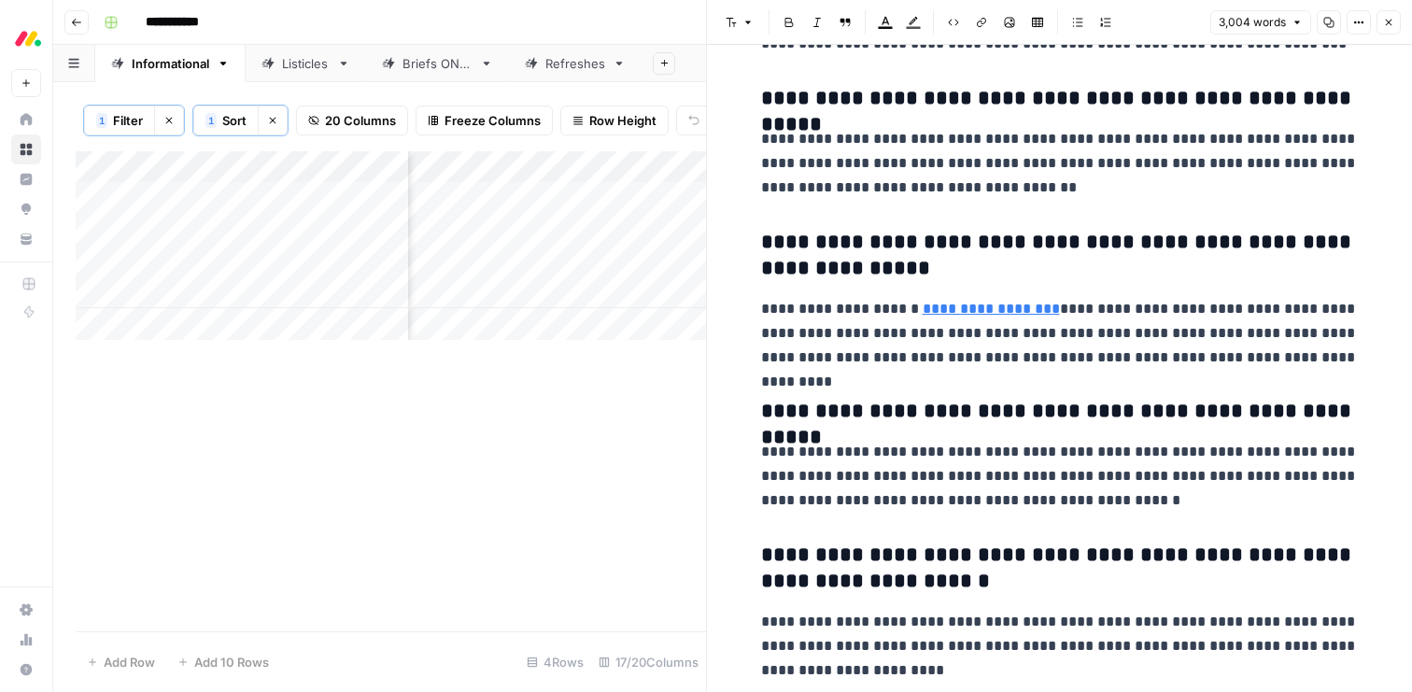
scroll to position [11506, 0]
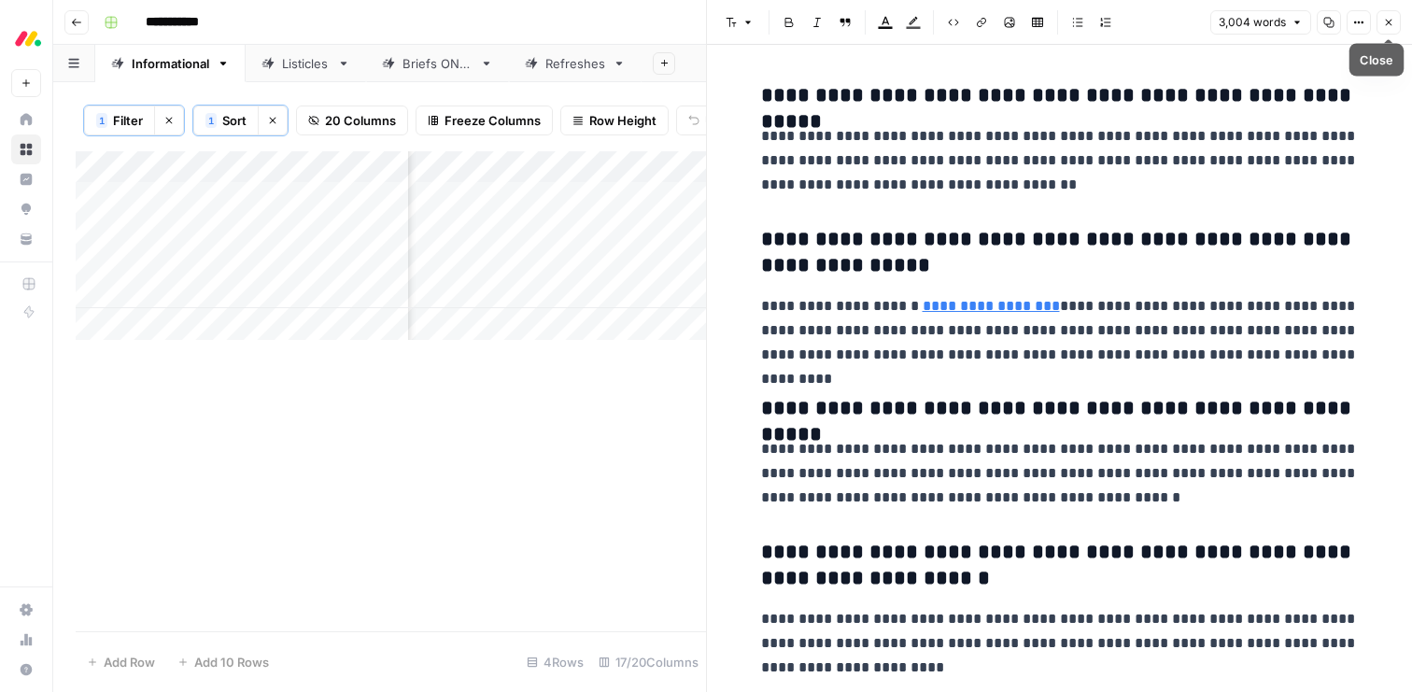
click at [1390, 21] on icon "button" at bounding box center [1388, 22] width 11 height 11
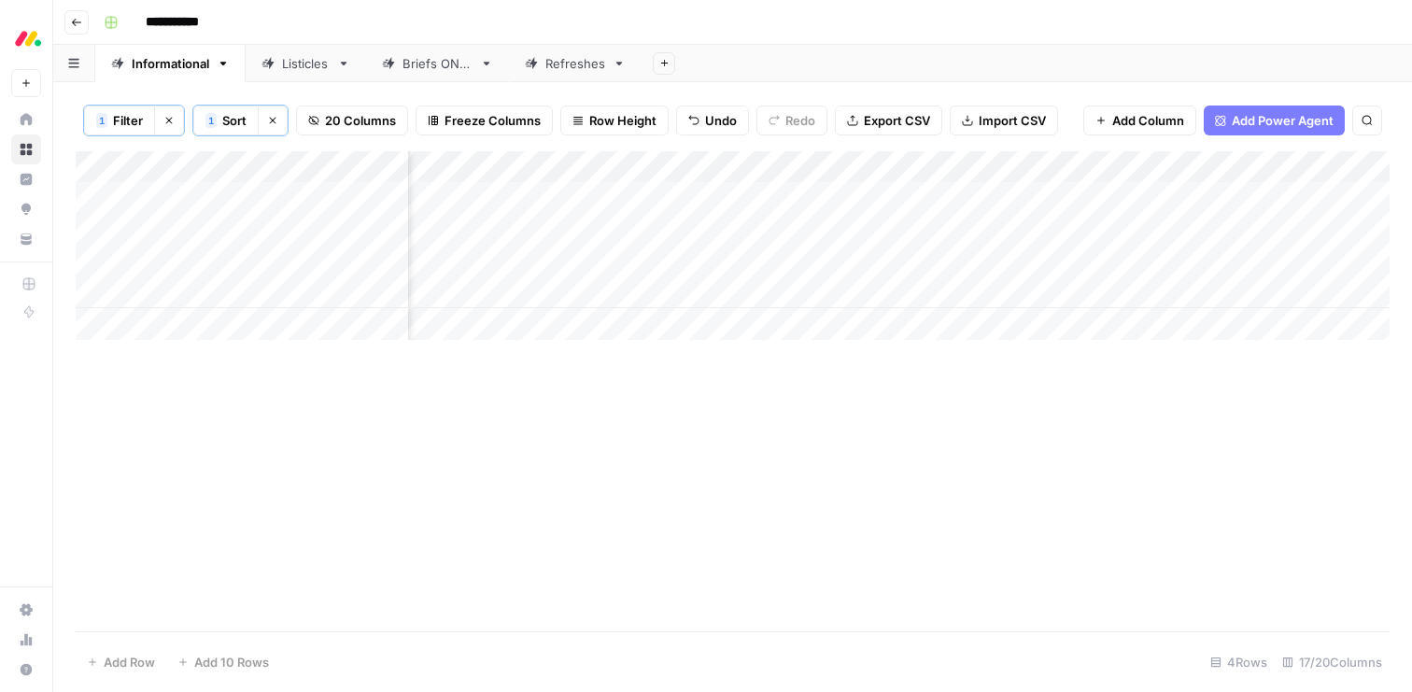
scroll to position [0, 2163]
click at [1041, 293] on div "Add Column" at bounding box center [733, 245] width 1314 height 189
click at [470, 229] on div "Add Column" at bounding box center [733, 245] width 1314 height 189
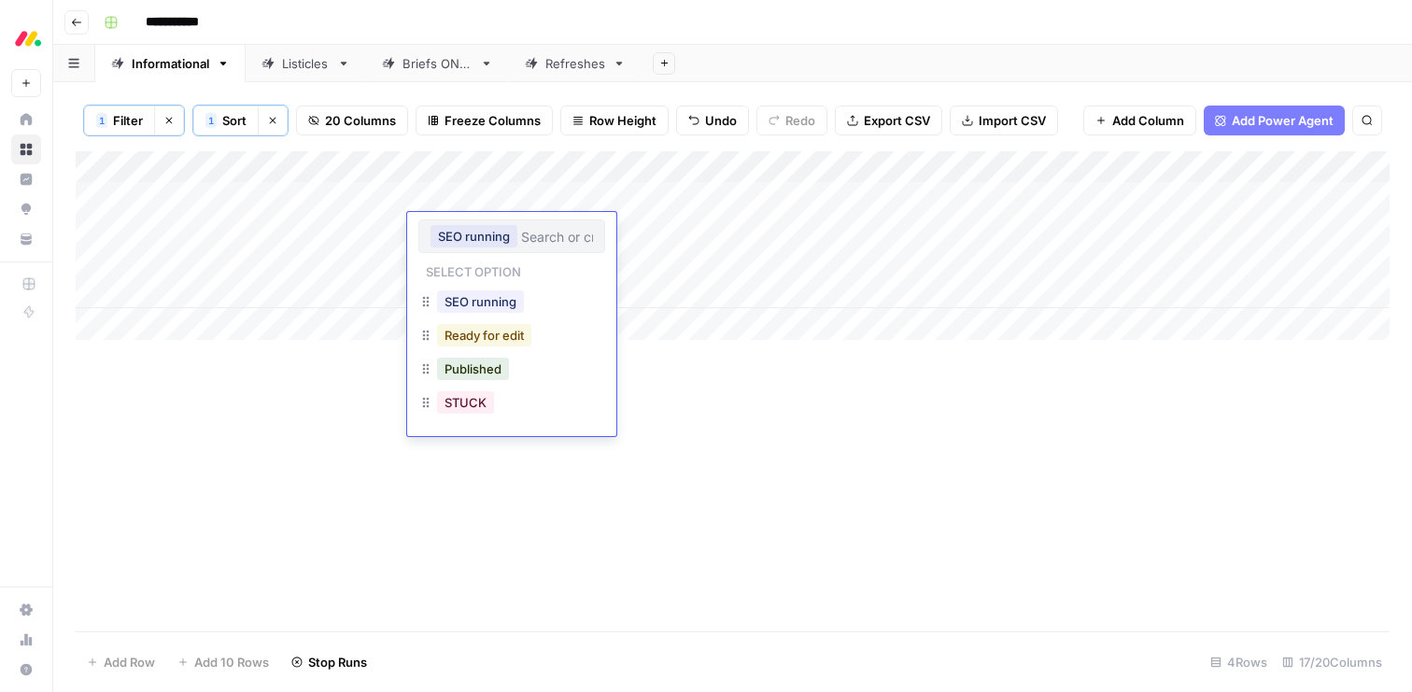
click at [470, 334] on button "Ready for edit" at bounding box center [484, 335] width 94 height 22
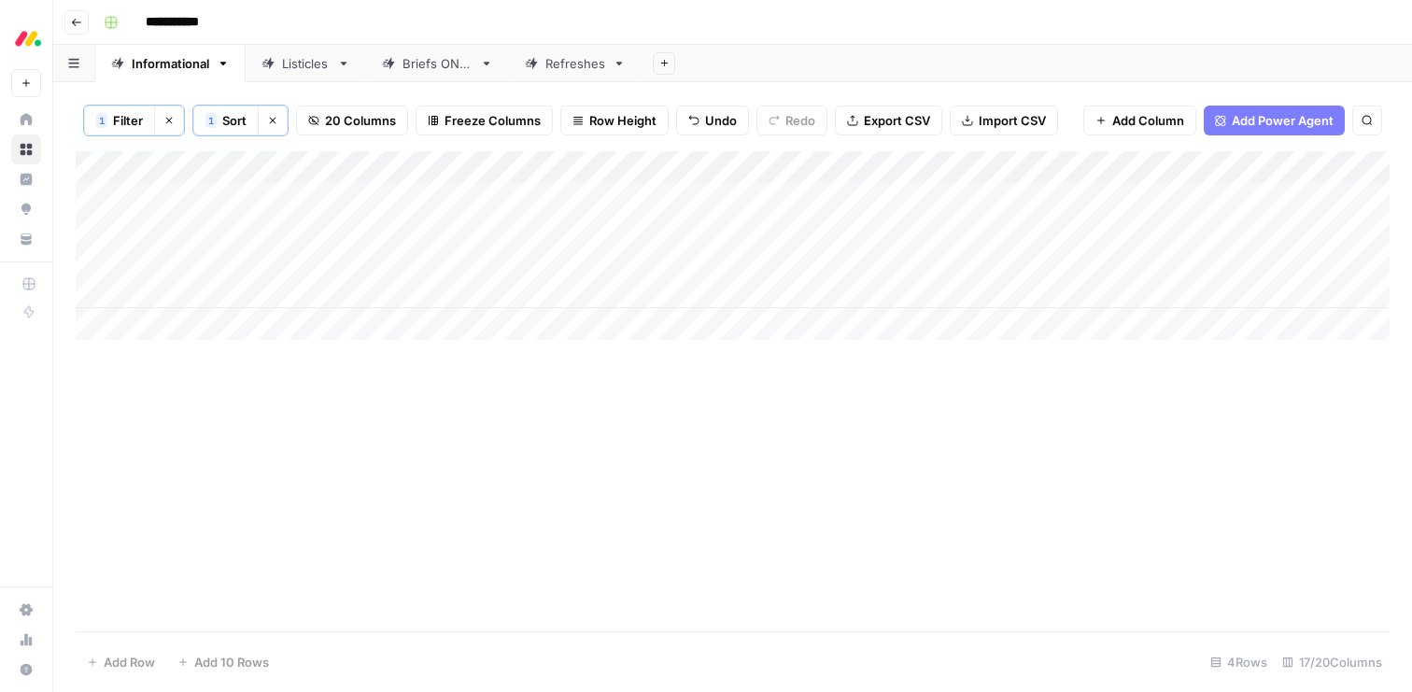
click at [460, 298] on div "Add Column" at bounding box center [733, 245] width 1314 height 189
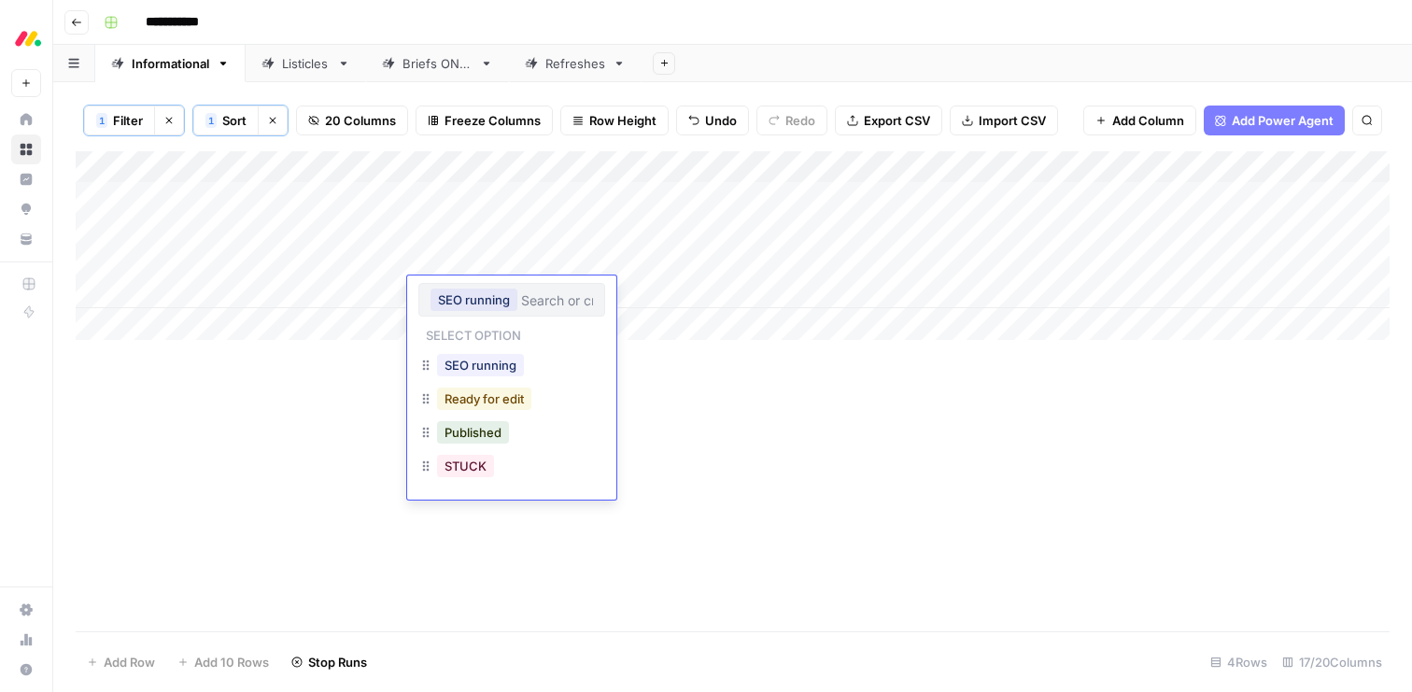
click at [461, 393] on button "Ready for edit" at bounding box center [484, 399] width 94 height 22
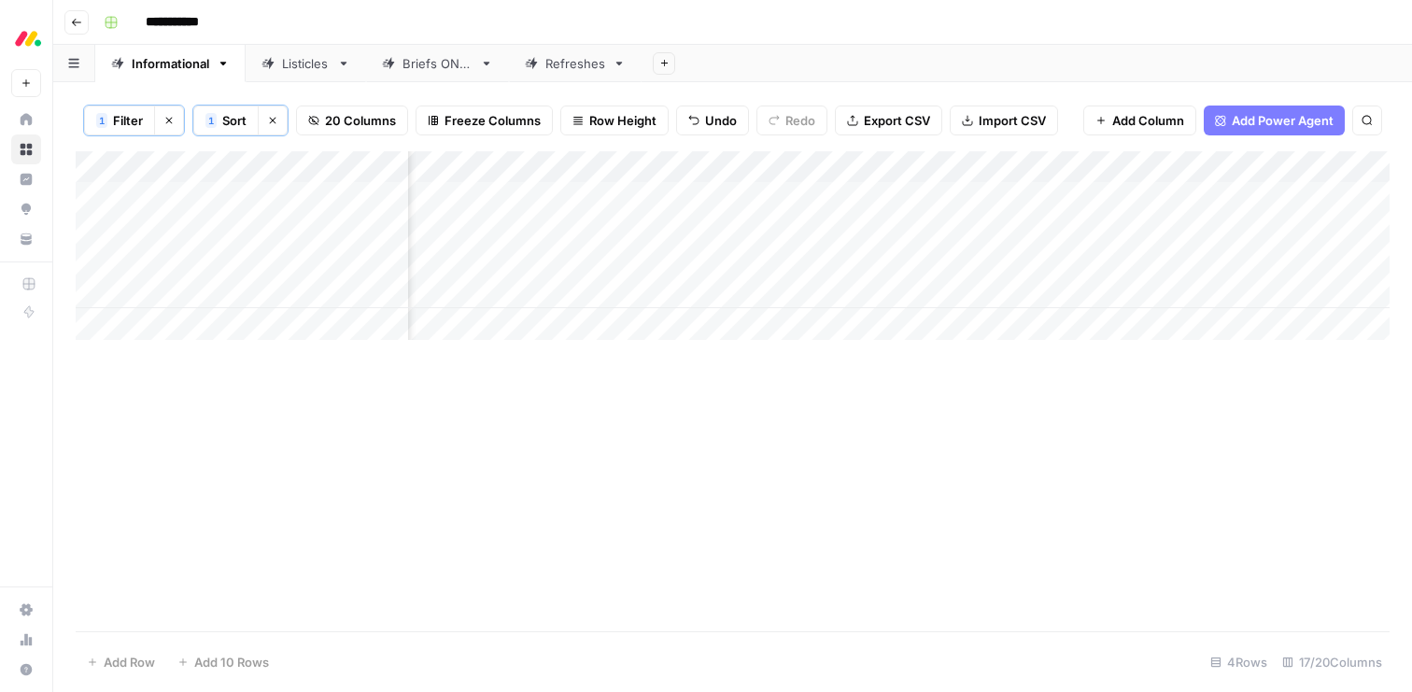
scroll to position [0, 1927]
click at [953, 262] on div "Add Column" at bounding box center [733, 245] width 1314 height 189
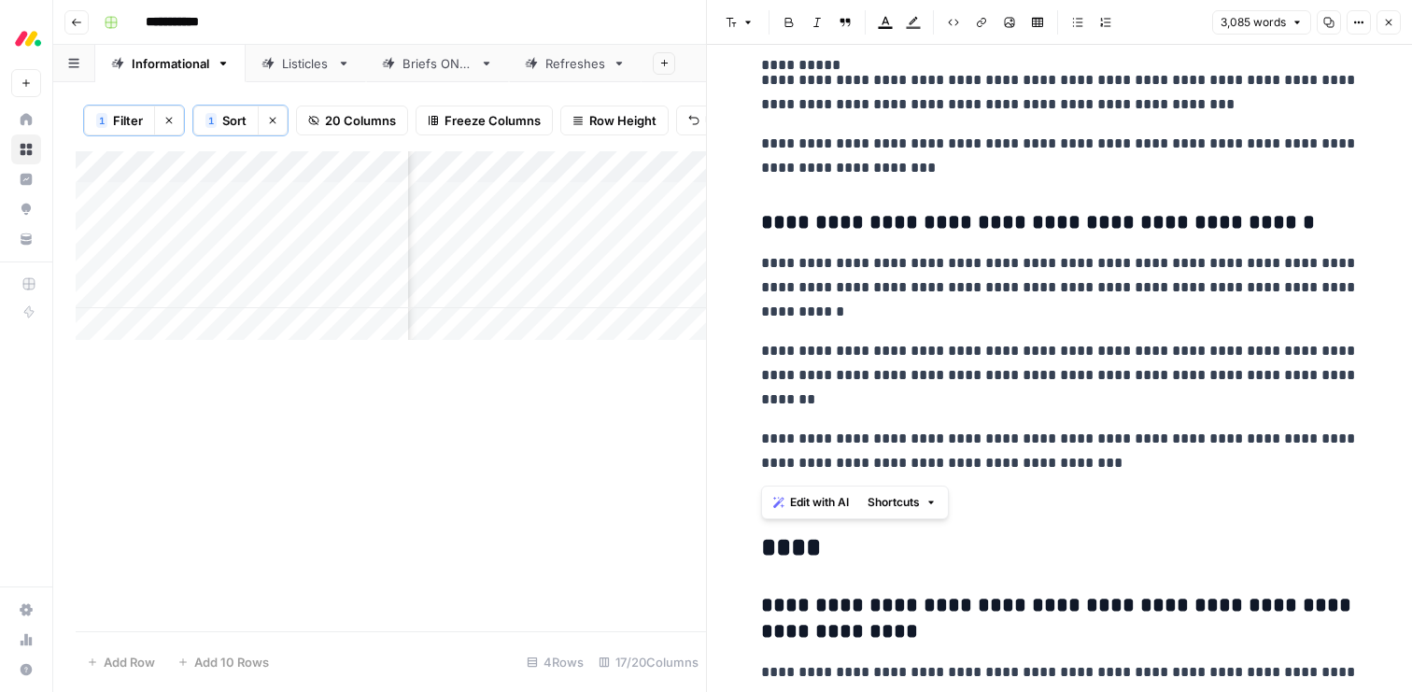
scroll to position [10813, 0]
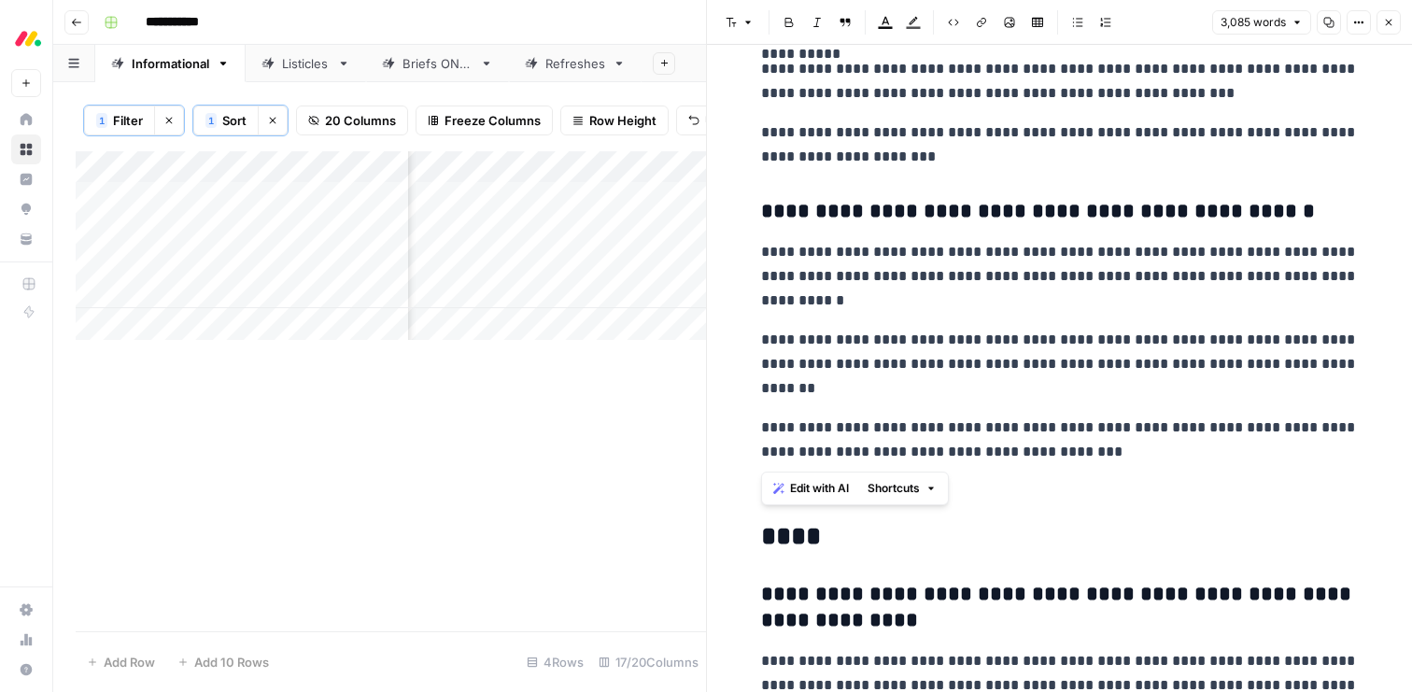
drag, startPoint x: 762, startPoint y: 191, endPoint x: 1095, endPoint y: 465, distance: 430.6
click at [830, 485] on span "Edit with AI" at bounding box center [819, 488] width 59 height 17
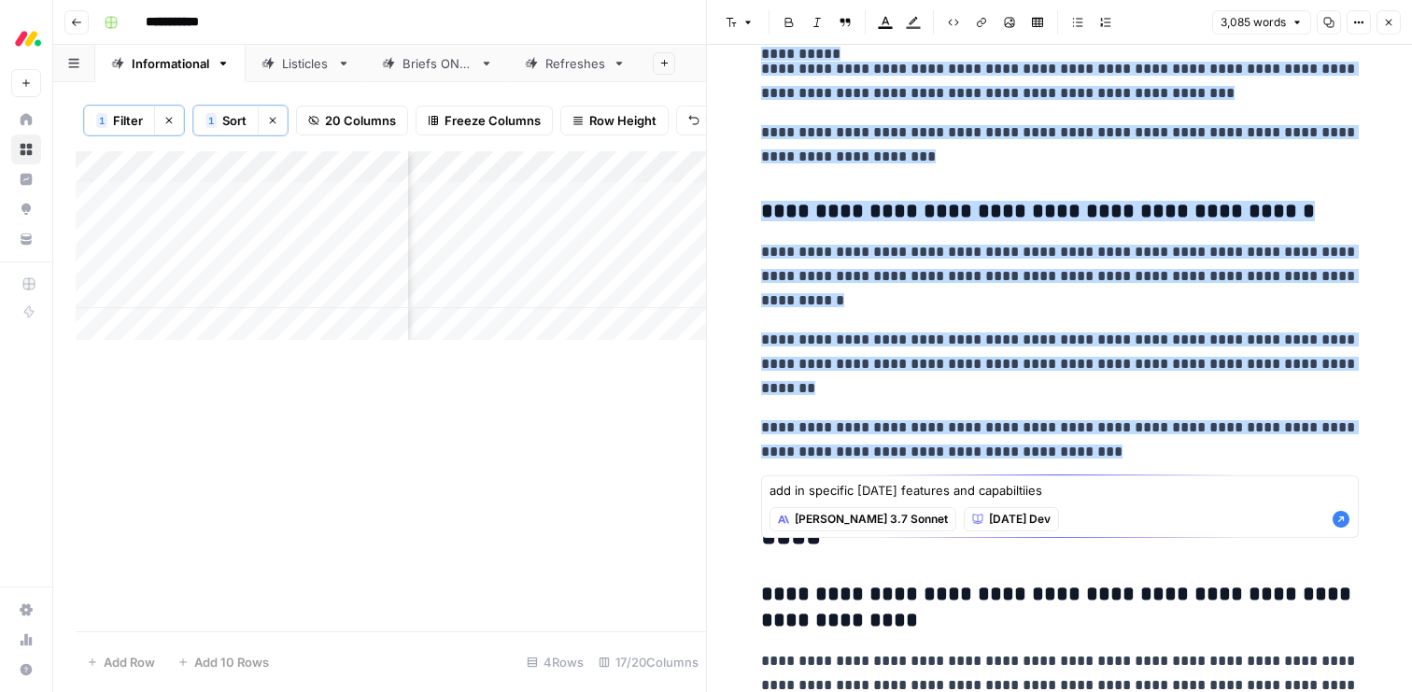
click at [902, 494] on textarea "add in specific monday features and capabiltiies" at bounding box center [1060, 490] width 581 height 19
click at [1066, 495] on textarea "add in specific monday dev features and capabiltiies" at bounding box center [1060, 490] width 581 height 19
click at [1115, 494] on textarea "add in specific monday dev features and capabilties" at bounding box center [1060, 490] width 581 height 19
type textarea "add in specific monday dev features and capabilties"
click at [1345, 521] on icon "button" at bounding box center [1341, 519] width 17 height 17
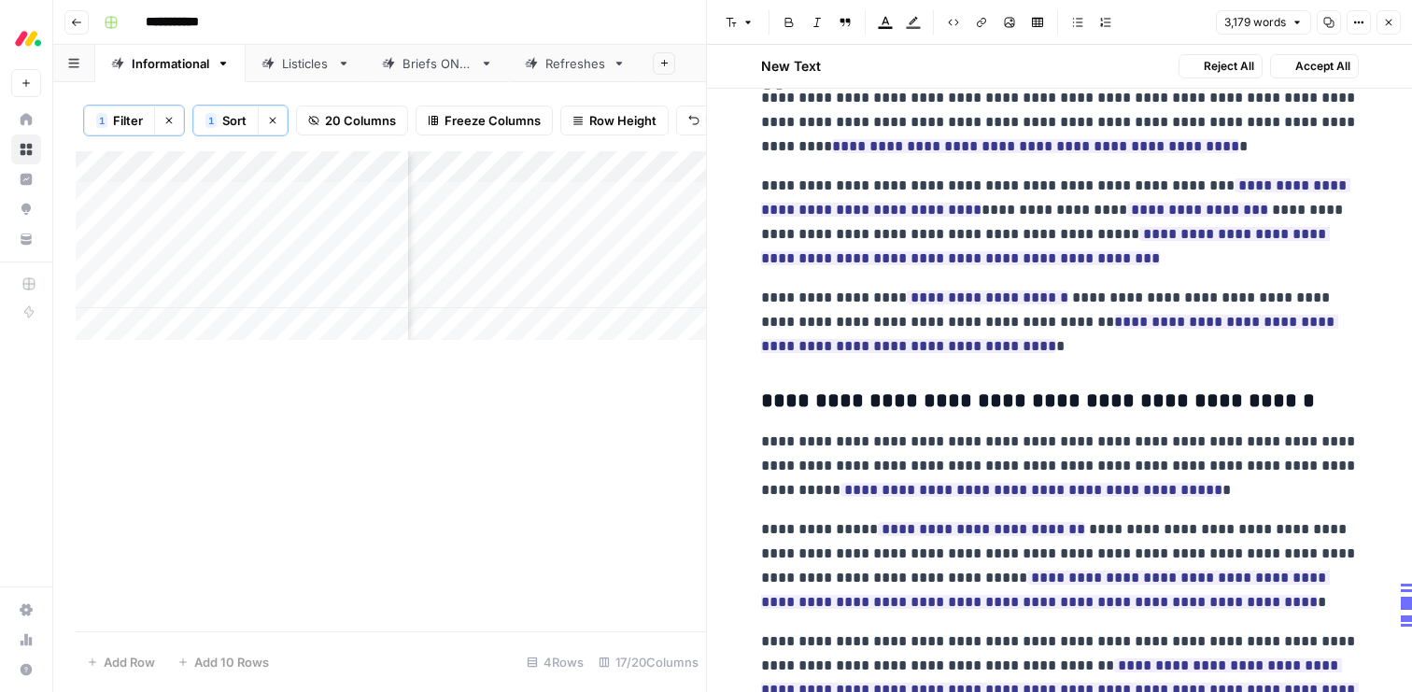
scroll to position [10906, 0]
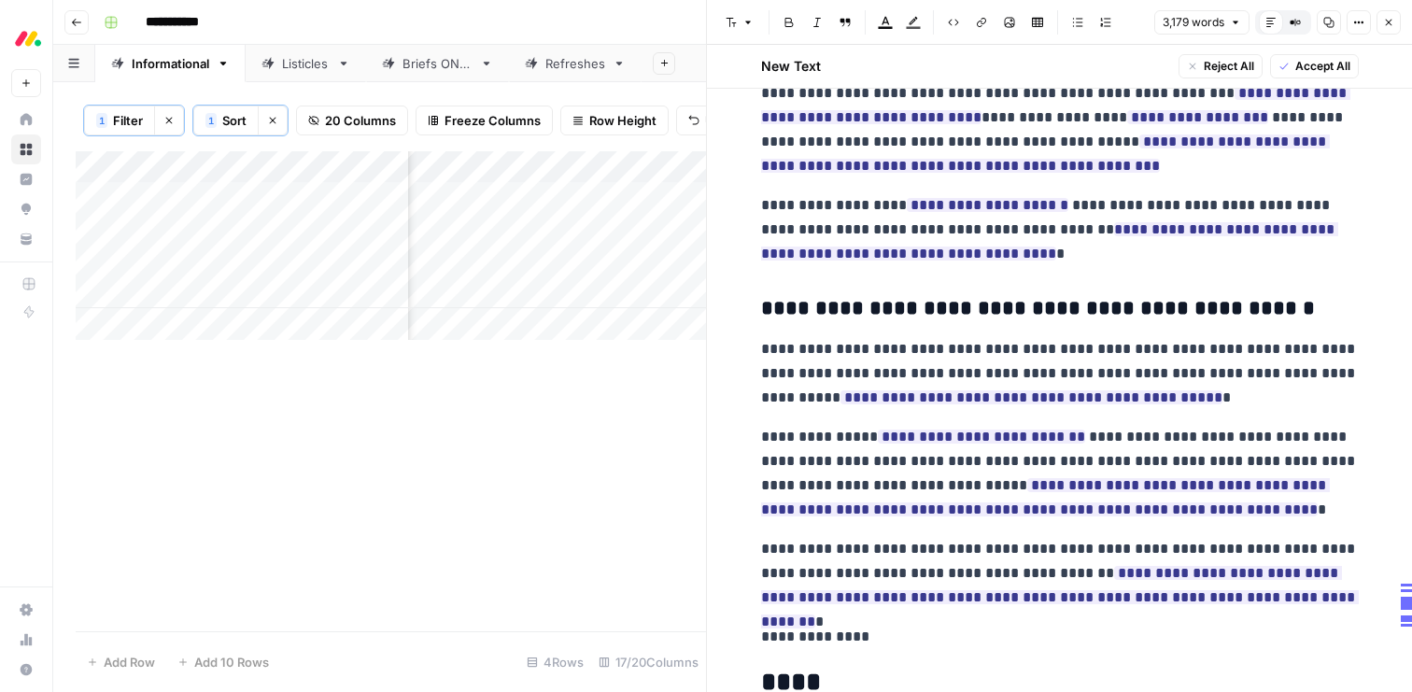
click at [1337, 64] on span "Accept All" at bounding box center [1322, 66] width 55 height 17
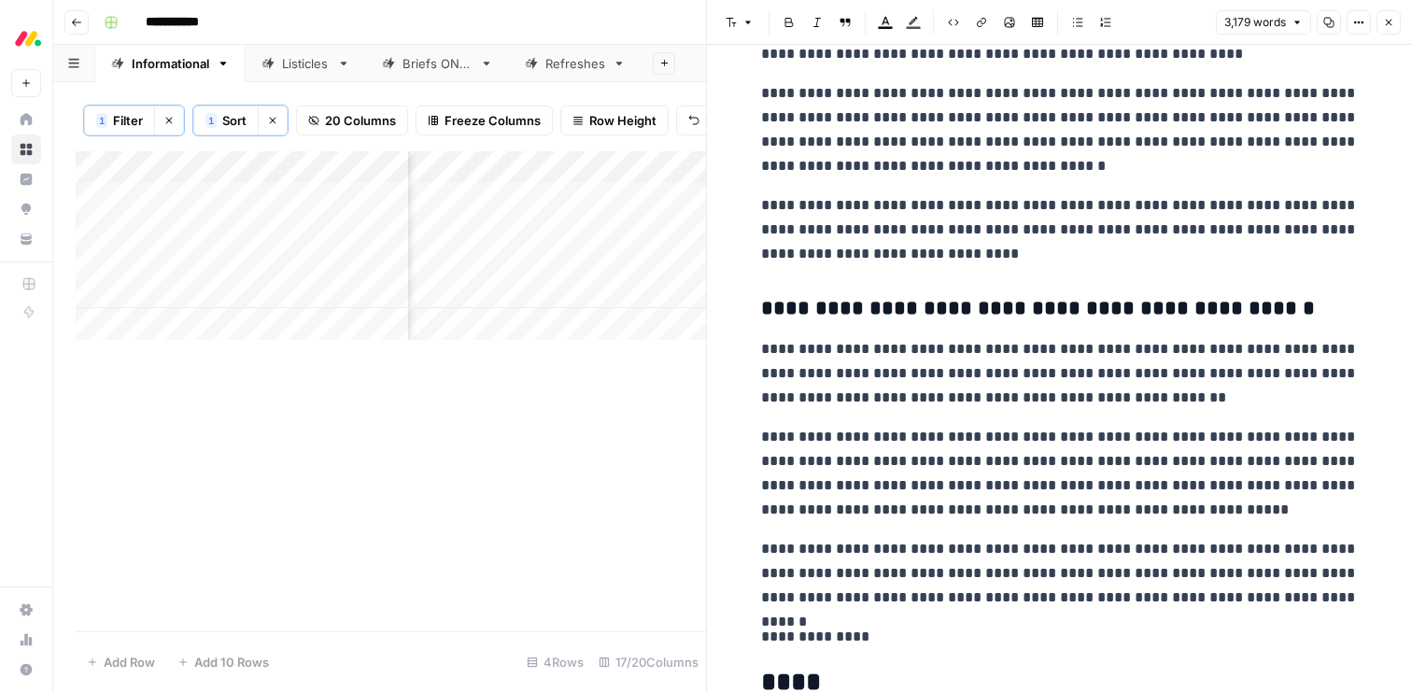
scroll to position [10839, 0]
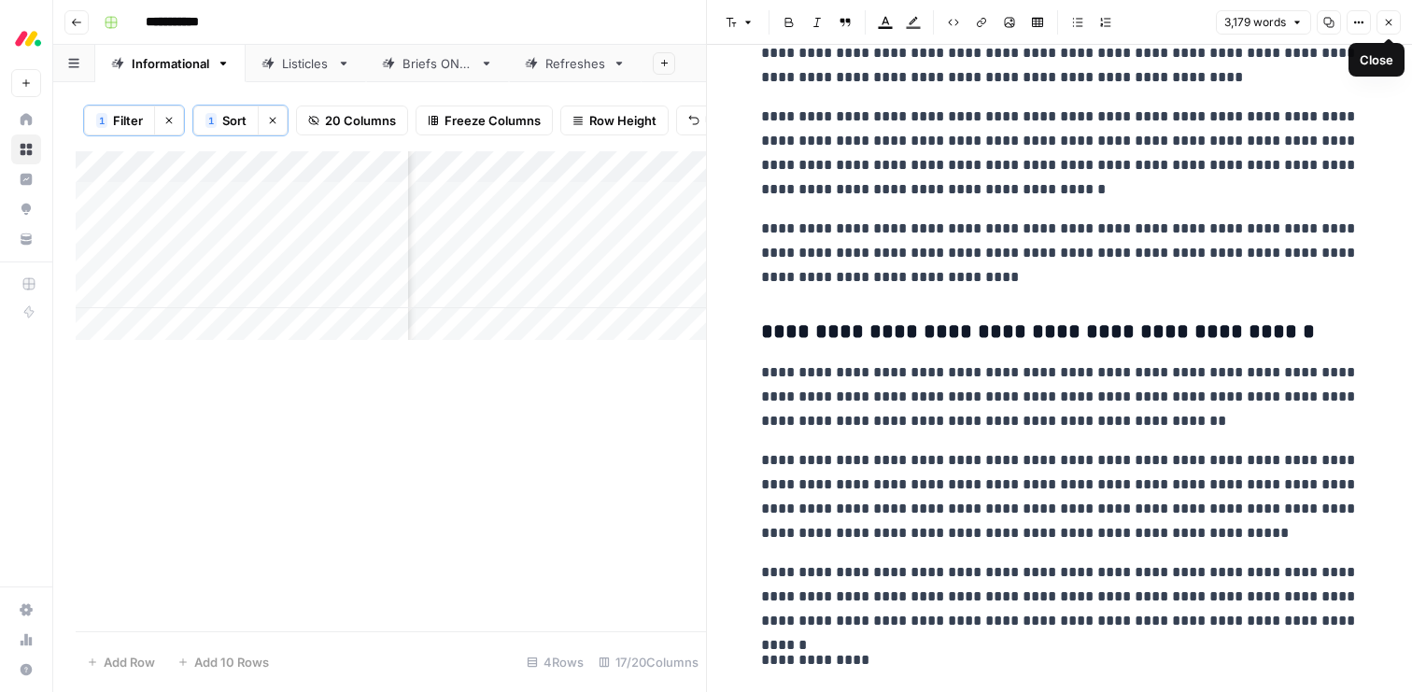
click at [1391, 25] on icon "button" at bounding box center [1388, 22] width 11 height 11
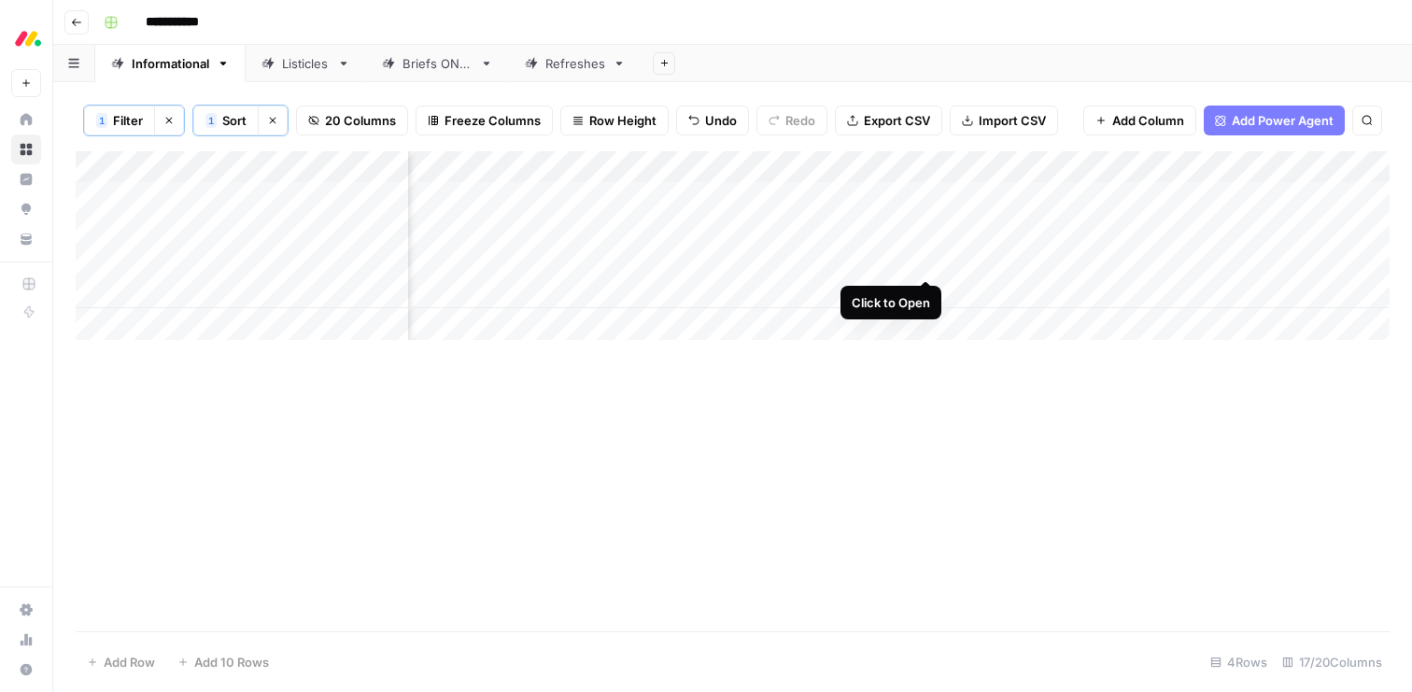
click at [927, 259] on div "Add Column" at bounding box center [733, 245] width 1314 height 189
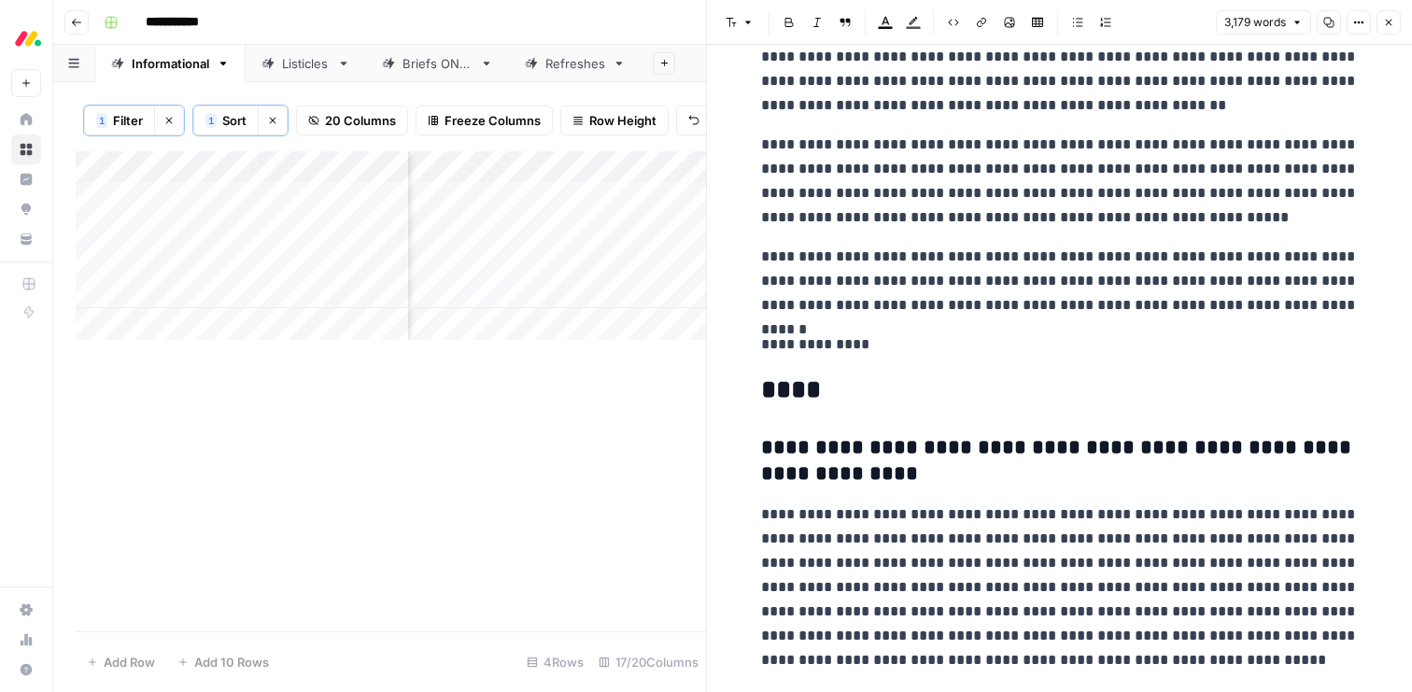
scroll to position [11175, 0]
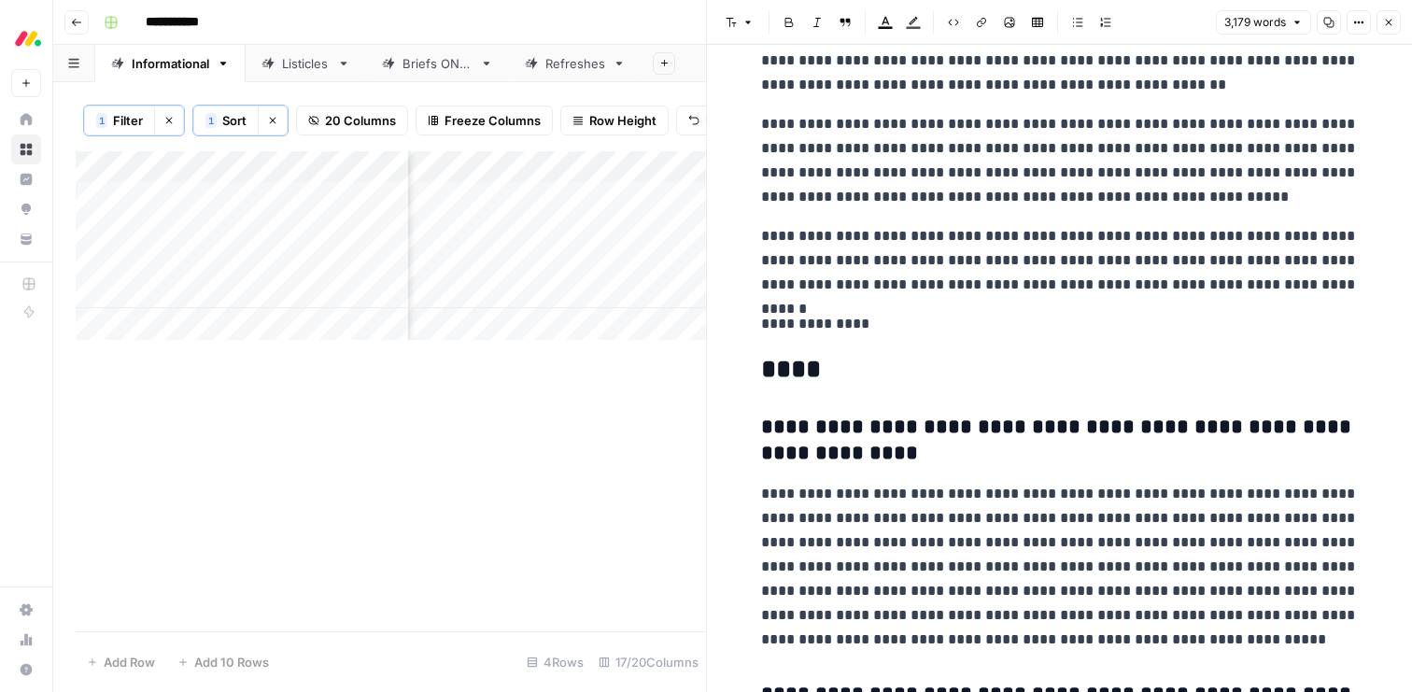
click at [834, 330] on p "**********" at bounding box center [1060, 324] width 598 height 24
click at [833, 356] on span "Edit with AI" at bounding box center [819, 360] width 59 height 17
type textarea "make into dev cta"
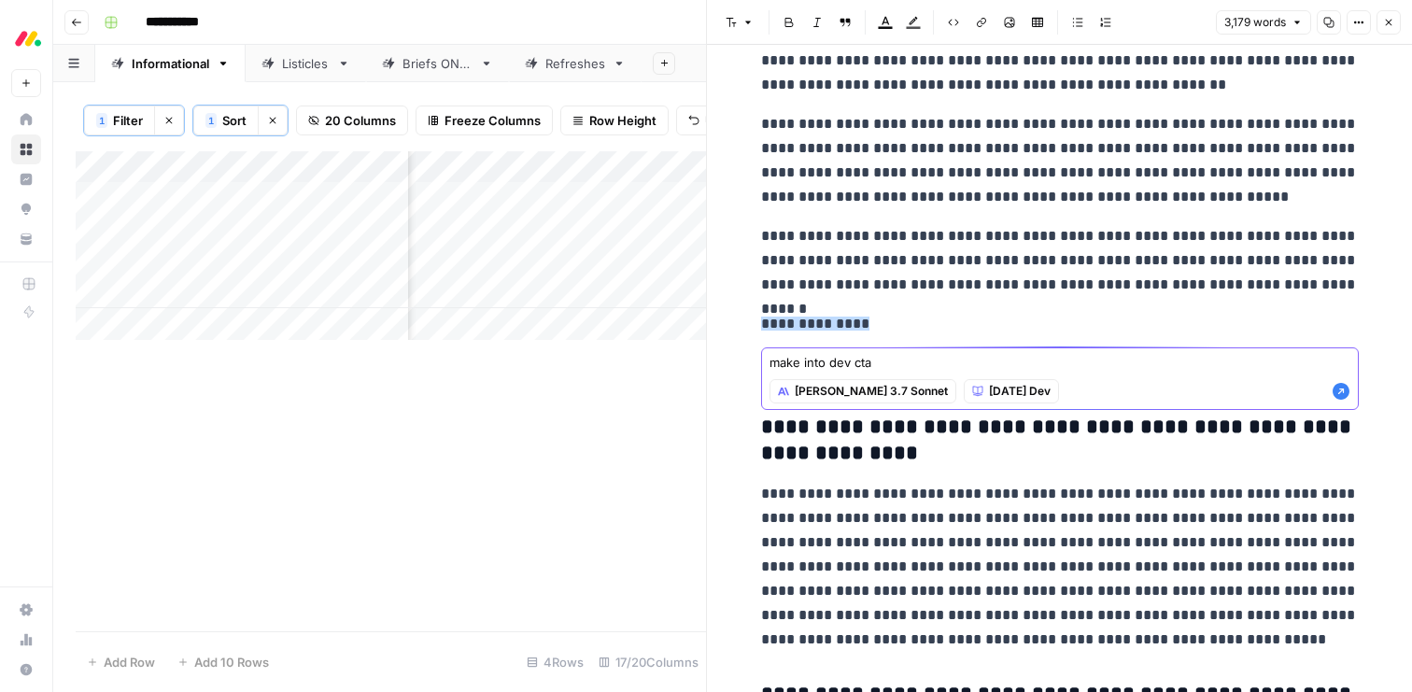
click at [1341, 389] on icon "button" at bounding box center [1341, 391] width 17 height 17
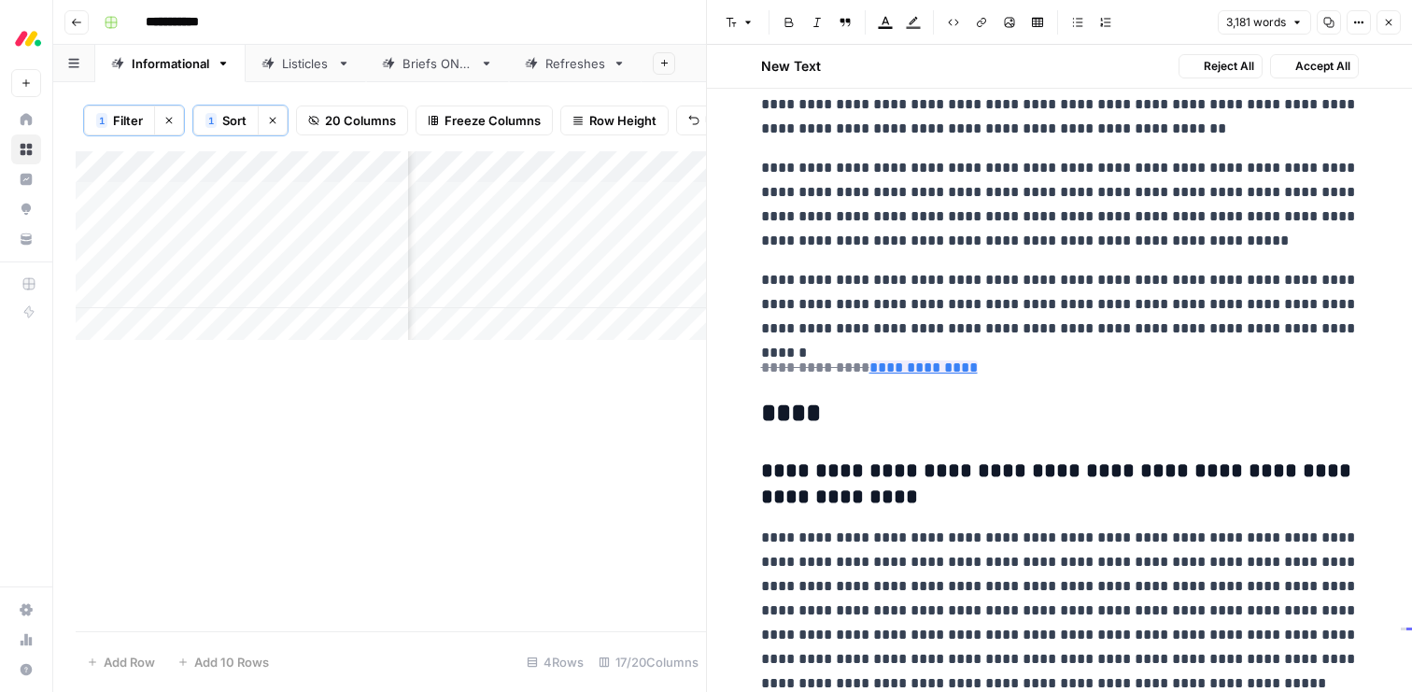
scroll to position [11219, 0]
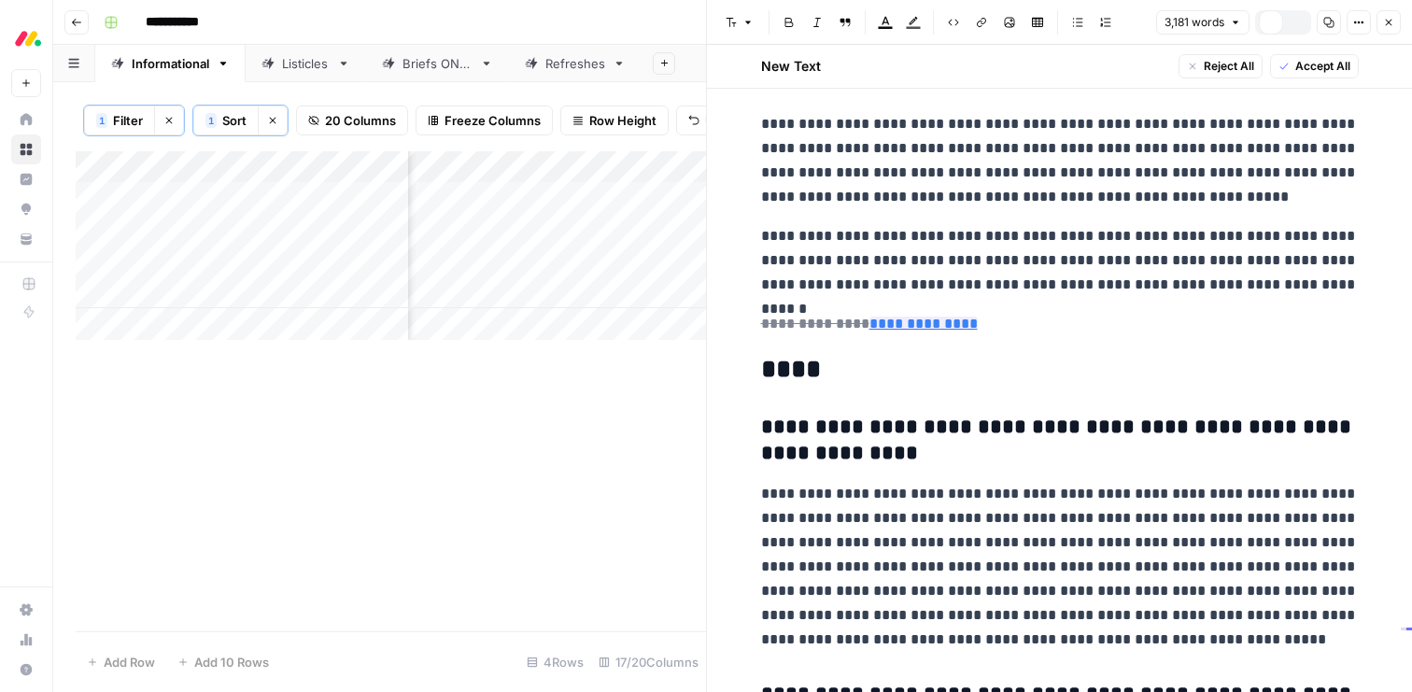
click at [1310, 67] on span "Accept All" at bounding box center [1322, 66] width 55 height 17
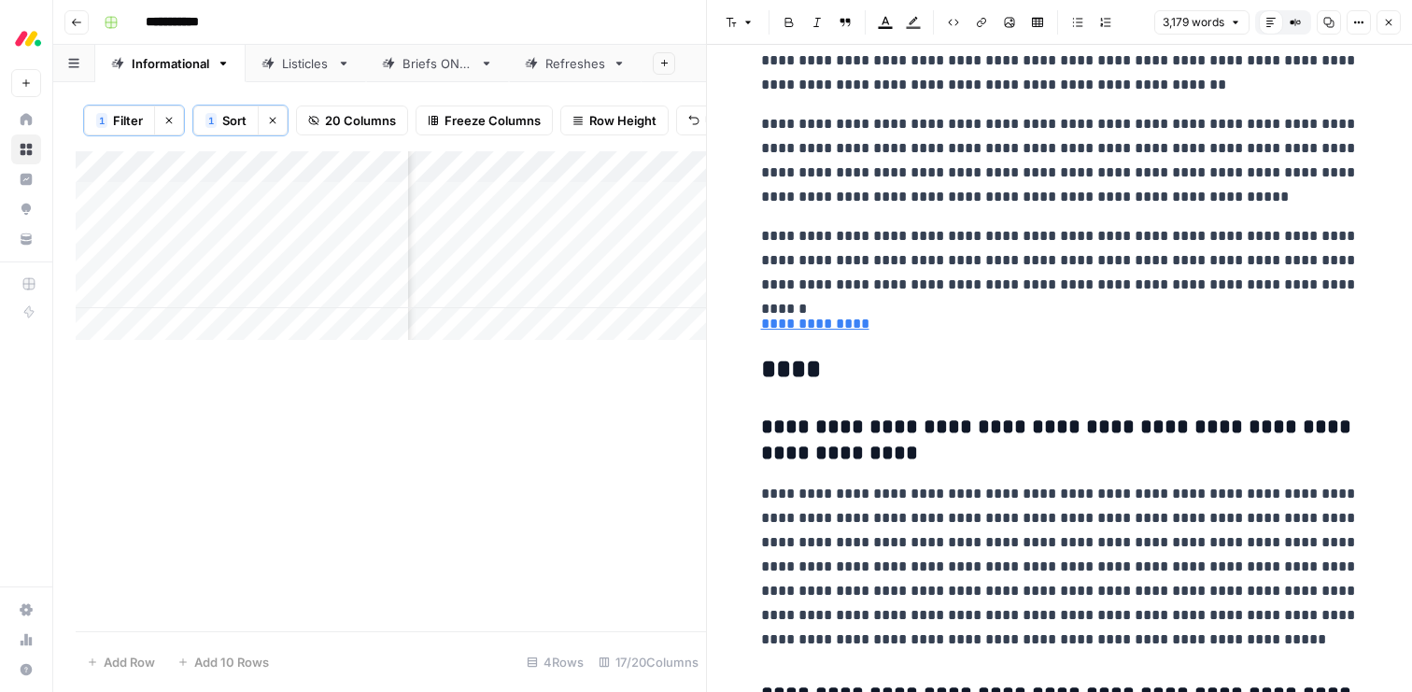
click at [1393, 22] on icon "button" at bounding box center [1388, 22] width 11 height 11
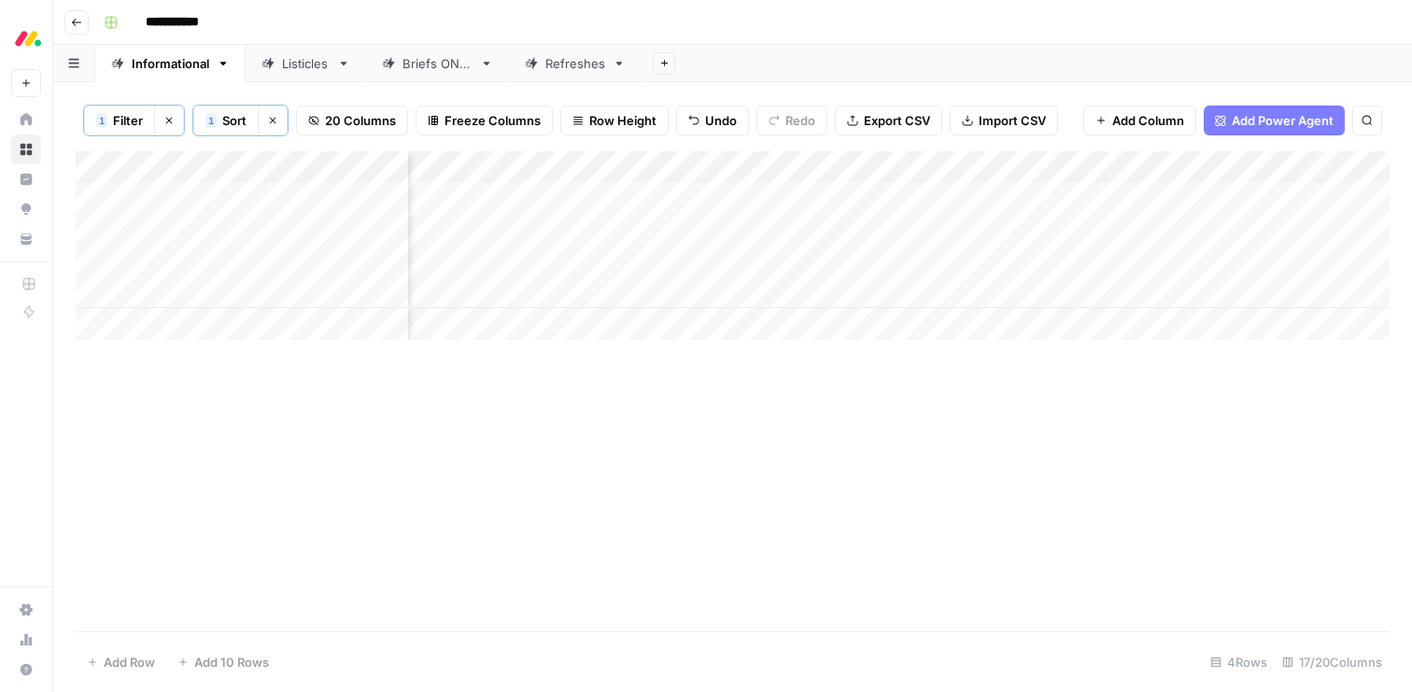
click at [1274, 261] on div "Add Column" at bounding box center [733, 245] width 1314 height 189
click at [460, 261] on div "Add Column" at bounding box center [733, 245] width 1314 height 189
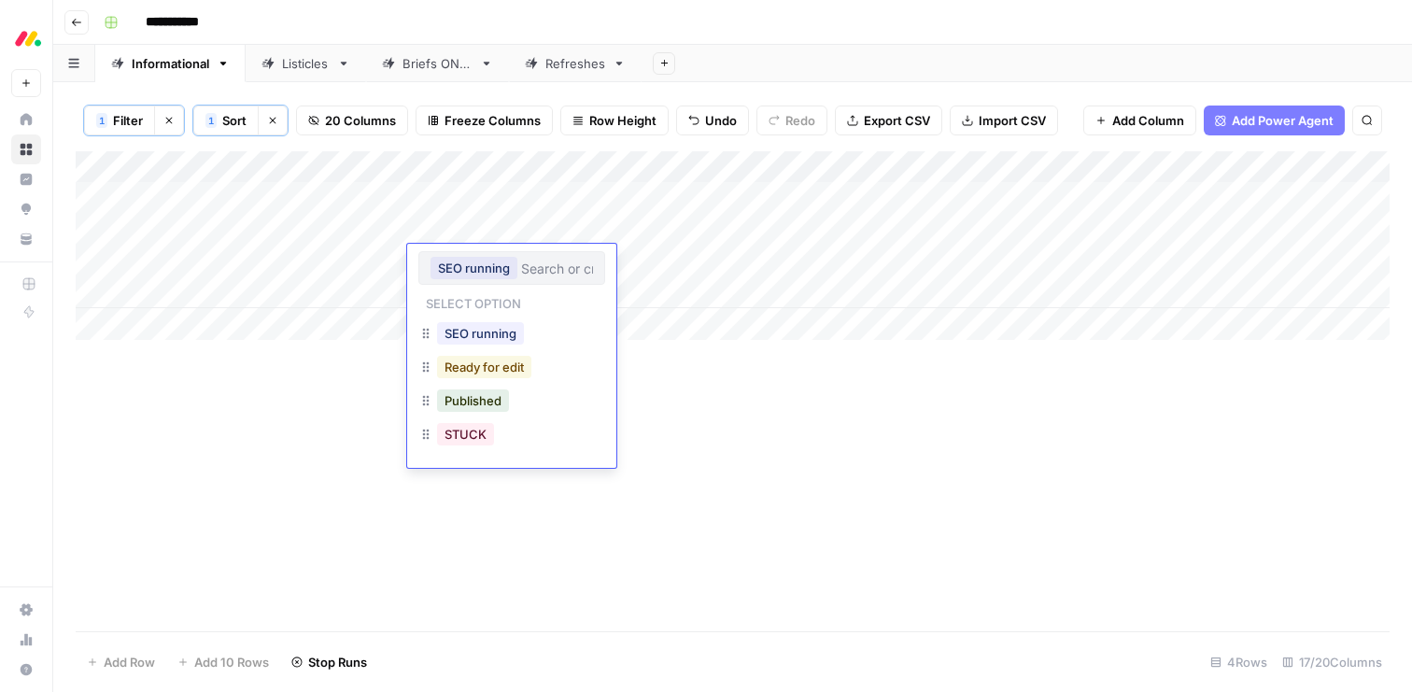
click at [454, 362] on button "Ready for edit" at bounding box center [484, 367] width 94 height 22
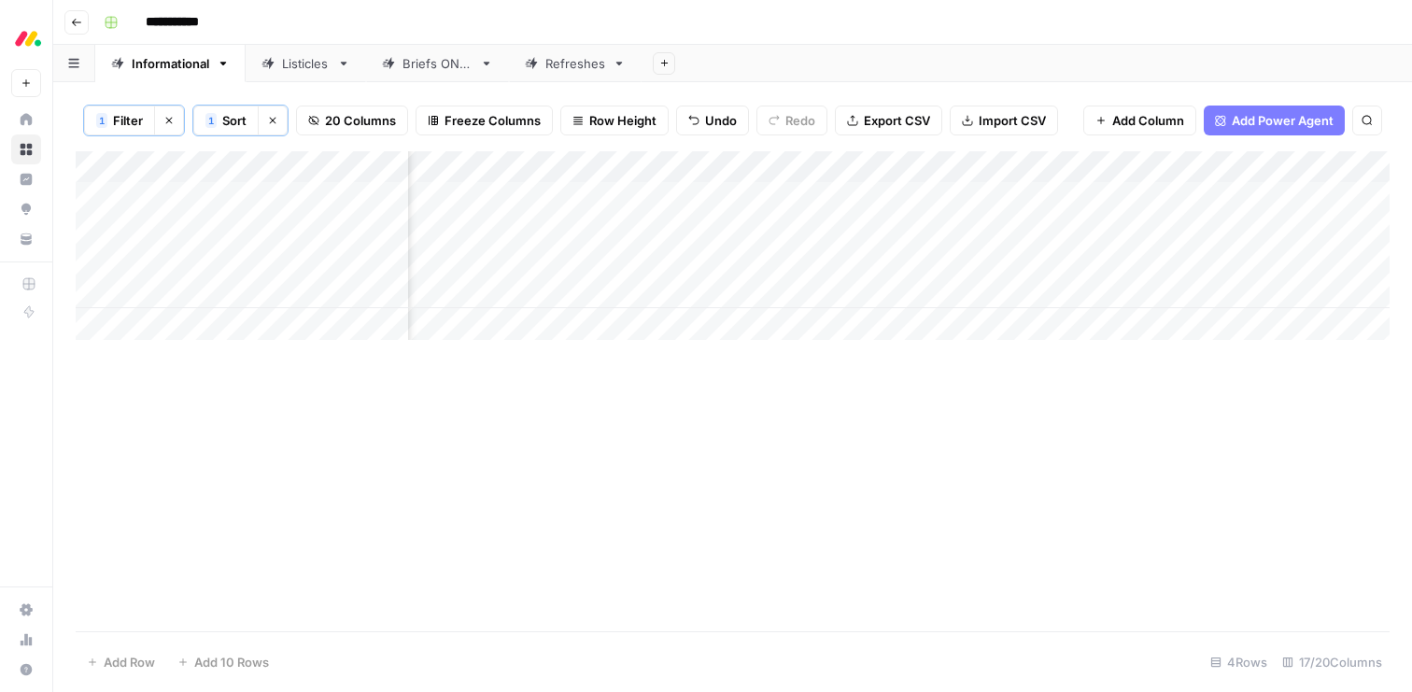
scroll to position [0, 2065]
click at [812, 196] on div "Add Column" at bounding box center [733, 245] width 1314 height 189
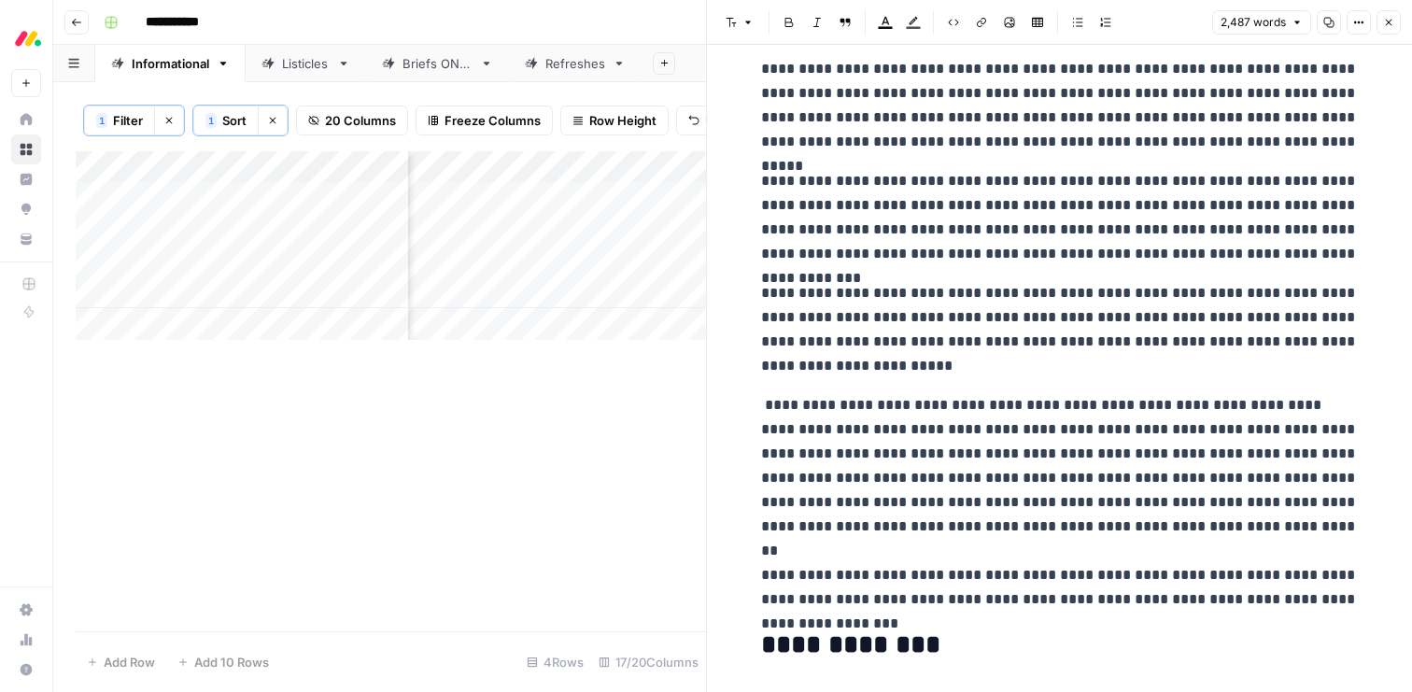
scroll to position [182, 0]
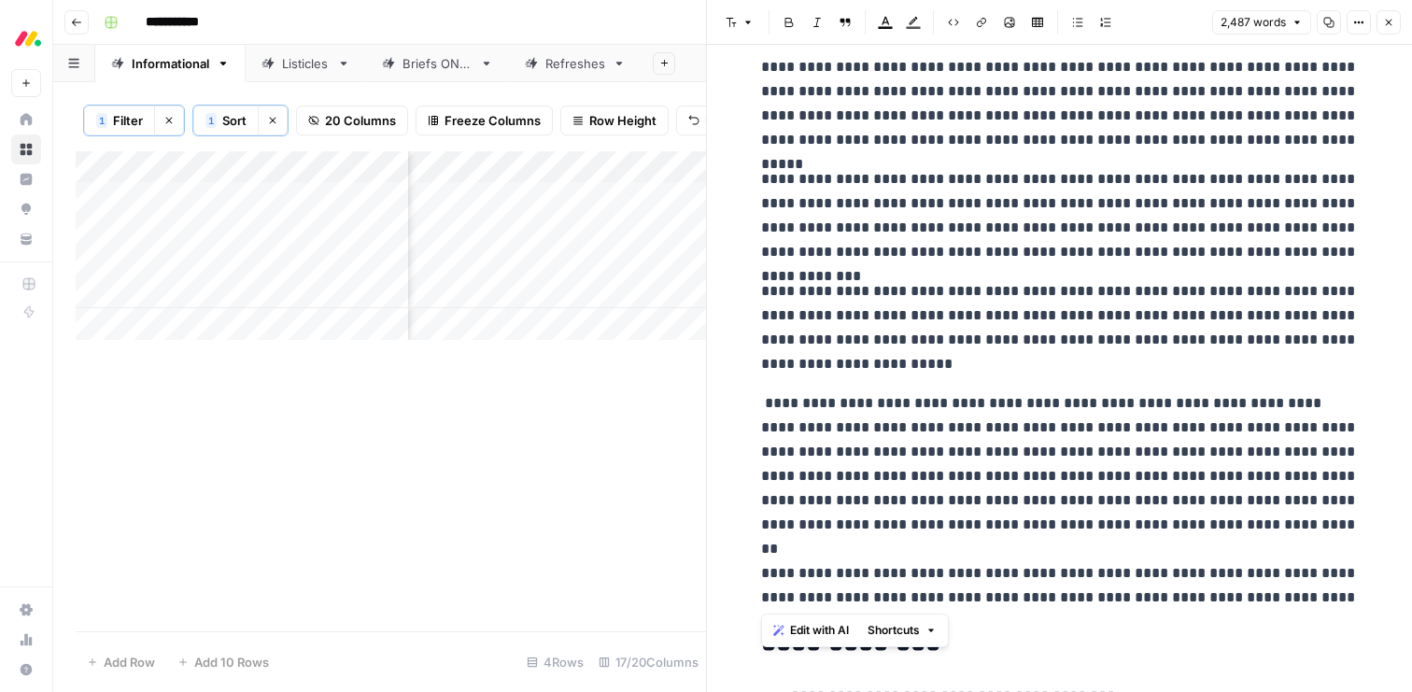
drag, startPoint x: 974, startPoint y: 602, endPoint x: 752, endPoint y: 407, distance: 295.8
click at [785, 644] on div "Edit with AI Shortcuts" at bounding box center [855, 631] width 188 height 34
drag, startPoint x: 992, startPoint y: 593, endPoint x: 766, endPoint y: 412, distance: 289.7
click at [766, 412] on p "**********" at bounding box center [1060, 500] width 598 height 219
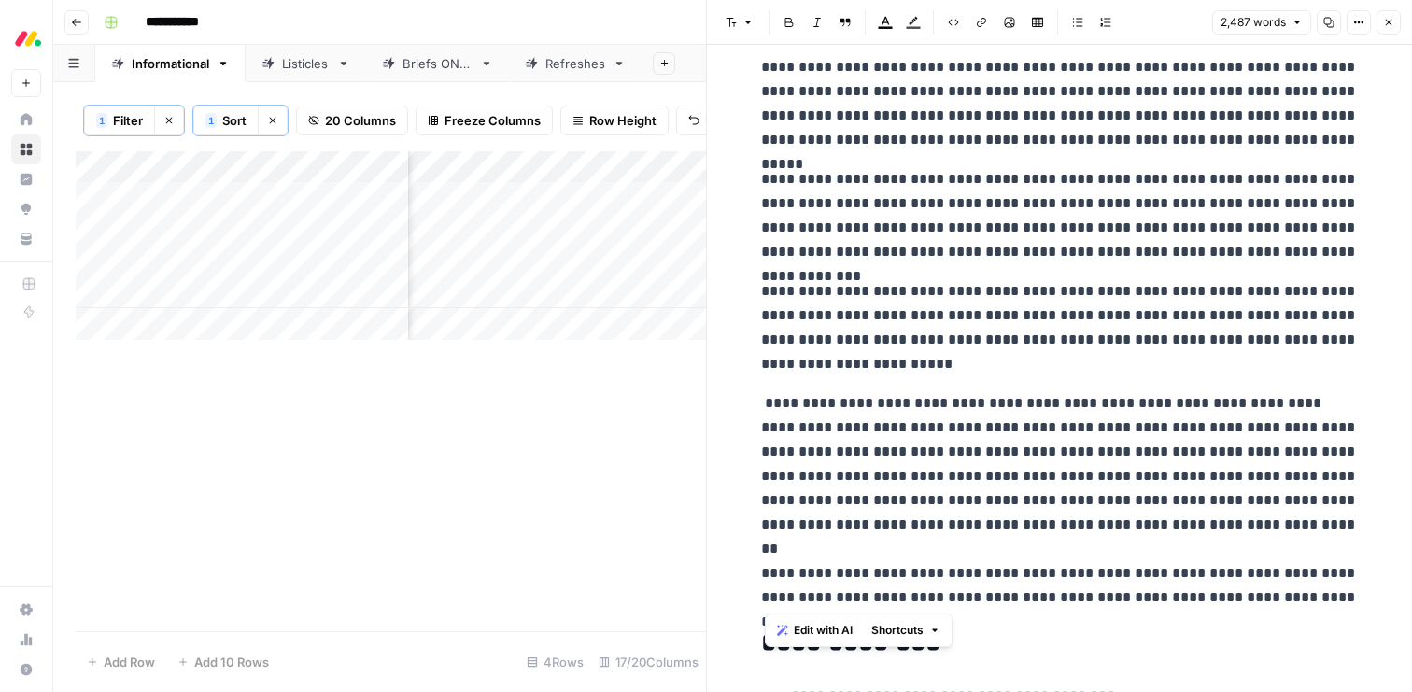
click at [813, 630] on span "Edit with AI" at bounding box center [823, 630] width 59 height 17
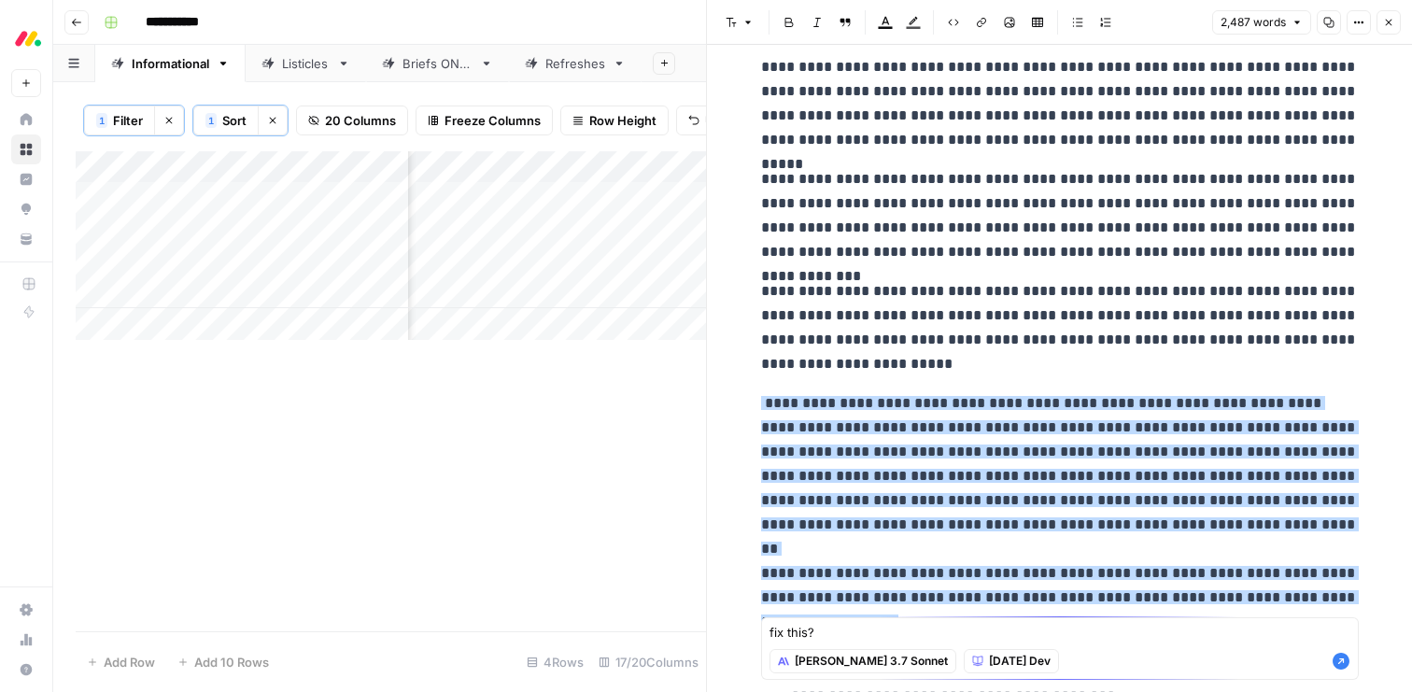
type textarea "fix this?"
click at [1340, 662] on icon "button" at bounding box center [1341, 661] width 17 height 17
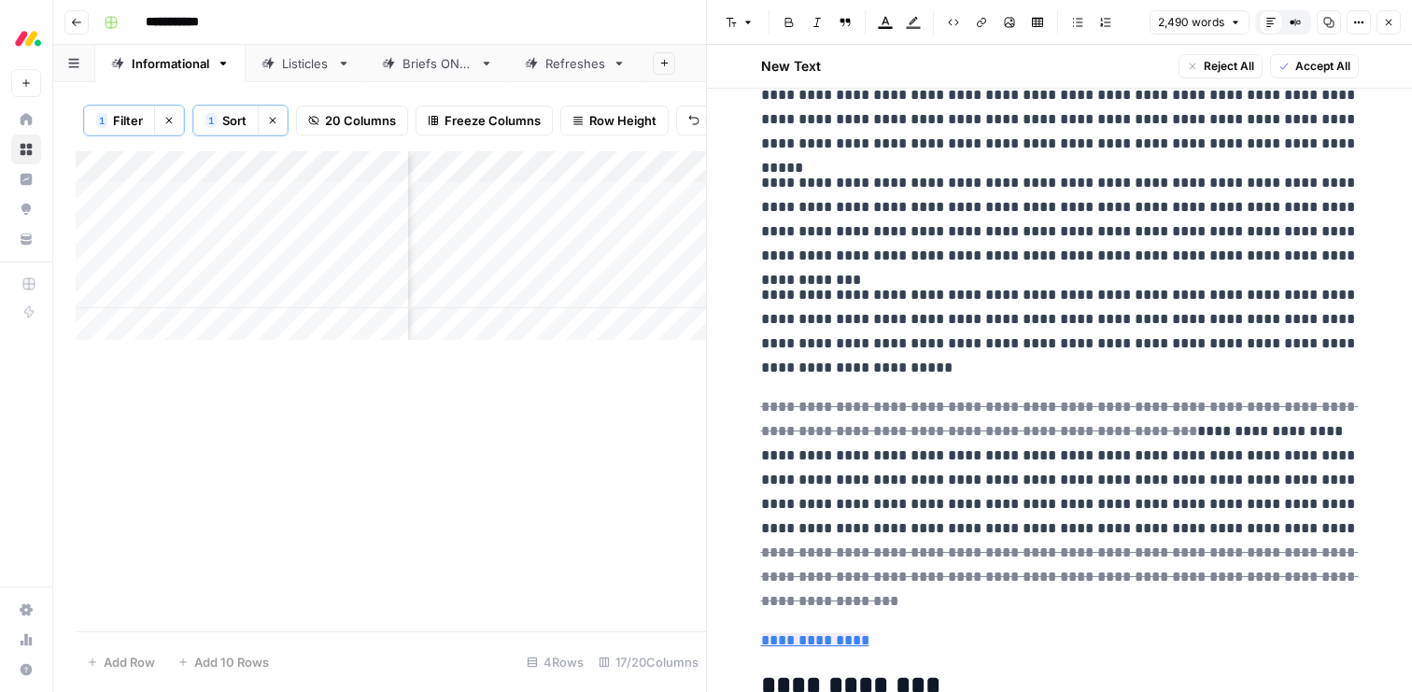
scroll to position [223, 0]
click at [1316, 64] on span "Accept All" at bounding box center [1322, 66] width 55 height 17
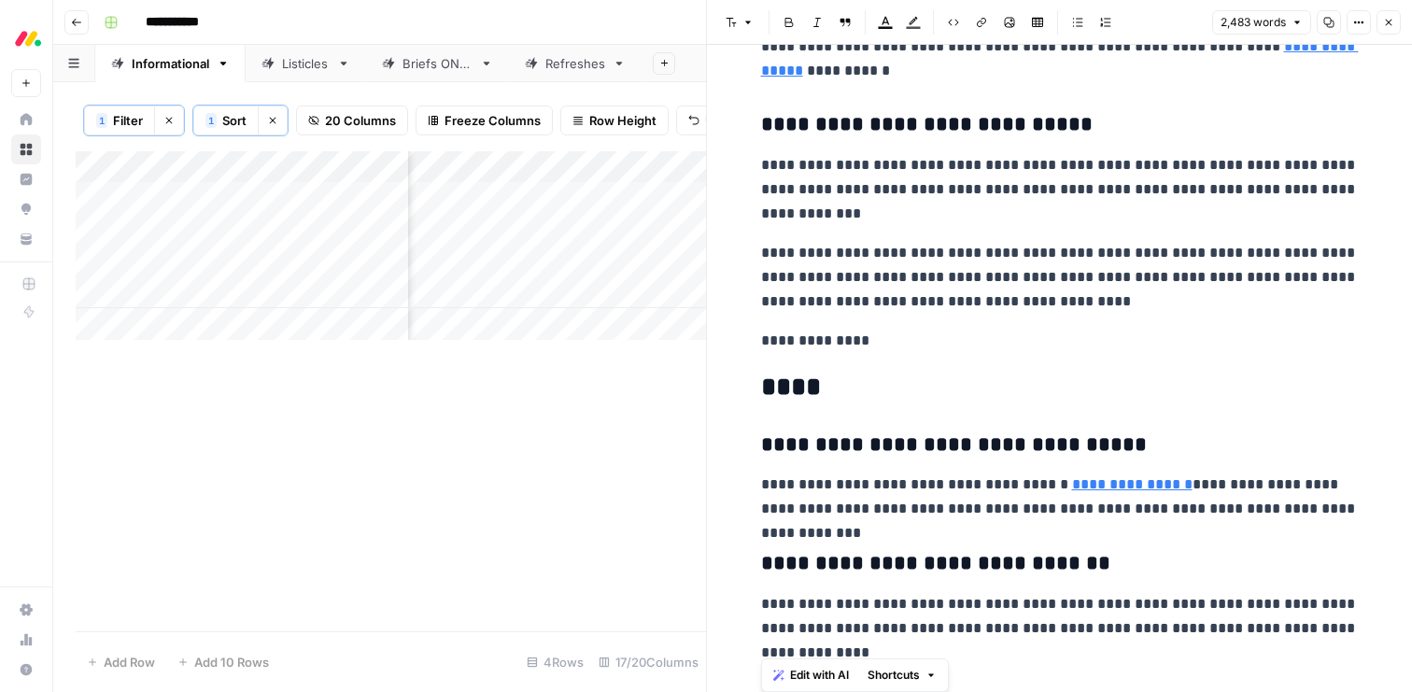
scroll to position [10254, 0]
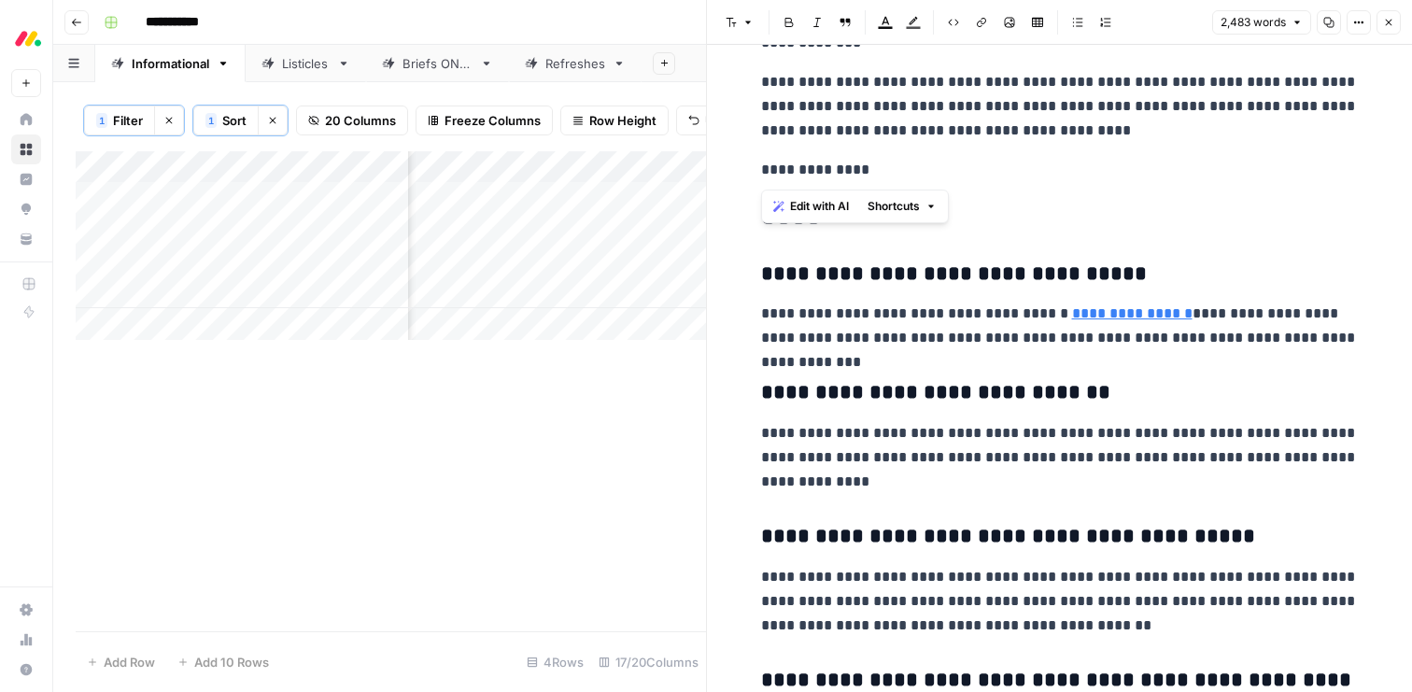
drag, startPoint x: 760, startPoint y: 305, endPoint x: 906, endPoint y: 174, distance: 196.4
click at [824, 205] on span "Edit with AI" at bounding box center [819, 206] width 59 height 17
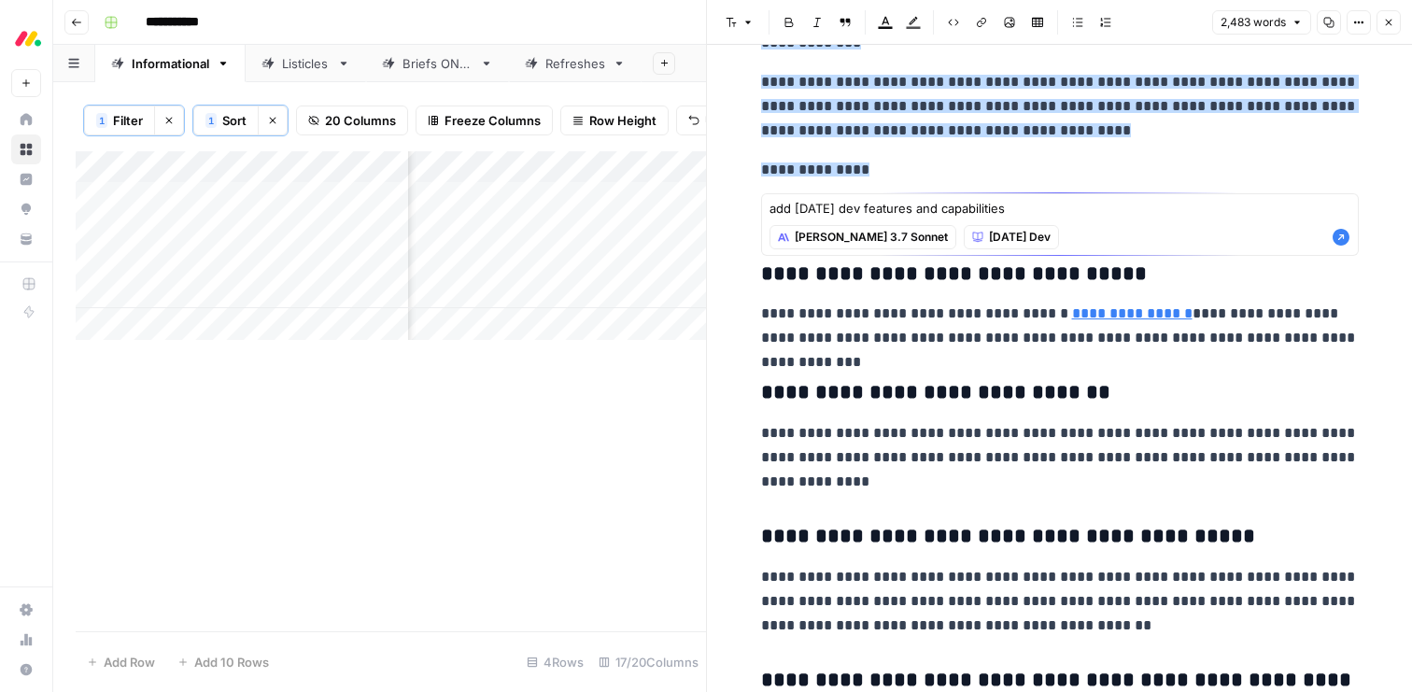
type textarea "add monday dev features and capabilities"
click at [1340, 238] on icon "button" at bounding box center [1341, 237] width 19 height 19
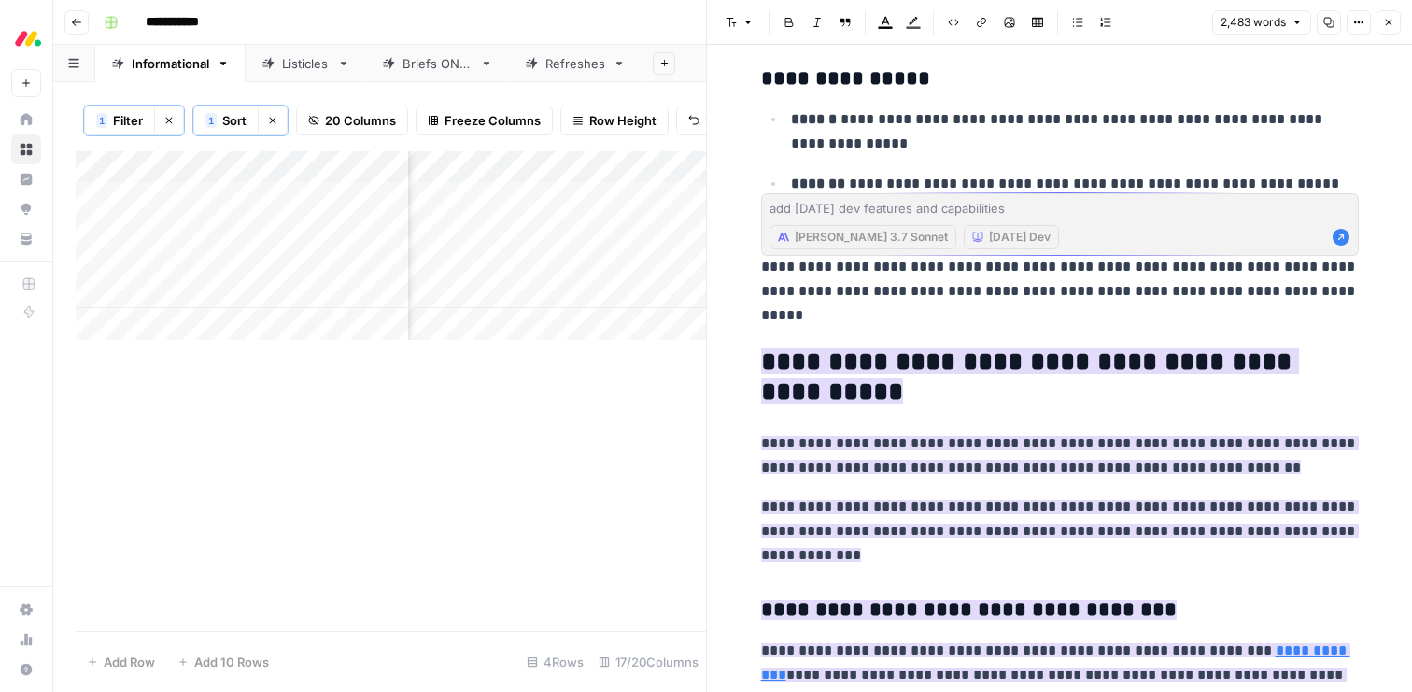
scroll to position [10194, 0]
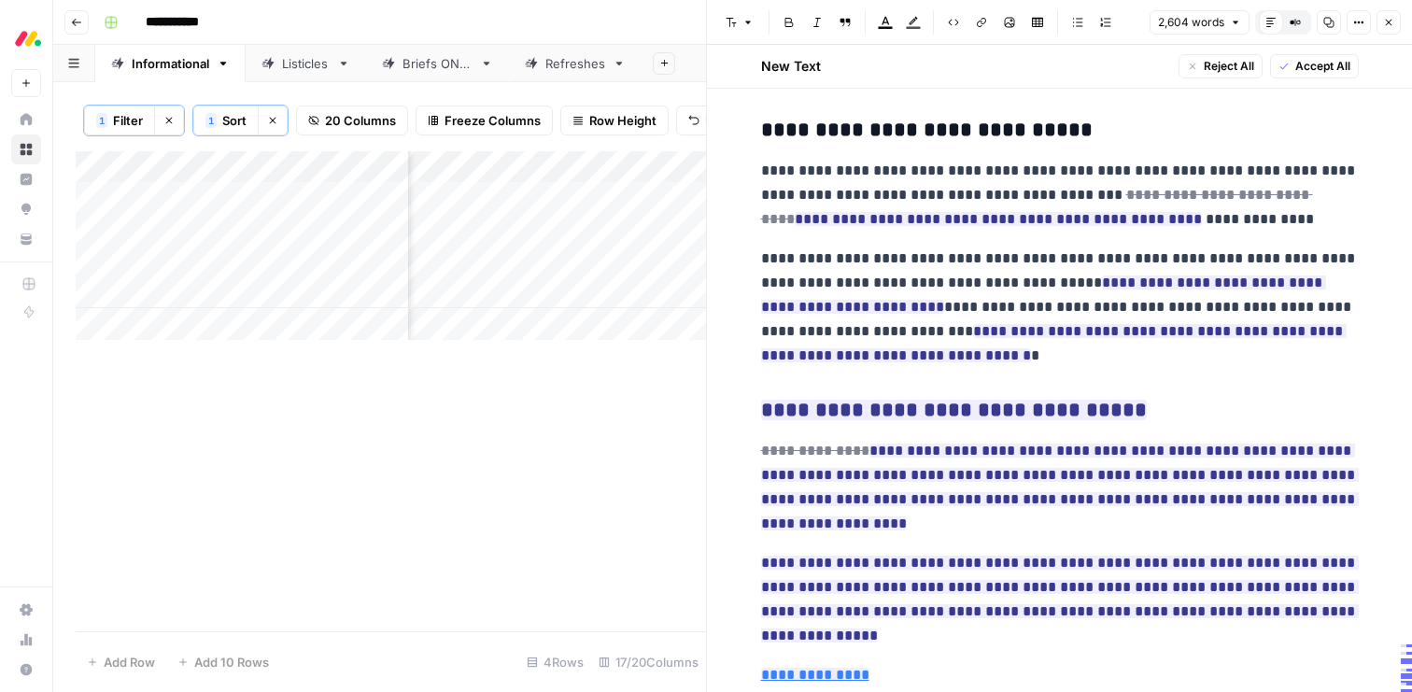
click at [1303, 67] on span "Accept All" at bounding box center [1322, 66] width 55 height 17
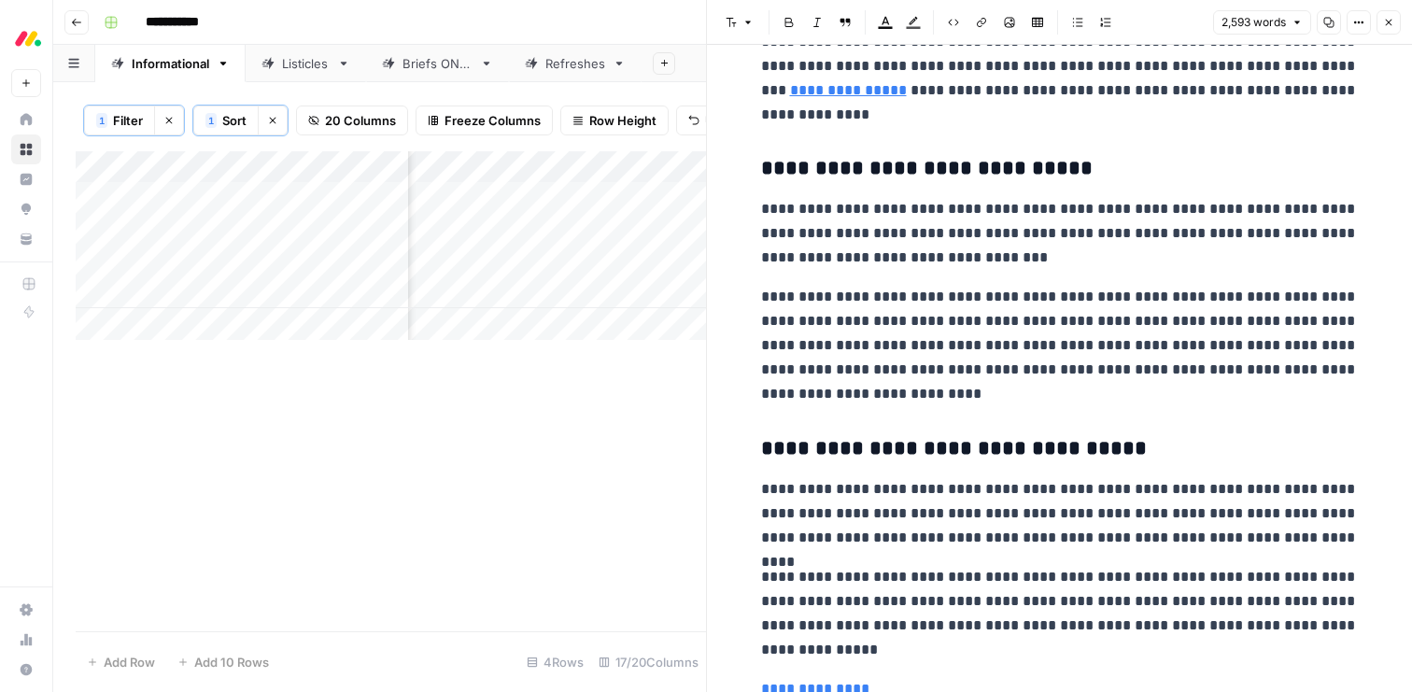
scroll to position [10067, 0]
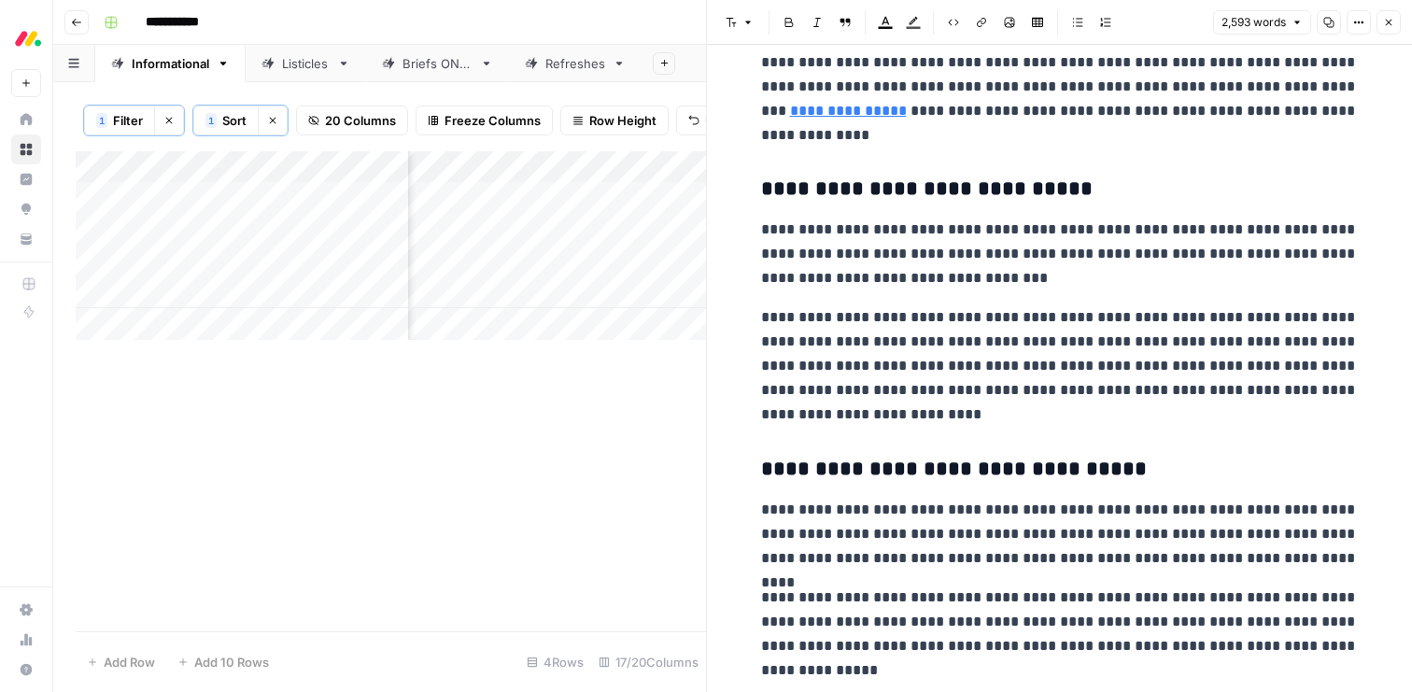
click at [1387, 27] on icon "button" at bounding box center [1388, 22] width 11 height 11
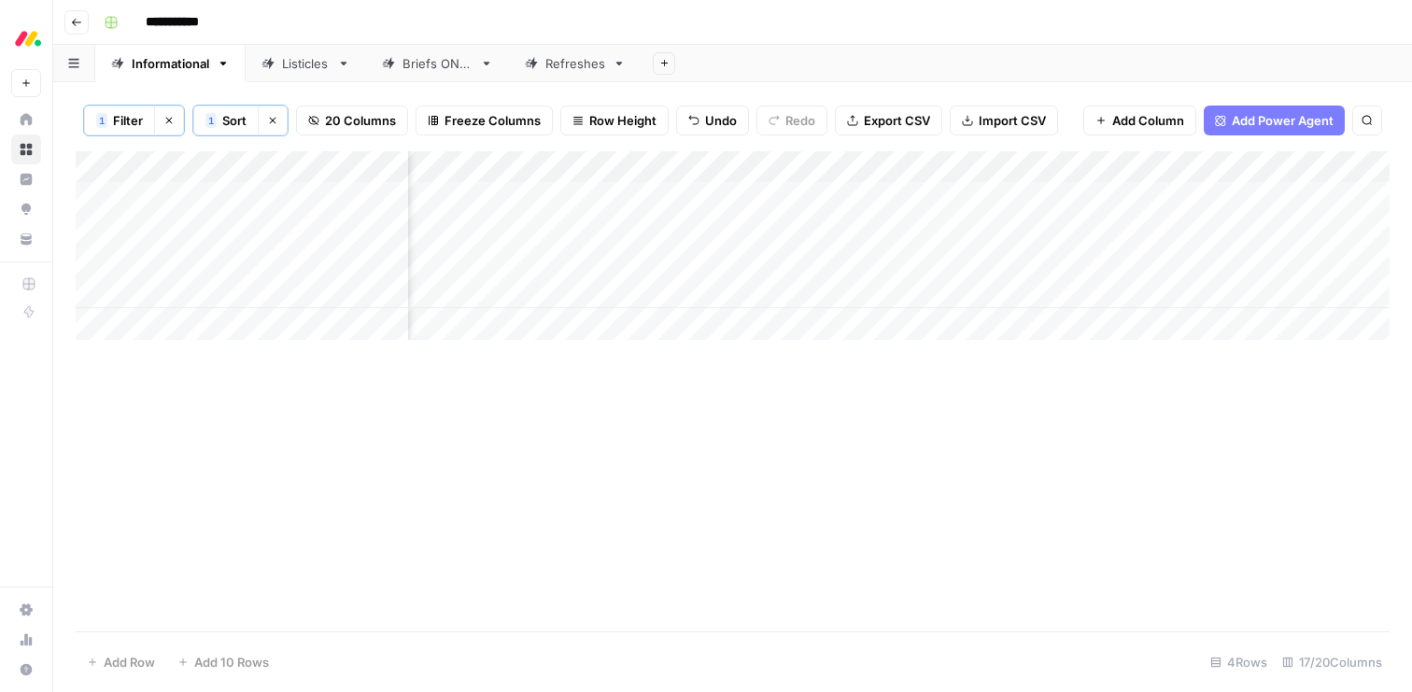
click at [1136, 199] on div "Add Column" at bounding box center [733, 245] width 1314 height 189
click at [454, 199] on div "Add Column" at bounding box center [733, 245] width 1314 height 189
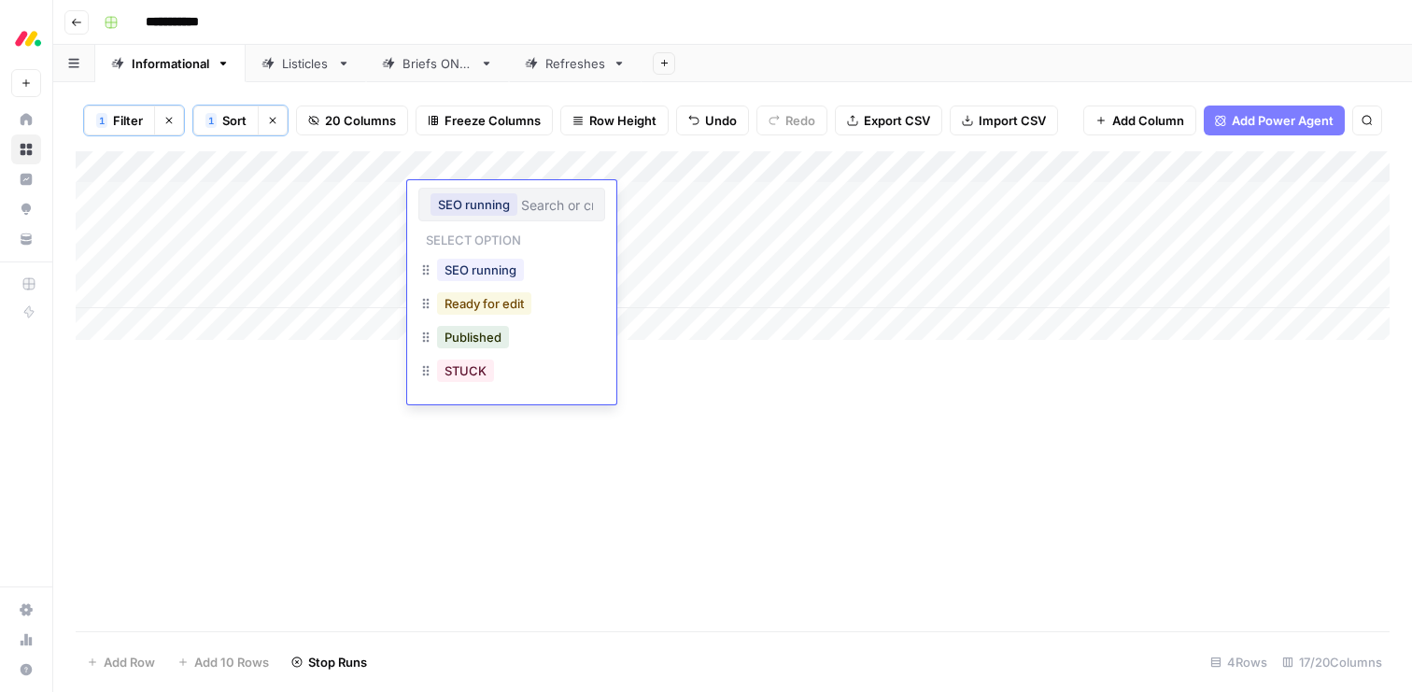
click at [467, 299] on button "Ready for edit" at bounding box center [484, 303] width 94 height 22
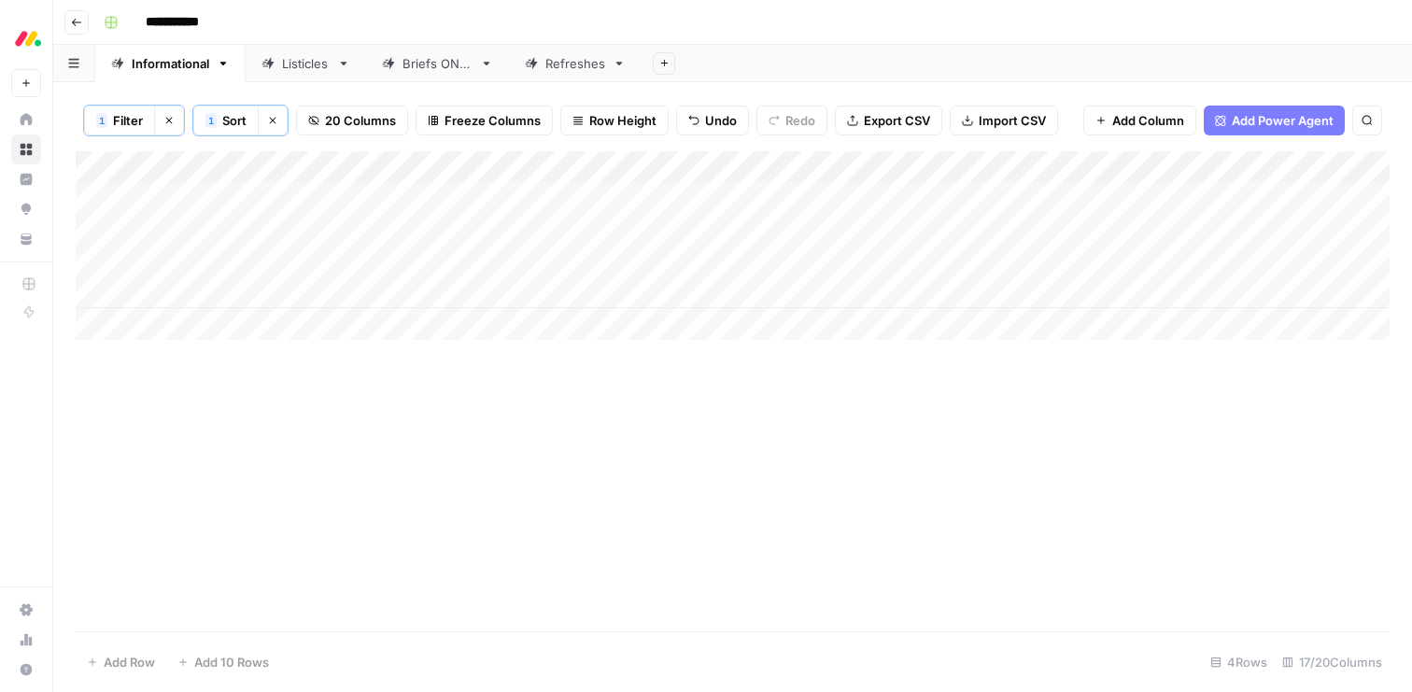
click at [442, 69] on div "Briefs ONLY" at bounding box center [438, 63] width 70 height 19
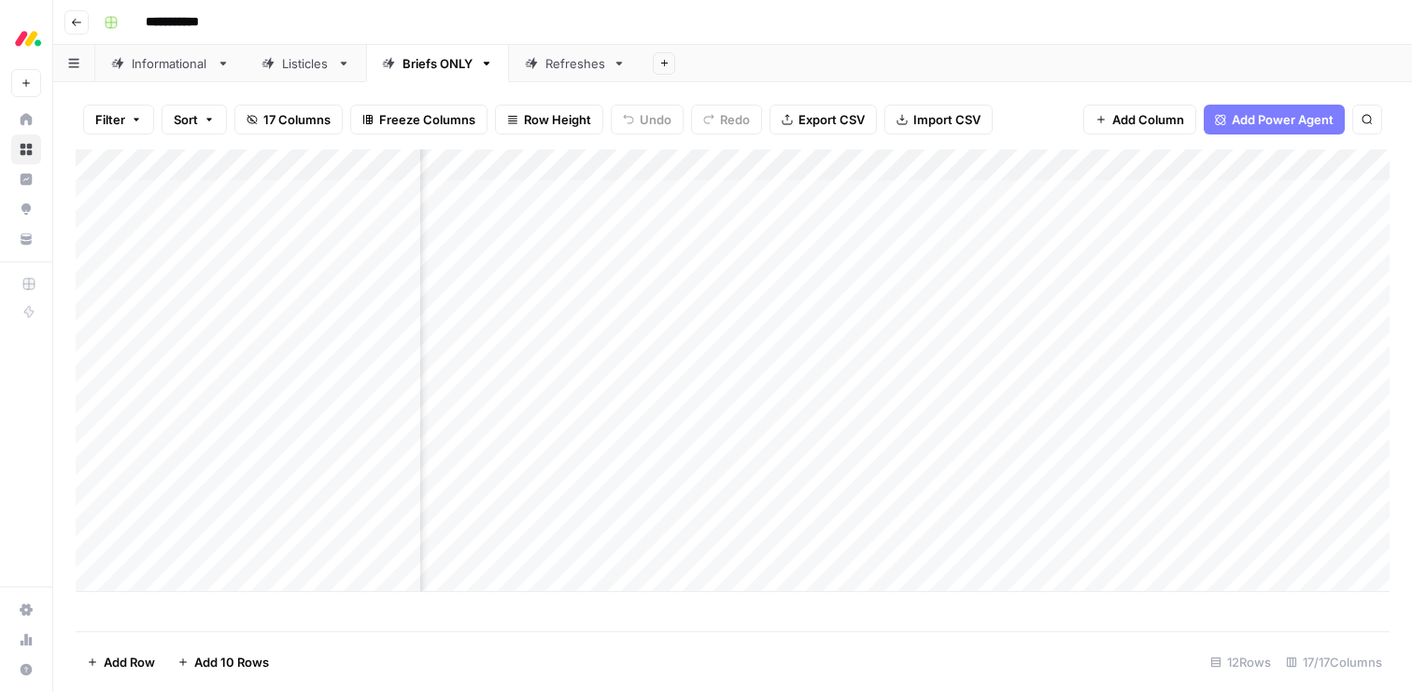
scroll to position [0, 601]
click at [644, 513] on div "Add Column" at bounding box center [733, 370] width 1314 height 443
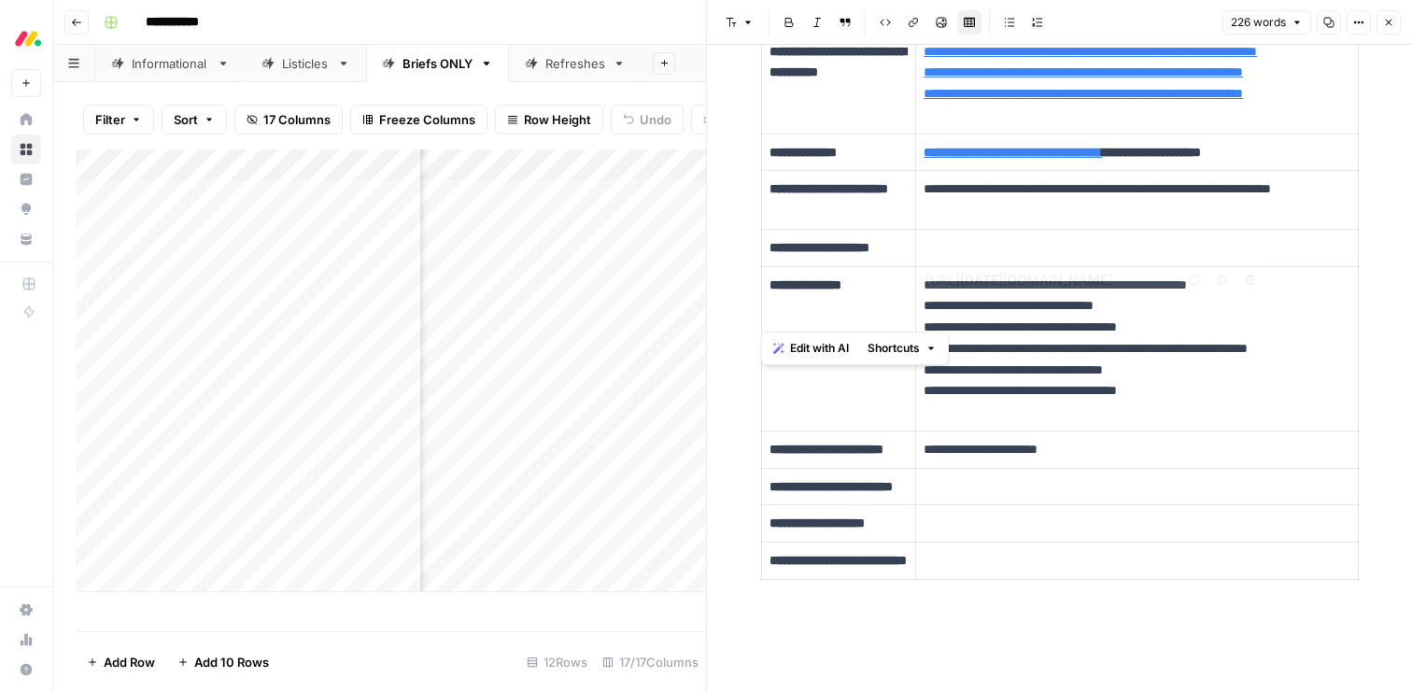
scroll to position [729, 0]
drag, startPoint x: 760, startPoint y: 89, endPoint x: 1294, endPoint y: 575, distance: 721.9
click at [1294, 575] on div "**********" at bounding box center [1060, 52] width 620 height 1160
copy div "**********"
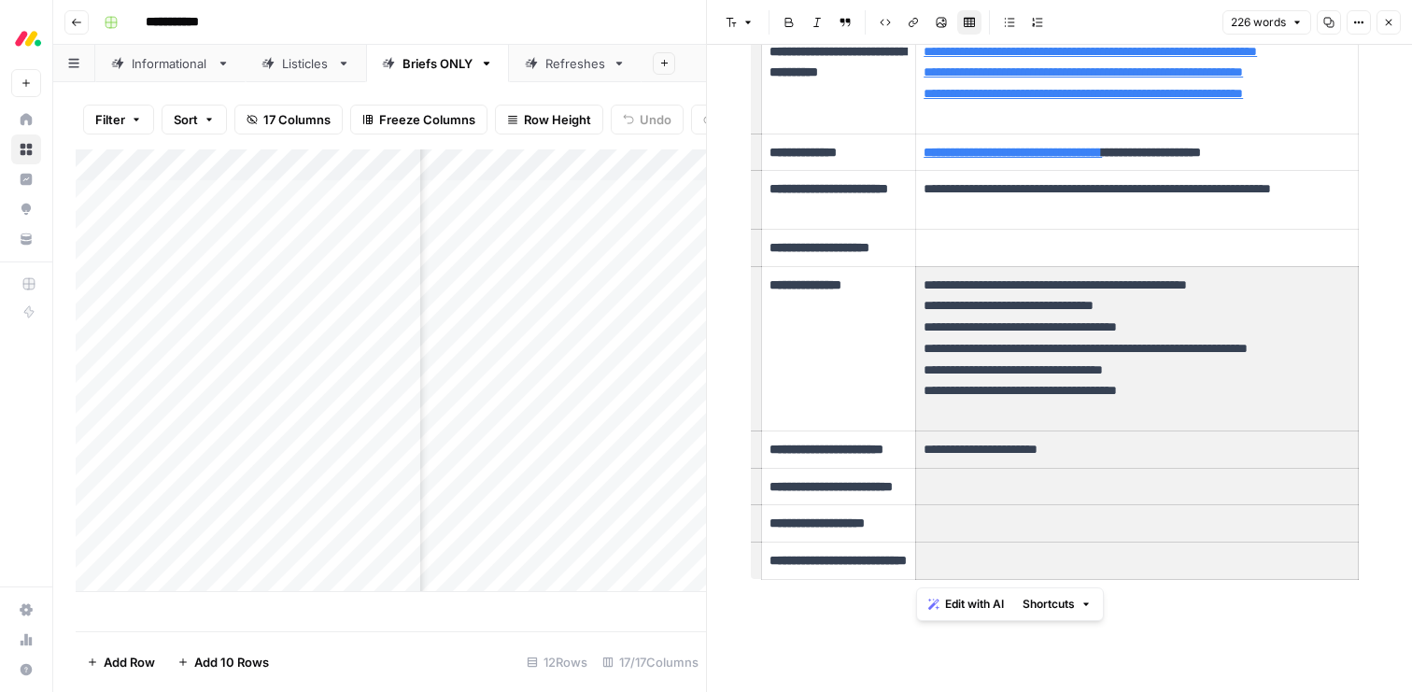
drag, startPoint x: 1224, startPoint y: 557, endPoint x: 943, endPoint y: 358, distance: 344.4
click at [943, 358] on tbody "**********" at bounding box center [1059, 187] width 597 height 785
click at [1322, 24] on button "Copy" at bounding box center [1329, 22] width 24 height 24
